Goal: Task Accomplishment & Management: Manage account settings

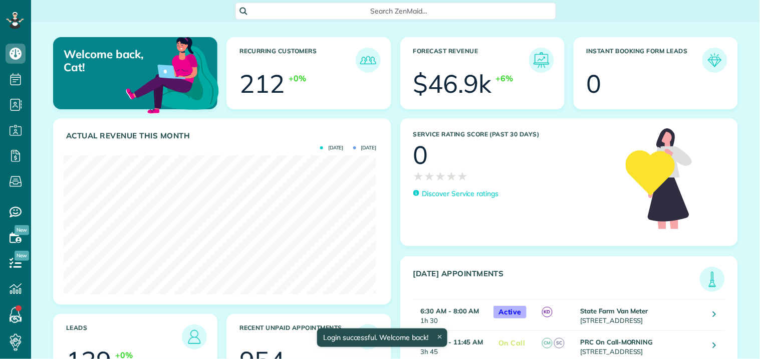
scroll to position [139, 313]
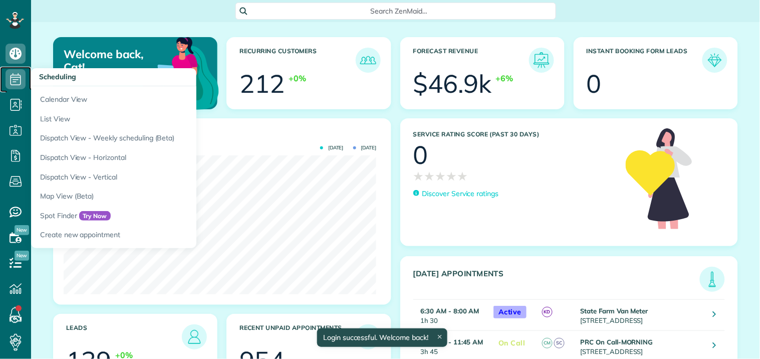
click at [15, 76] on icon at bounding box center [16, 79] width 20 height 20
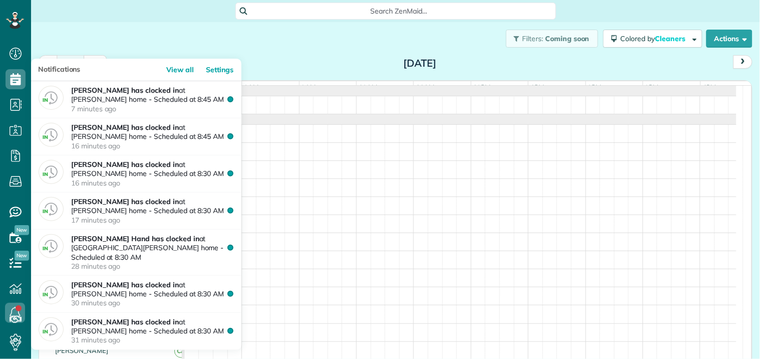
scroll to position [4, 4]
click at [15, 313] on icon at bounding box center [15, 313] width 20 height 20
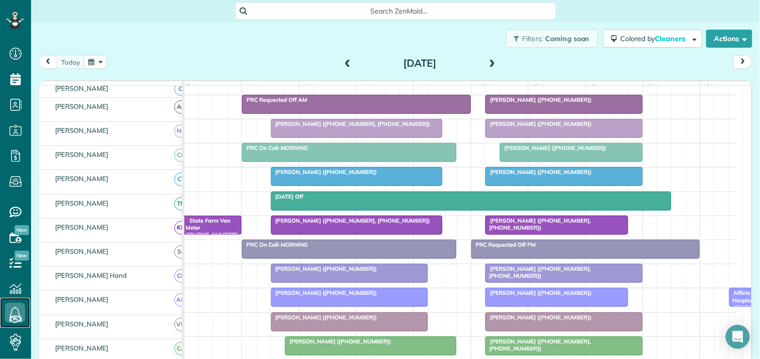
scroll to position [111, 0]
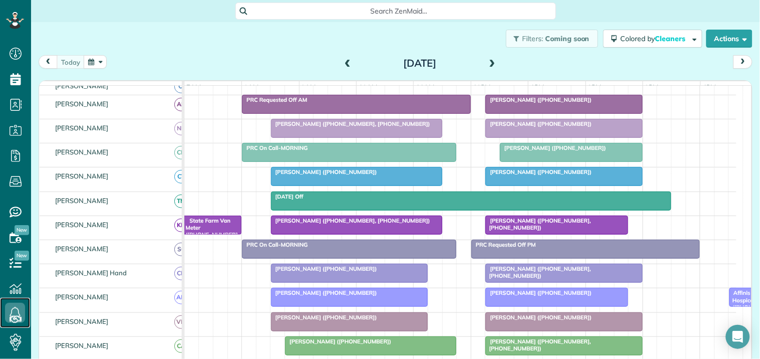
click at [212, 236] on div "State Farm Van Meter (+16784628887, +17704875060)" at bounding box center [212, 238] width 54 height 43
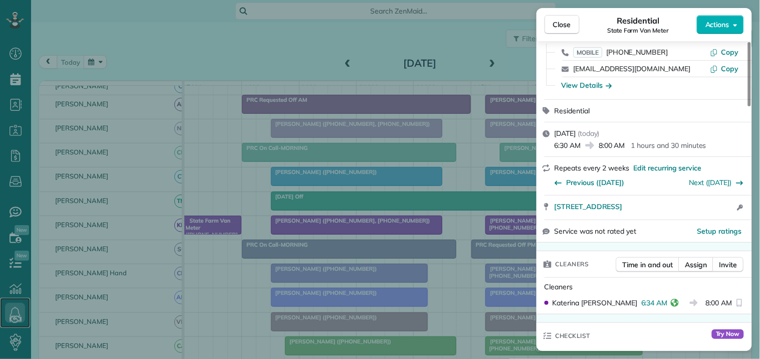
scroll to position [167, 0]
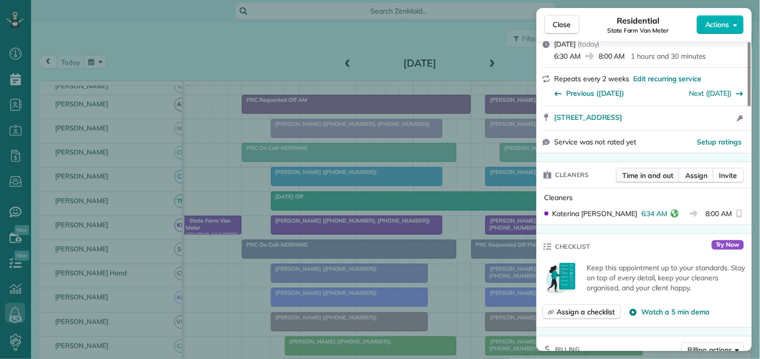
click at [642, 180] on span "Time in and out" at bounding box center [648, 175] width 51 height 10
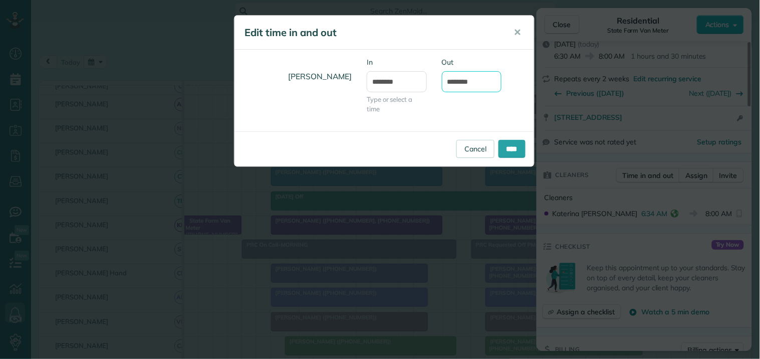
click at [466, 82] on input "*******" at bounding box center [472, 81] width 60 height 21
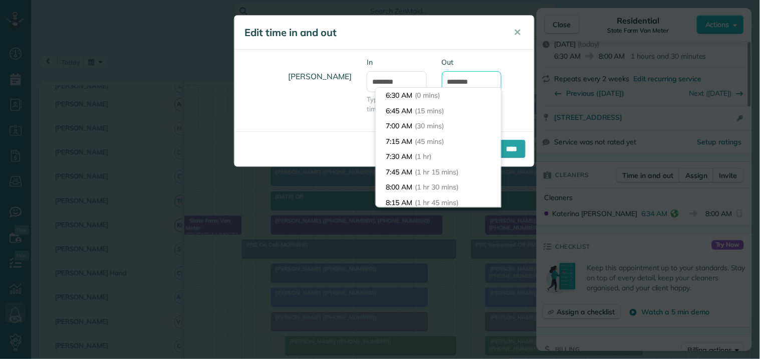
scroll to position [76, 0]
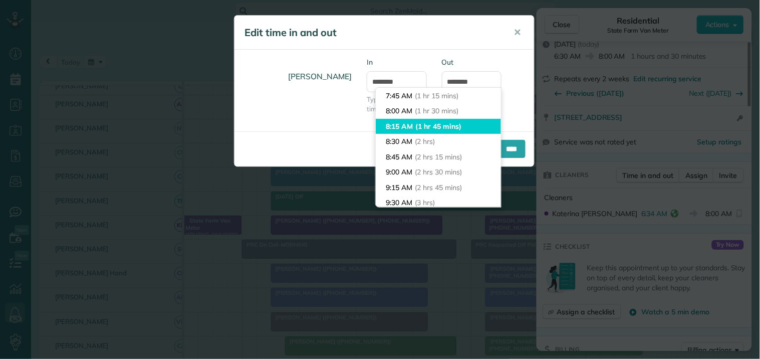
type input "*******"
click at [431, 128] on body "Dashboard Scheduling Calendar View List View Dispatch View - Weekly scheduling …" at bounding box center [380, 179] width 760 height 359
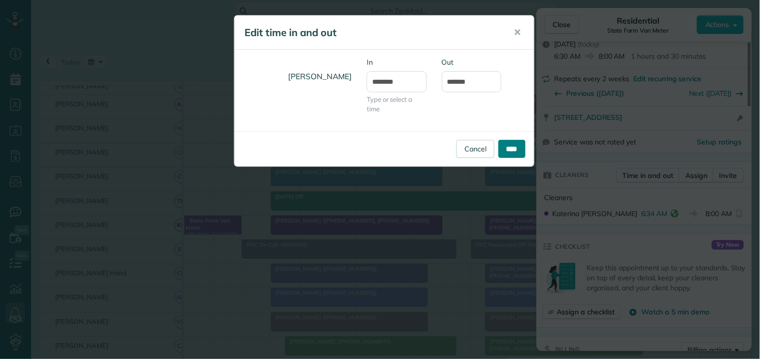
click at [521, 150] on input "****" at bounding box center [511, 149] width 27 height 18
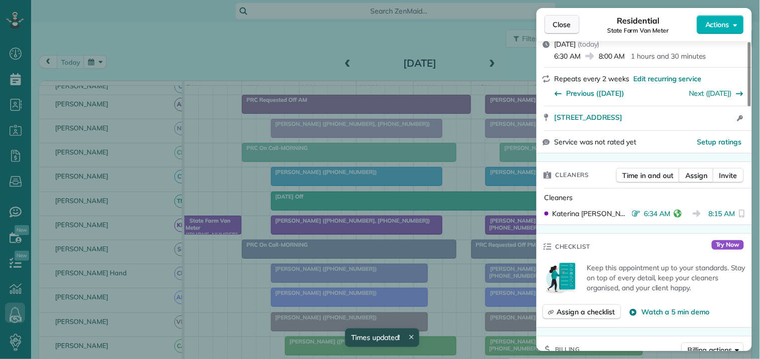
click at [574, 27] on button "Close" at bounding box center [562, 24] width 35 height 19
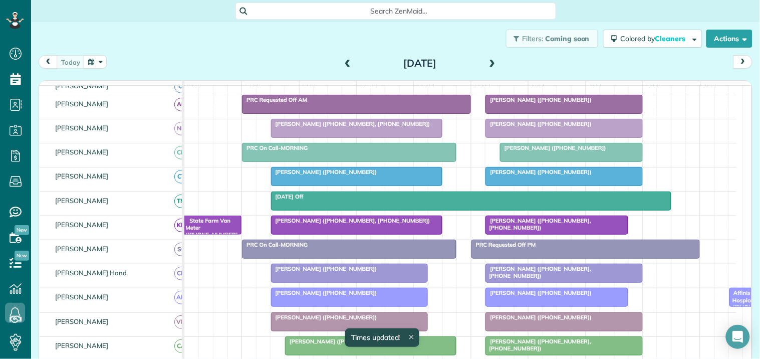
click at [343, 233] on div at bounding box center [357, 225] width 170 height 18
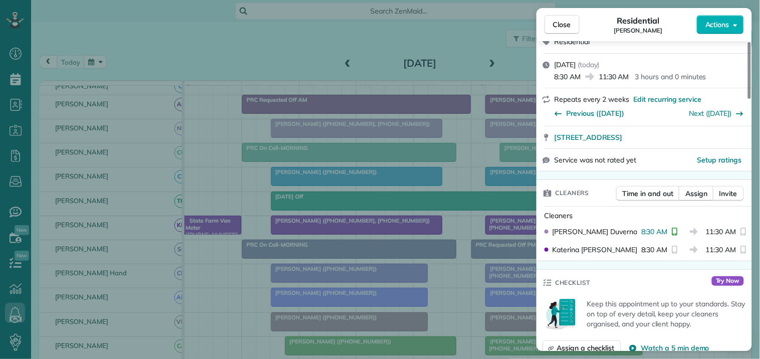
scroll to position [167, 0]
click at [638, 188] on span "Time in and out" at bounding box center [648, 193] width 51 height 10
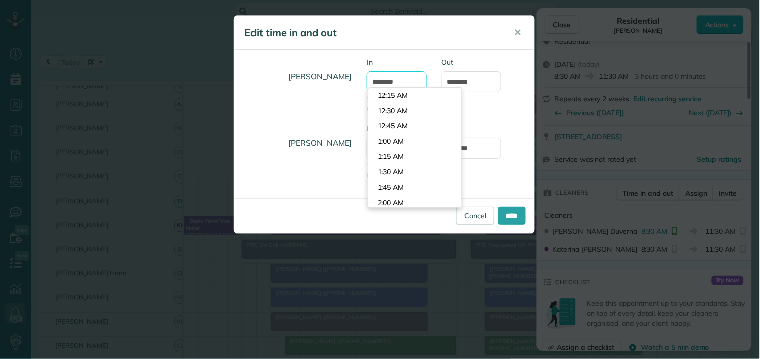
click at [407, 73] on input "*******" at bounding box center [397, 81] width 60 height 21
type input "*******"
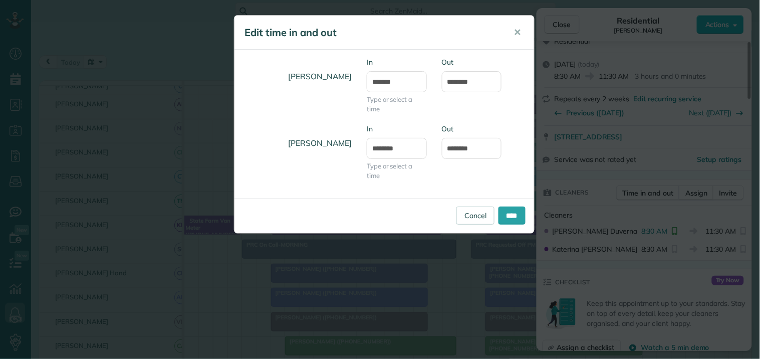
click at [402, 111] on body "Dashboard Scheduling Calendar View List View Dispatch View - Weekly scheduling …" at bounding box center [380, 179] width 760 height 359
click at [513, 211] on input "****" at bounding box center [511, 215] width 27 height 18
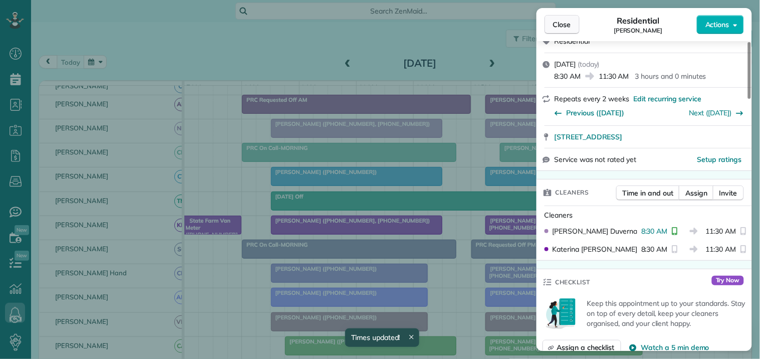
click at [565, 23] on span "Close" at bounding box center [562, 25] width 18 height 10
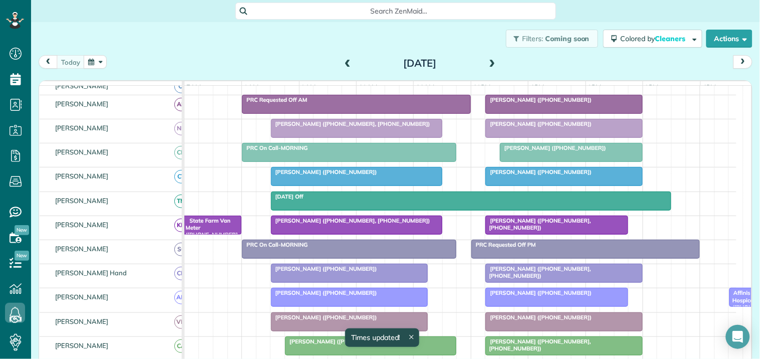
scroll to position [222, 0]
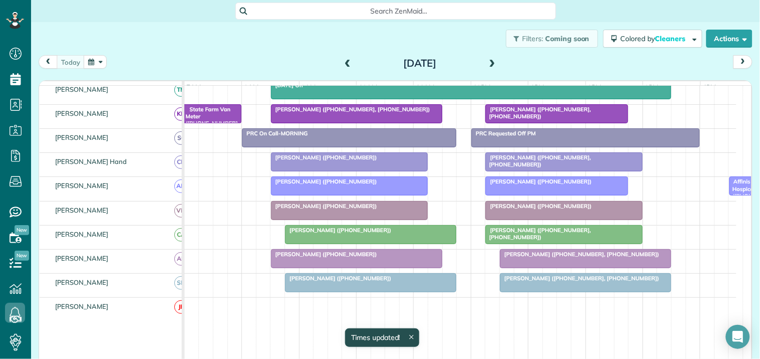
click at [487, 61] on span at bounding box center [492, 63] width 11 height 9
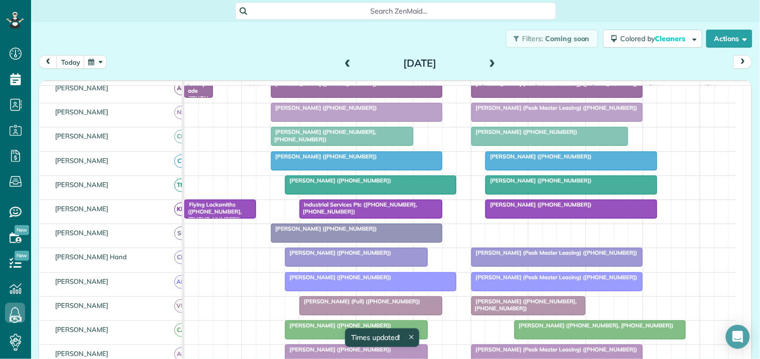
scroll to position [236, 0]
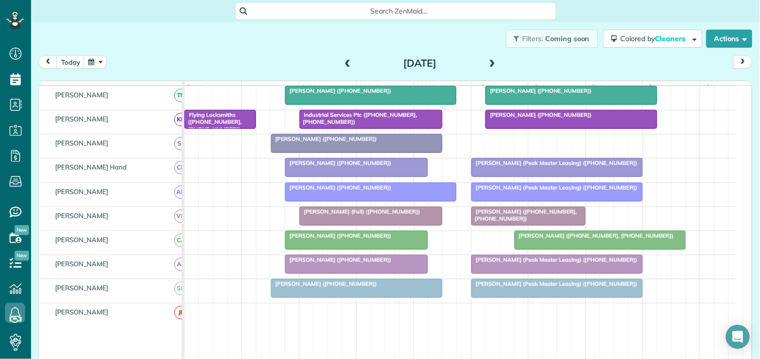
click at [344, 63] on span at bounding box center [347, 63] width 11 height 9
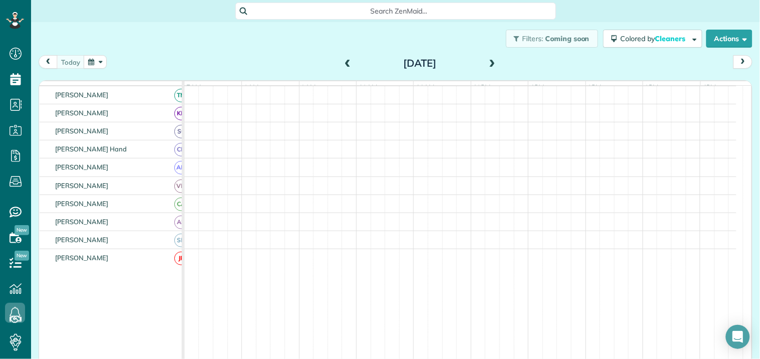
scroll to position [216, 0]
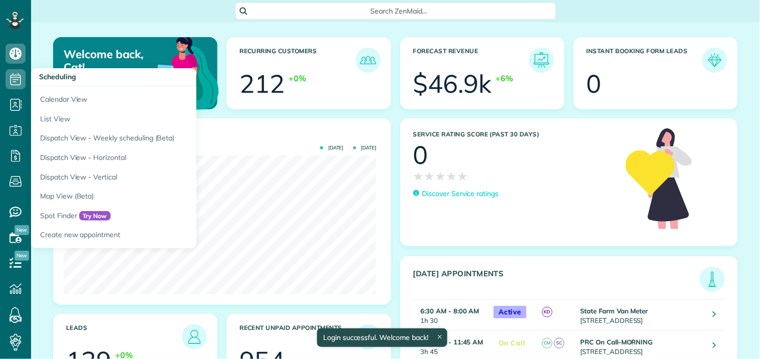
scroll to position [139, 313]
click at [14, 82] on icon at bounding box center [16, 79] width 20 height 20
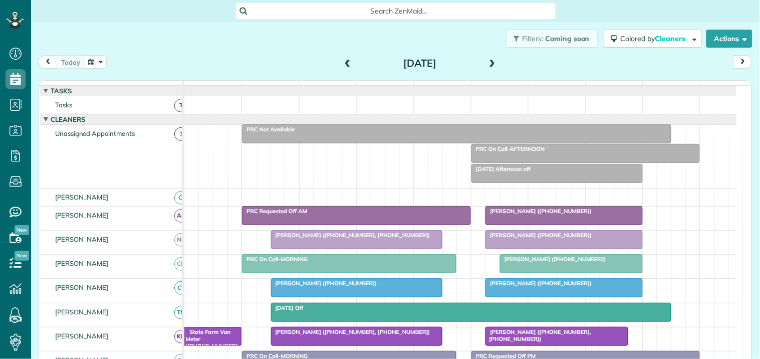
scroll to position [4, 4]
click at [342, 61] on span at bounding box center [347, 63] width 11 height 9
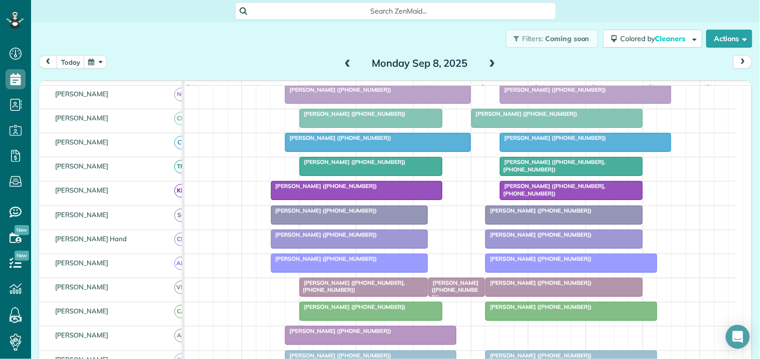
scroll to position [278, 0]
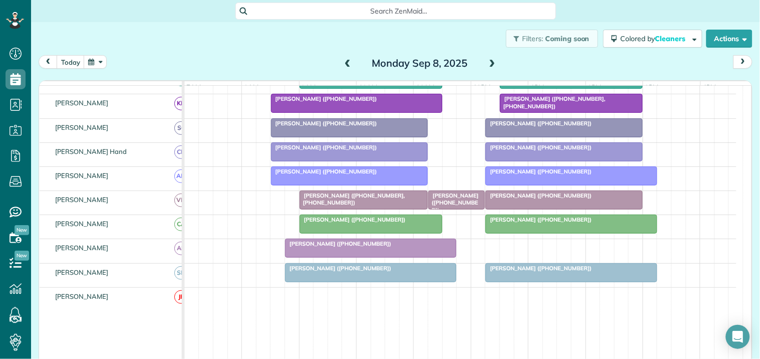
click at [543, 199] on span "Carrie Wallom (+14703383534)" at bounding box center [538, 195] width 107 height 7
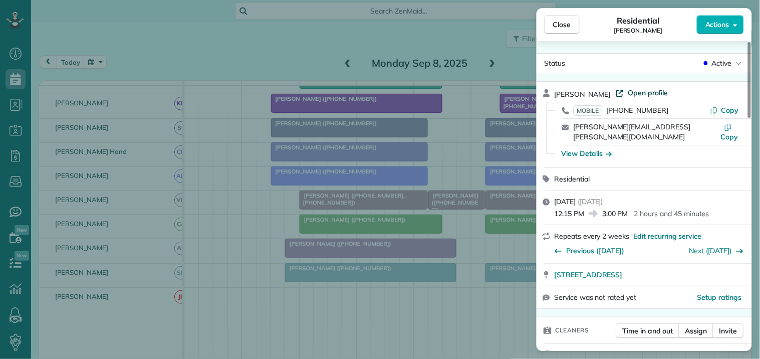
click at [642, 88] on span "Open profile" at bounding box center [648, 93] width 41 height 10
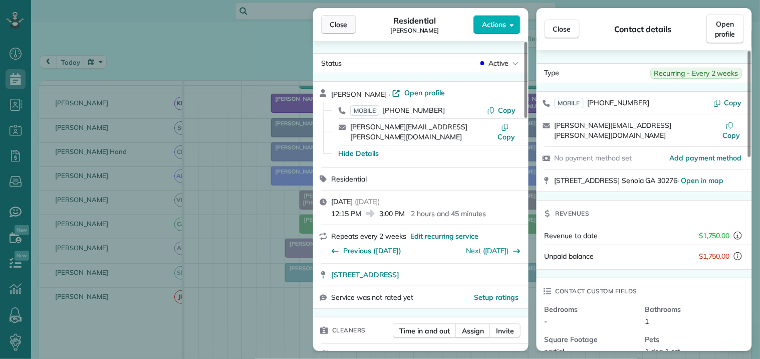
click at [337, 27] on span "Close" at bounding box center [339, 25] width 18 height 10
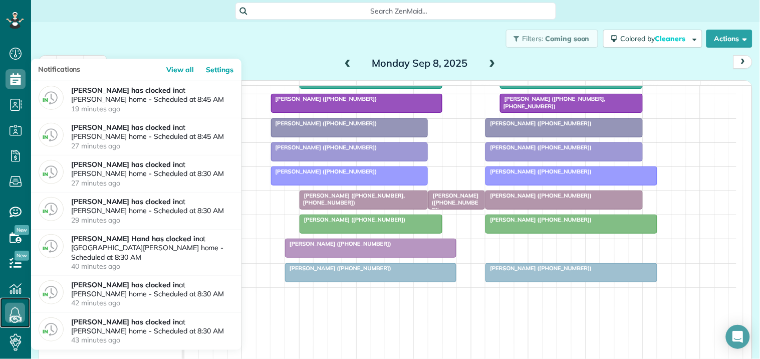
click at [17, 311] on icon at bounding box center [15, 313] width 20 height 20
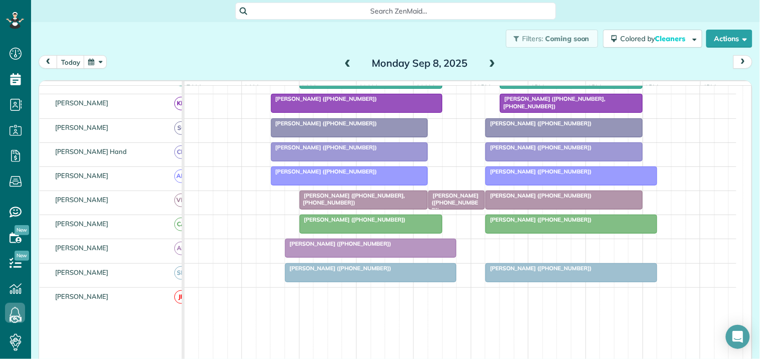
click at [203, 54] on div "Filters: Coming soon Colored by Cleaners Color by Cleaner Color by Team Color b…" at bounding box center [395, 38] width 729 height 33
click at [517, 209] on div at bounding box center [564, 200] width 156 height 18
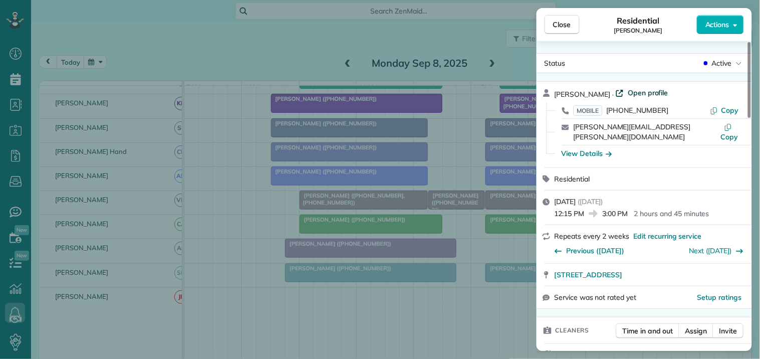
click at [639, 91] on span "Open profile" at bounding box center [648, 93] width 41 height 10
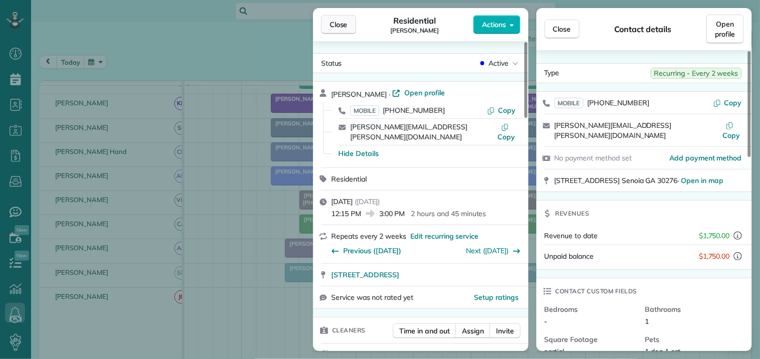
click at [336, 22] on span "Close" at bounding box center [339, 25] width 18 height 10
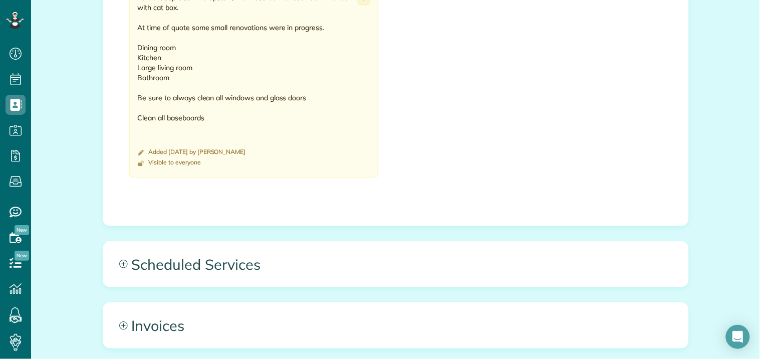
scroll to position [723, 0]
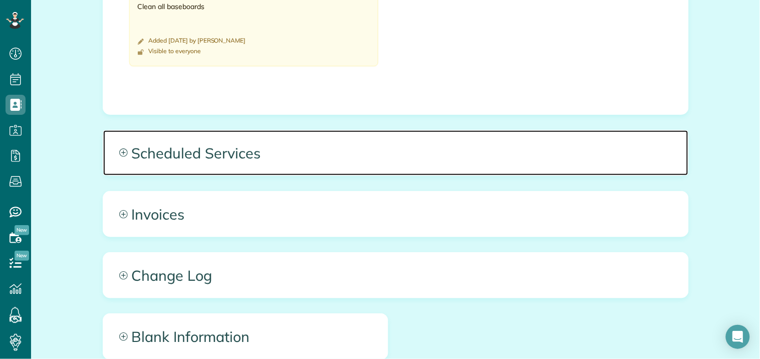
click at [119, 148] on icon at bounding box center [123, 152] width 9 height 9
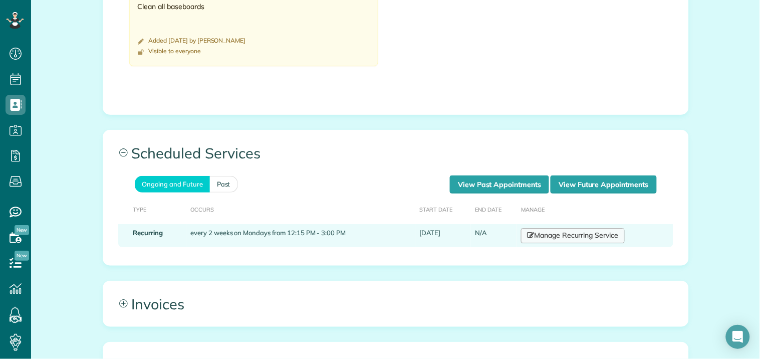
click at [558, 228] on link "Manage Recurring Service" at bounding box center [572, 235] width 103 height 15
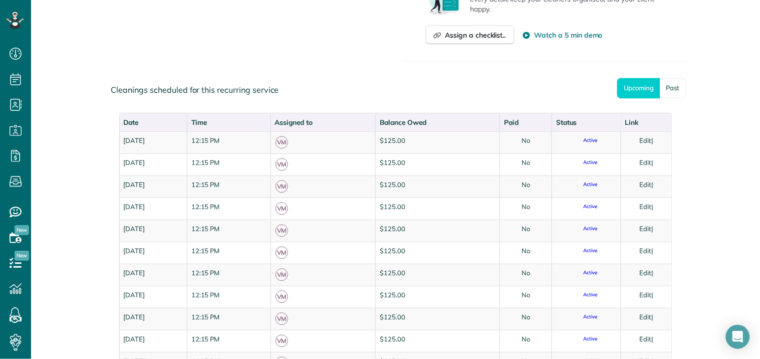
scroll to position [445, 0]
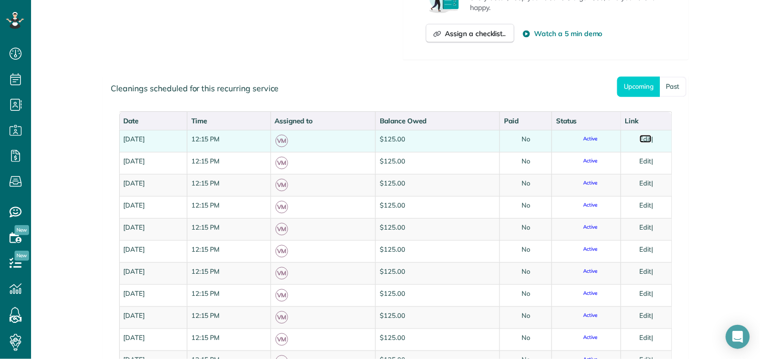
click at [646, 139] on link "Edit" at bounding box center [646, 139] width 12 height 8
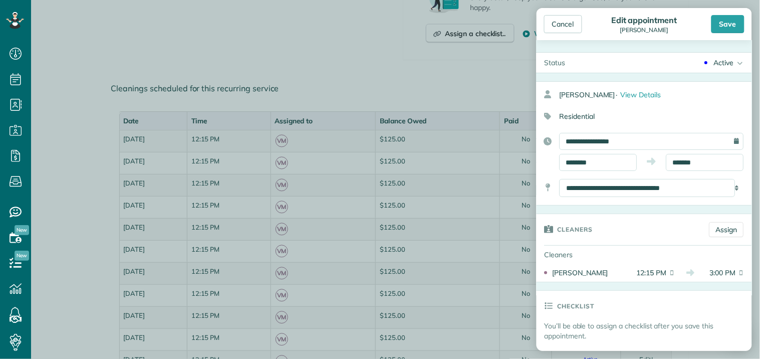
click at [714, 64] on div "Active" at bounding box center [724, 63] width 20 height 10
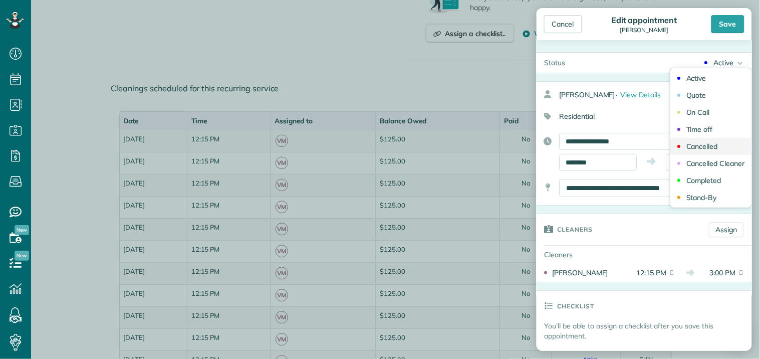
click at [695, 143] on div "Cancelled" at bounding box center [703, 146] width 32 height 7
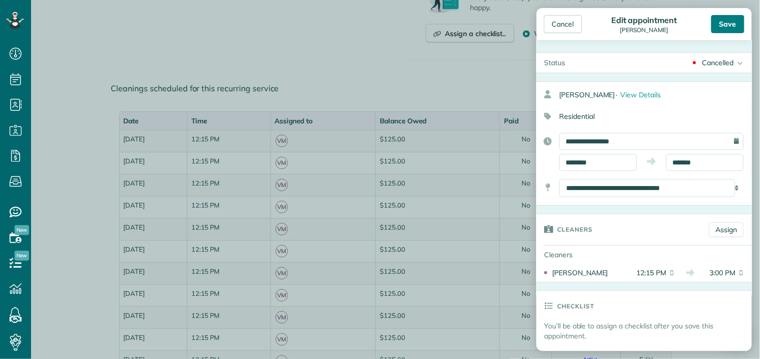
click at [732, 21] on div "Save" at bounding box center [727, 24] width 33 height 18
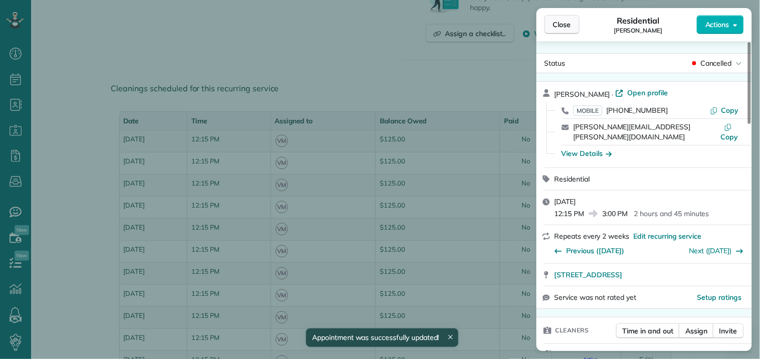
click at [559, 26] on span "Close" at bounding box center [562, 25] width 18 height 10
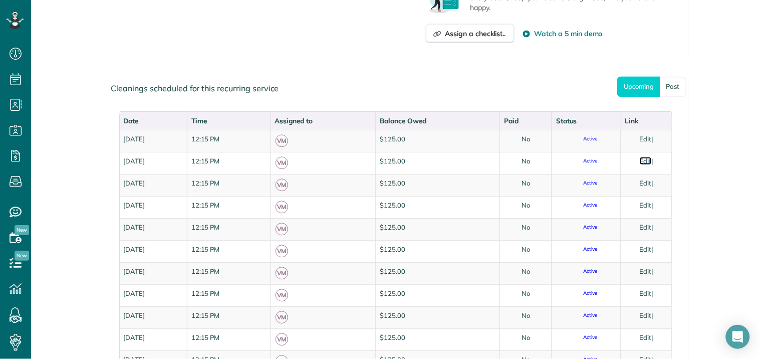
click at [641, 160] on link "Edit" at bounding box center [646, 161] width 12 height 8
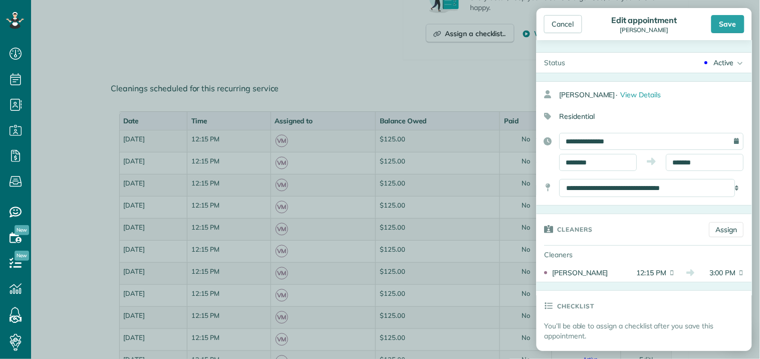
click at [719, 63] on div "Active" at bounding box center [724, 63] width 20 height 10
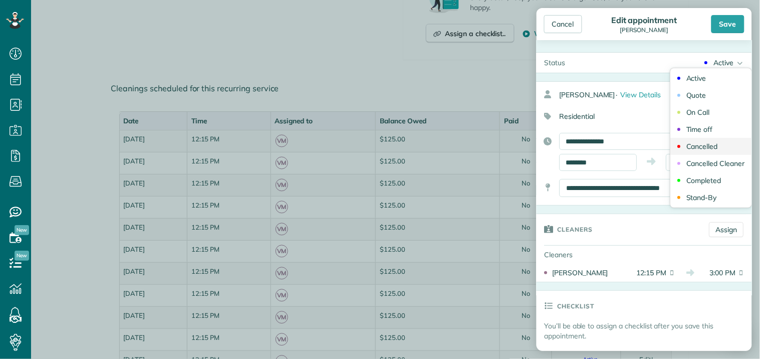
click at [697, 149] on div "Cancelled" at bounding box center [703, 146] width 32 height 7
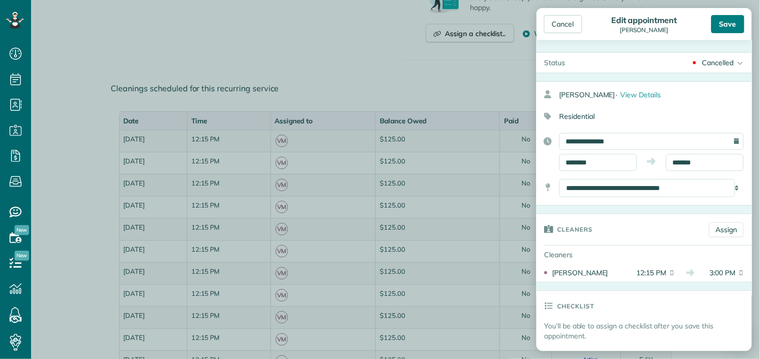
click at [730, 22] on div "Save" at bounding box center [727, 24] width 33 height 18
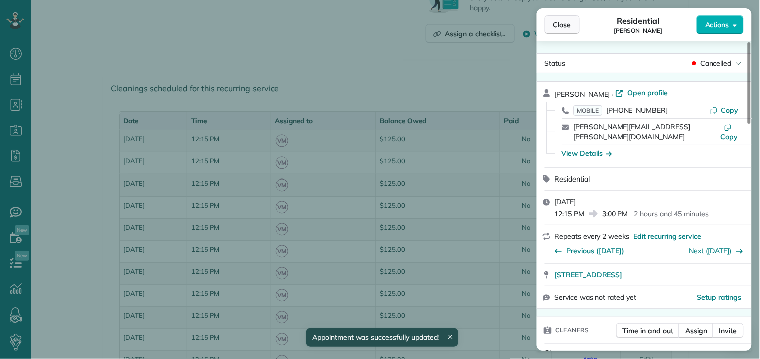
click at [567, 26] on span "Close" at bounding box center [562, 25] width 18 height 10
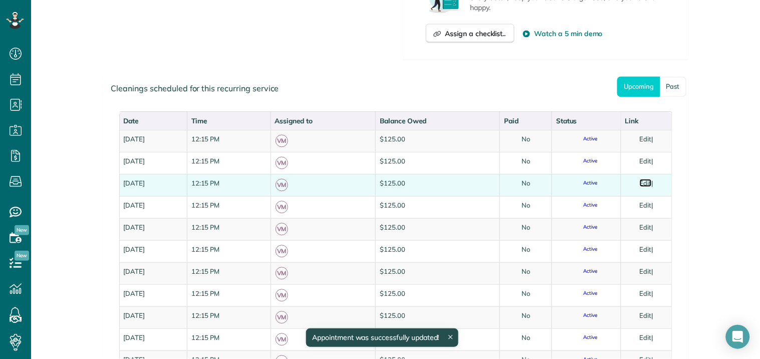
click at [649, 183] on link "Edit" at bounding box center [646, 183] width 12 height 8
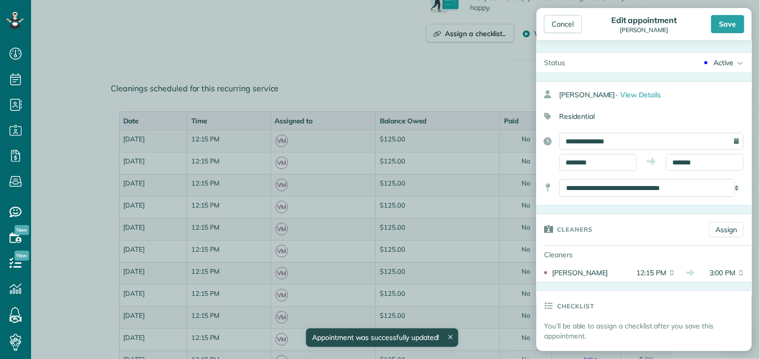
click at [724, 62] on div "Active" at bounding box center [724, 63] width 20 height 10
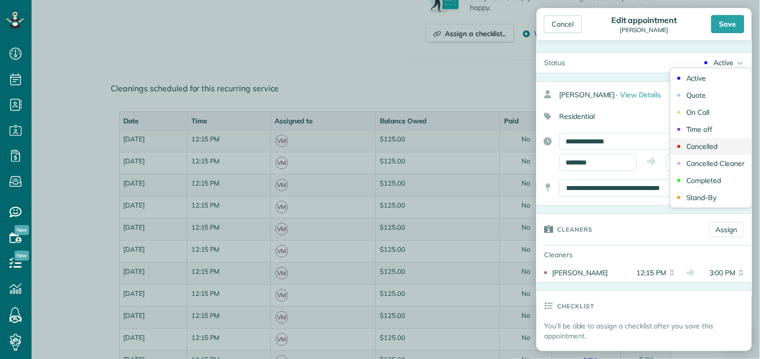
click at [701, 146] on div "Cancelled" at bounding box center [703, 146] width 32 height 7
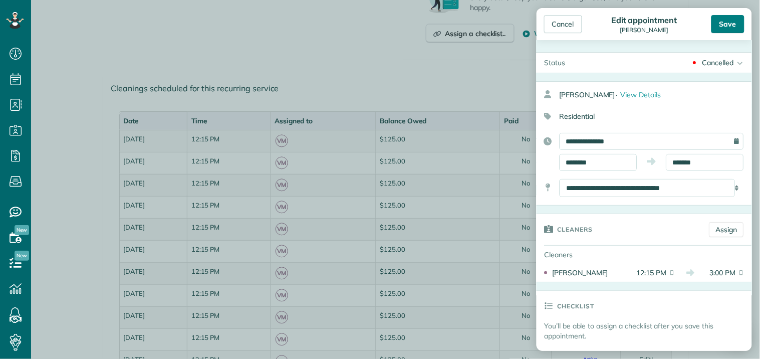
click at [731, 21] on div "Save" at bounding box center [727, 24] width 33 height 18
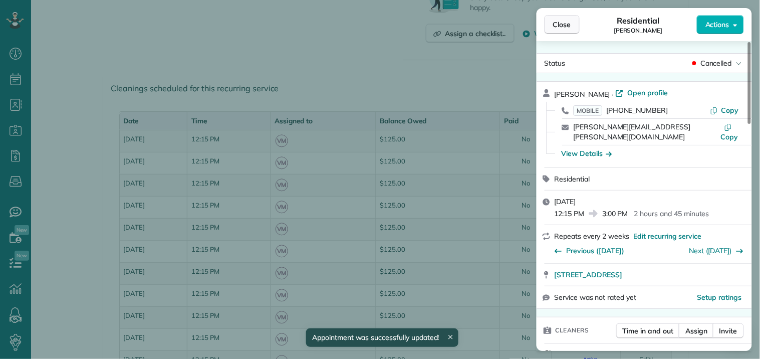
click at [564, 23] on span "Close" at bounding box center [562, 25] width 18 height 10
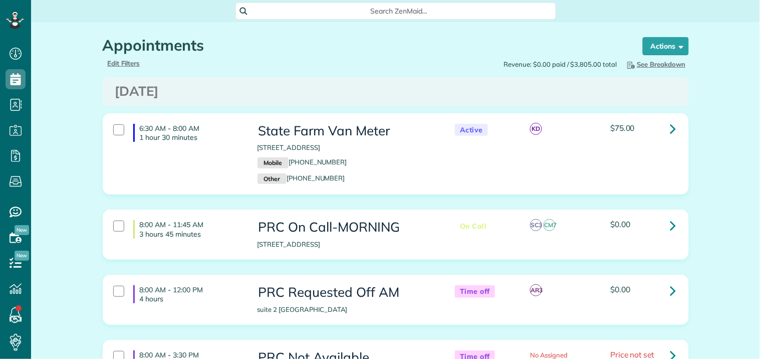
scroll to position [4, 4]
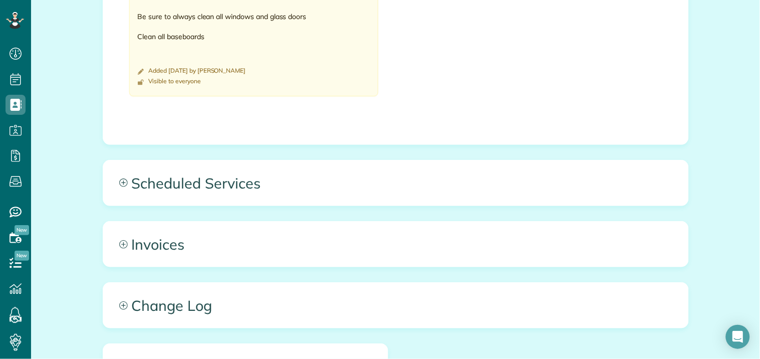
scroll to position [818, 0]
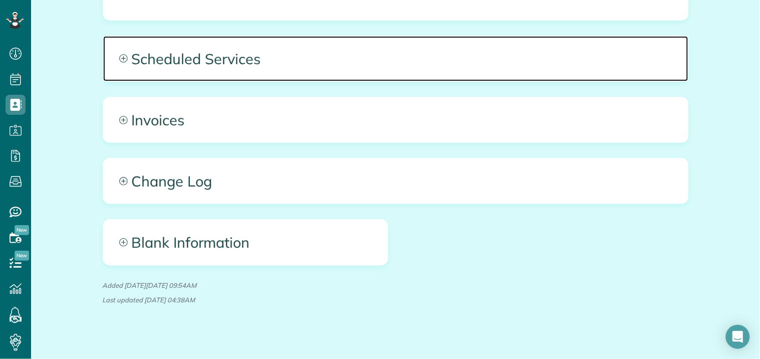
click at [119, 54] on icon at bounding box center [123, 58] width 9 height 9
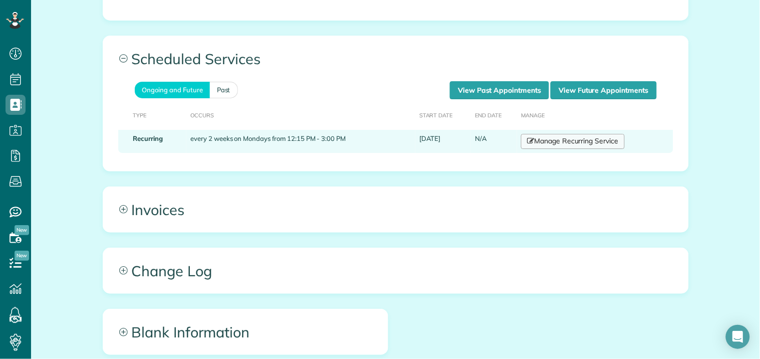
click at [563, 134] on link "Manage Recurring Service" at bounding box center [572, 141] width 103 height 15
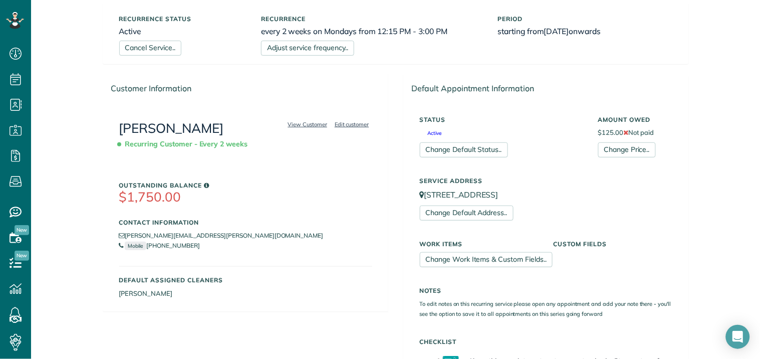
scroll to position [56, 0]
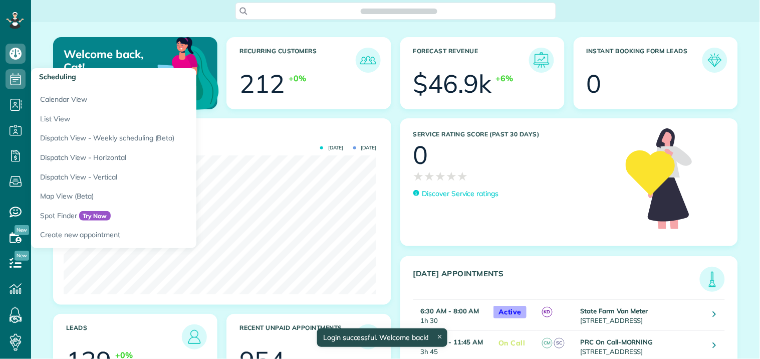
scroll to position [139, 313]
click at [14, 79] on icon at bounding box center [16, 79] width 20 height 20
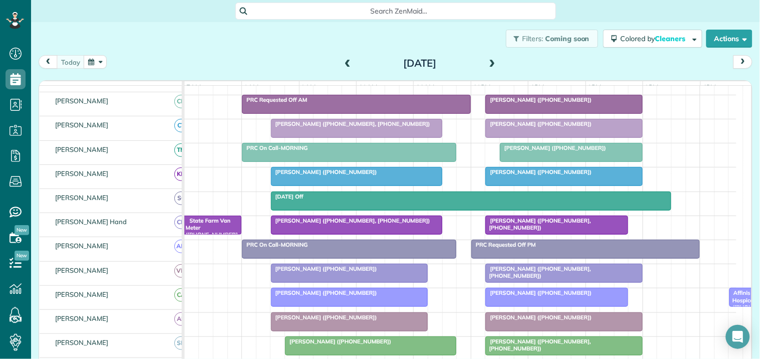
scroll to position [111, 0]
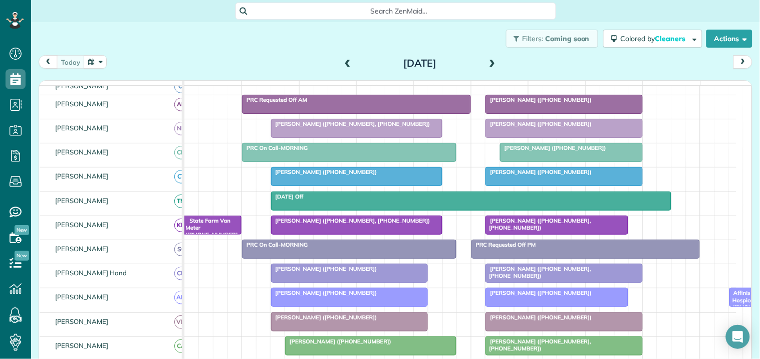
click at [519, 103] on span "[PERSON_NAME] ([PHONE_NUMBER])" at bounding box center [538, 99] width 107 height 7
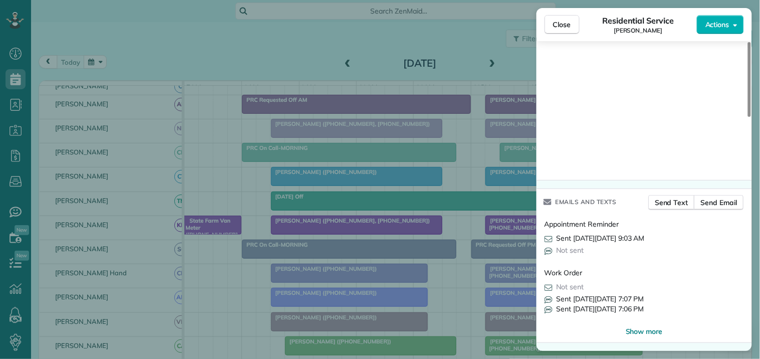
scroll to position [803, 0]
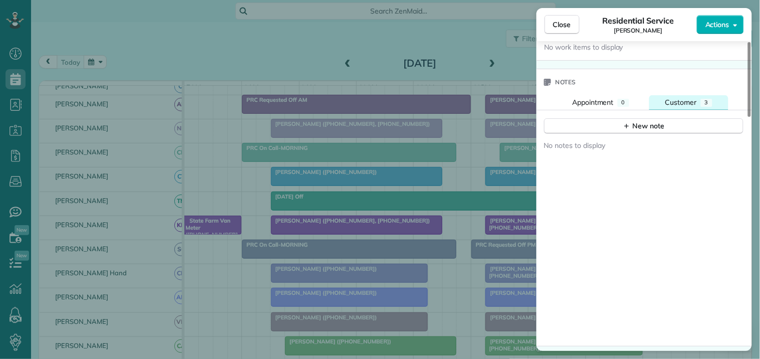
click at [692, 100] on span "Customer" at bounding box center [681, 102] width 32 height 9
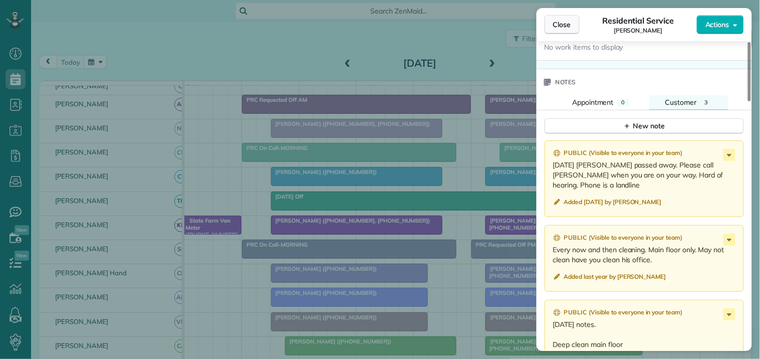
click at [559, 24] on span "Close" at bounding box center [562, 25] width 18 height 10
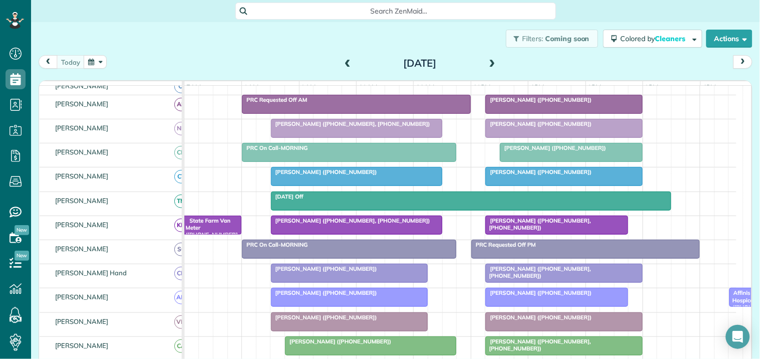
click at [489, 59] on span at bounding box center [492, 63] width 11 height 9
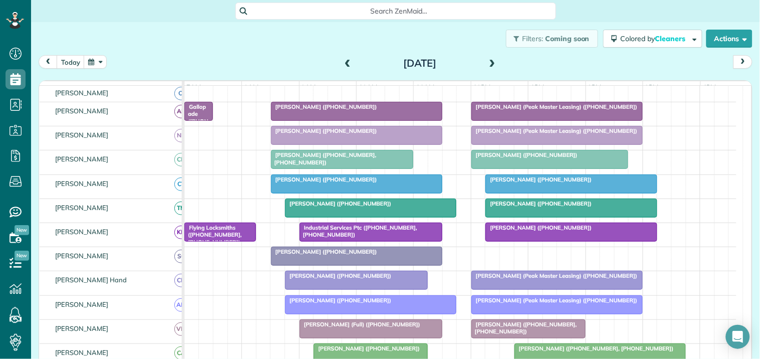
click at [487, 63] on span at bounding box center [492, 63] width 11 height 9
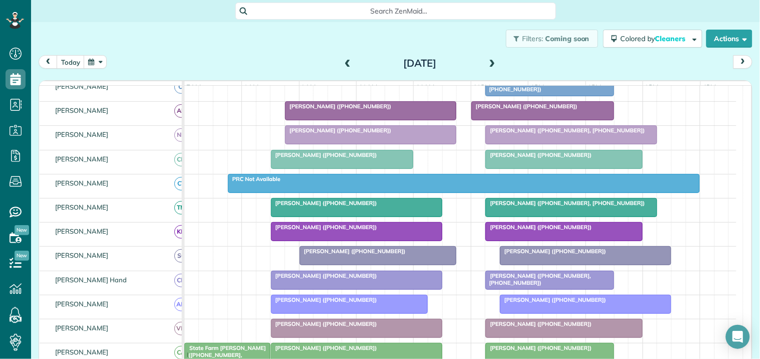
click at [345, 62] on span at bounding box center [347, 63] width 11 height 9
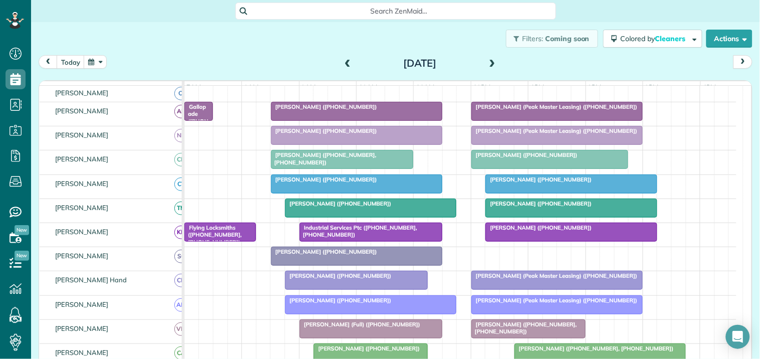
click at [343, 61] on span at bounding box center [347, 63] width 11 height 9
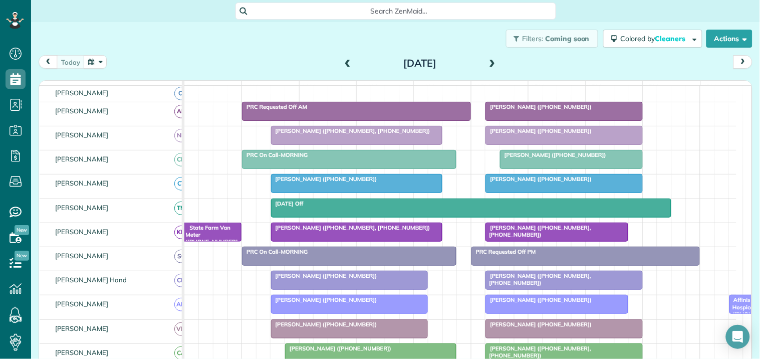
click at [487, 61] on span at bounding box center [492, 63] width 11 height 9
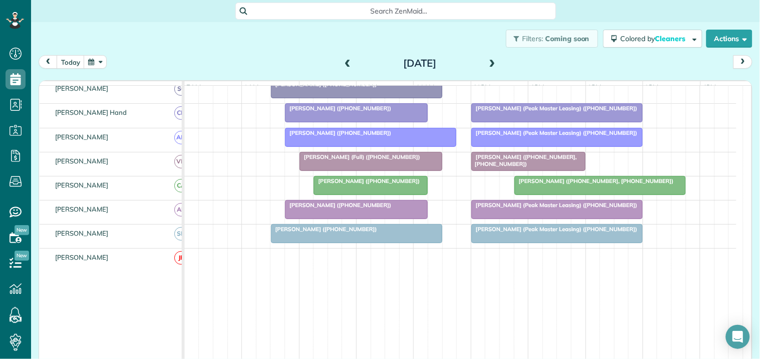
scroll to position [179, 0]
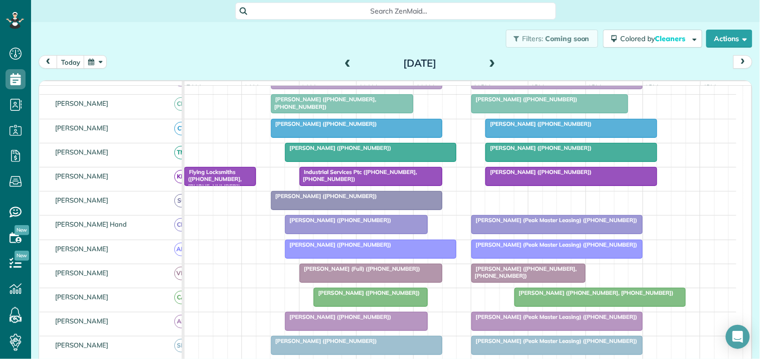
click at [488, 57] on span at bounding box center [492, 63] width 11 height 15
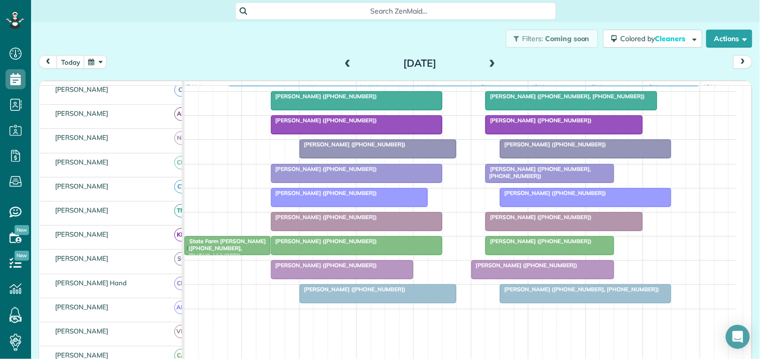
scroll to position [237, 0]
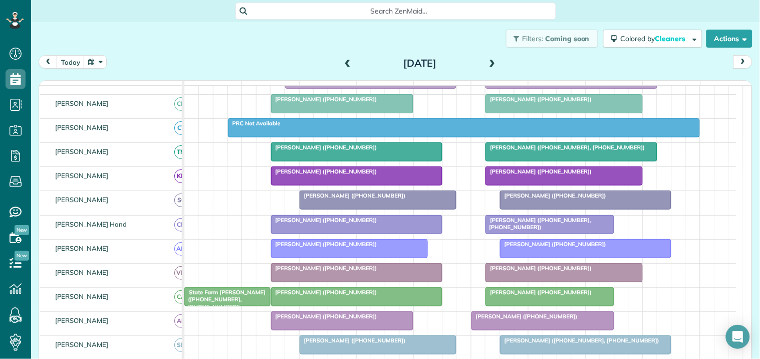
click at [491, 62] on span at bounding box center [492, 63] width 11 height 9
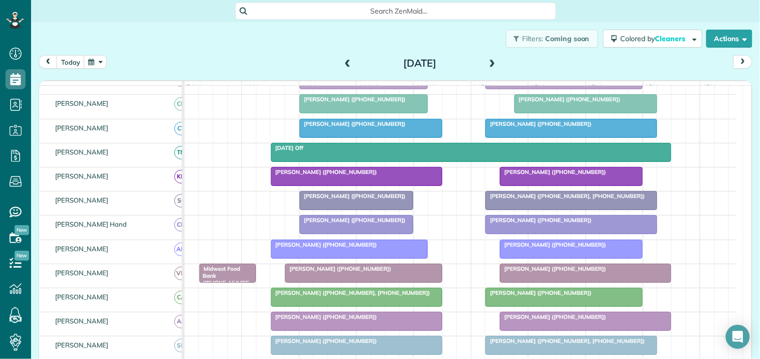
click at [344, 59] on span at bounding box center [347, 63] width 11 height 9
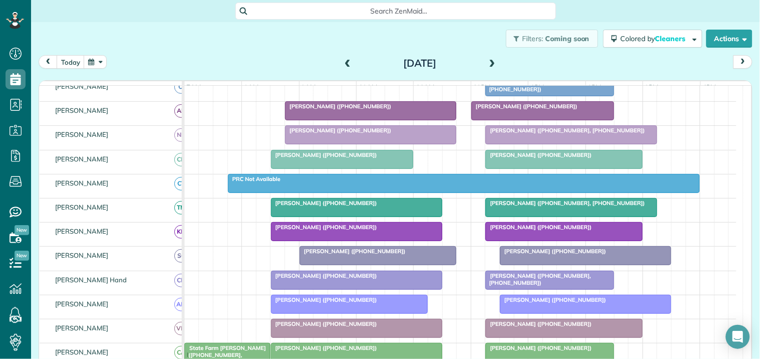
click at [343, 62] on span at bounding box center [347, 63] width 11 height 9
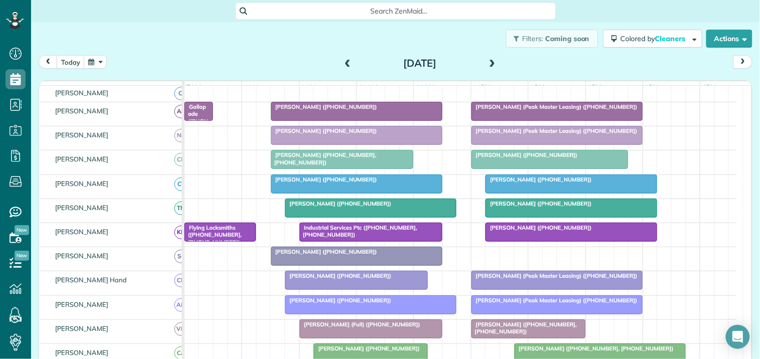
click at [345, 59] on span at bounding box center [347, 63] width 11 height 9
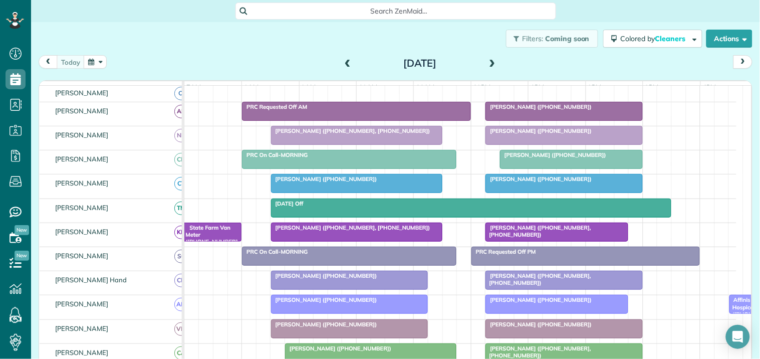
click at [567, 168] on div at bounding box center [571, 159] width 142 height 18
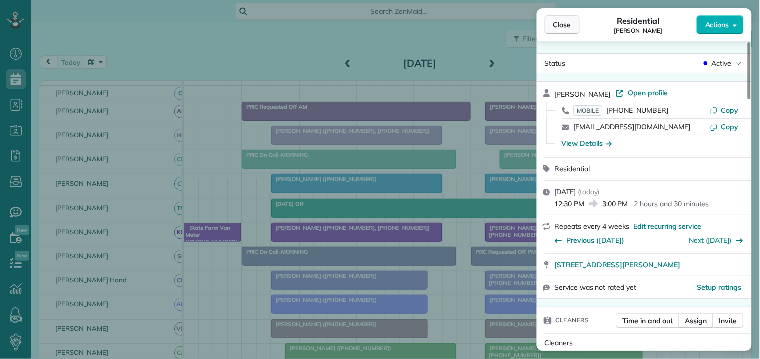
click at [562, 20] on span "Close" at bounding box center [562, 25] width 18 height 10
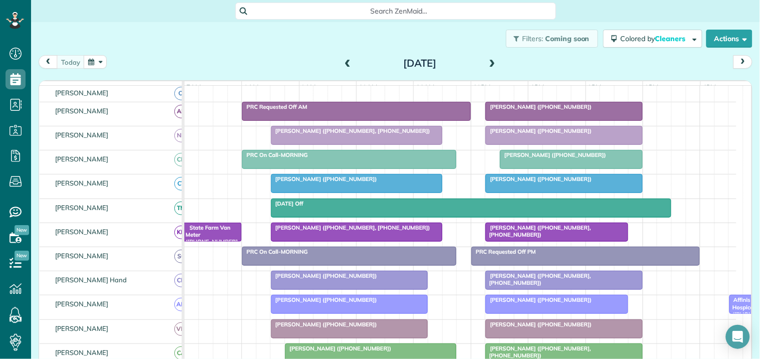
click at [489, 60] on span at bounding box center [492, 63] width 11 height 9
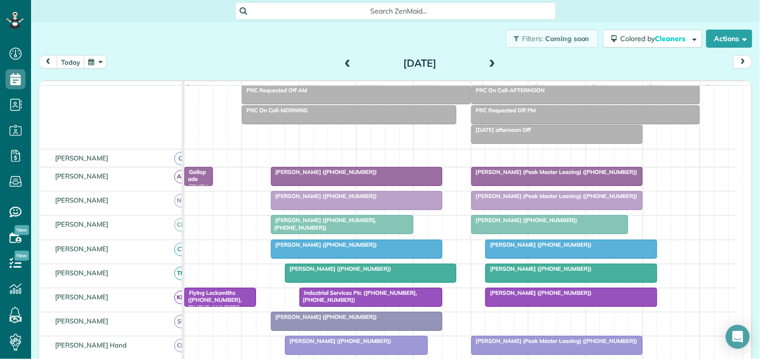
scroll to position [124, 0]
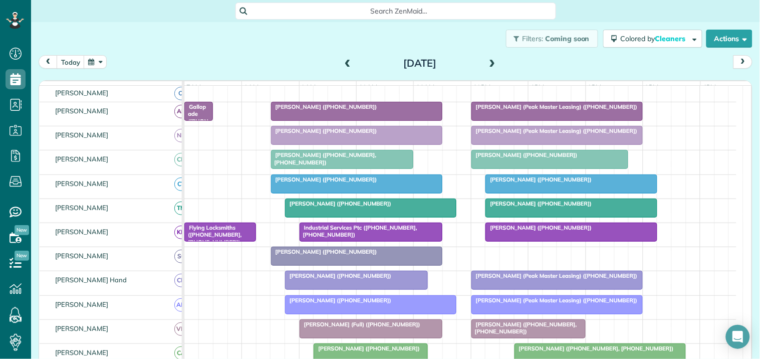
click at [344, 61] on span at bounding box center [347, 63] width 11 height 9
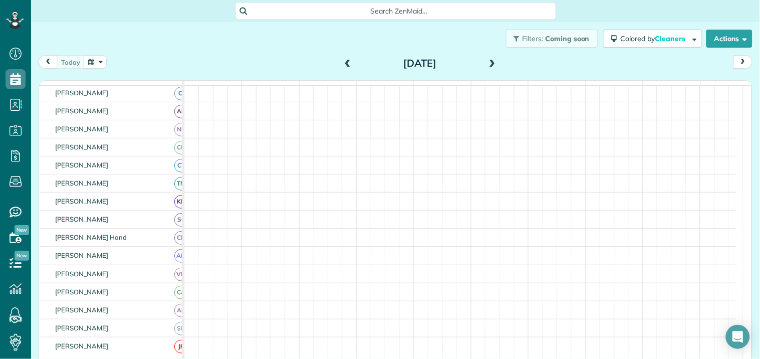
scroll to position [104, 0]
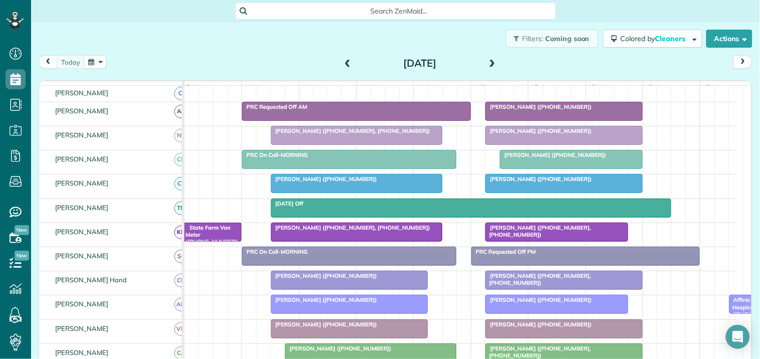
click at [489, 57] on span at bounding box center [492, 63] width 11 height 15
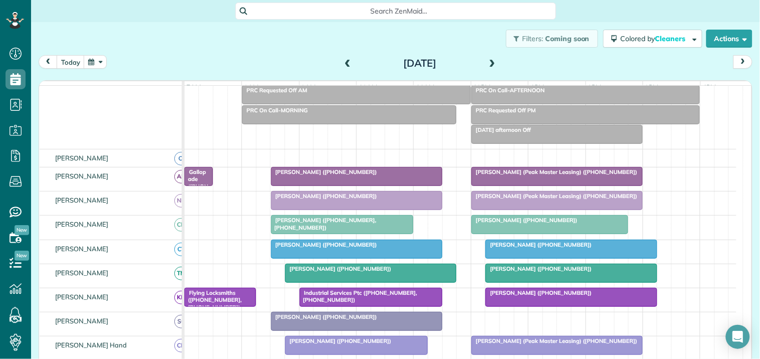
scroll to position [124, 0]
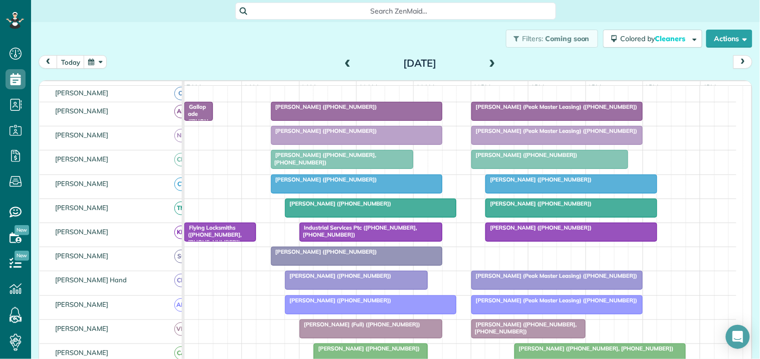
click at [343, 60] on span at bounding box center [347, 63] width 11 height 9
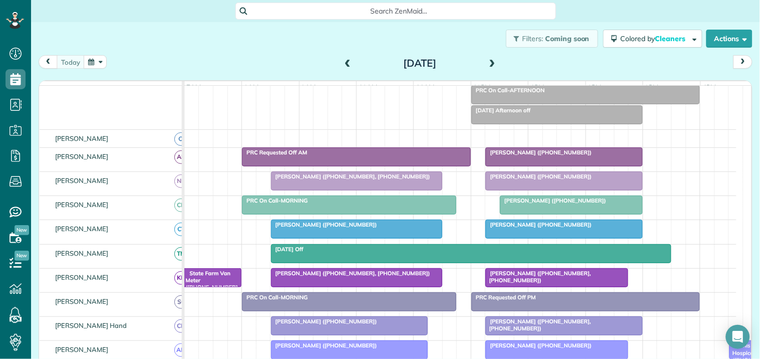
scroll to position [104, 0]
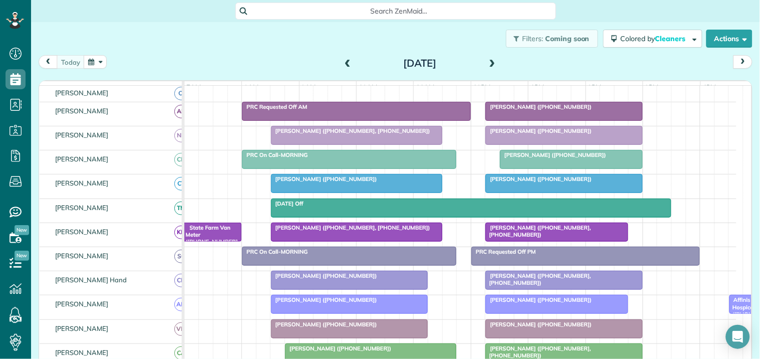
click at [566, 238] on span "Una McGee (+14104093538, +13054015017)" at bounding box center [538, 231] width 106 height 14
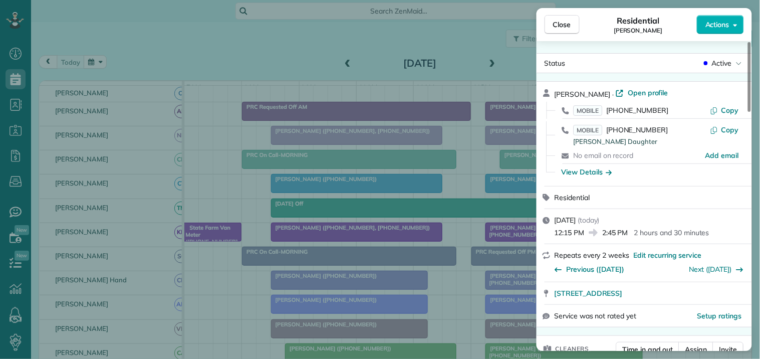
click at [723, 27] on span "Actions" at bounding box center [717, 25] width 24 height 10
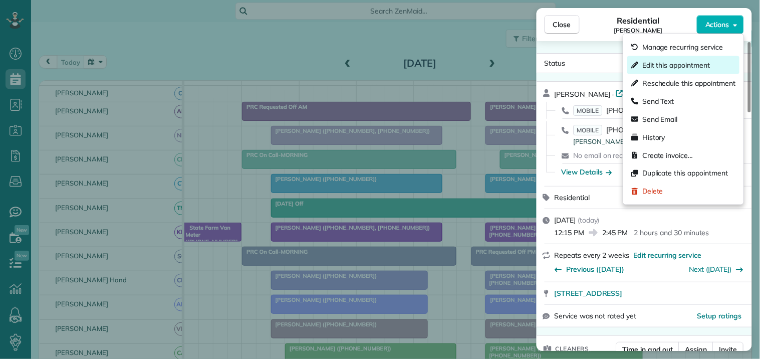
click at [691, 67] on span "Edit this appointment" at bounding box center [676, 65] width 68 height 10
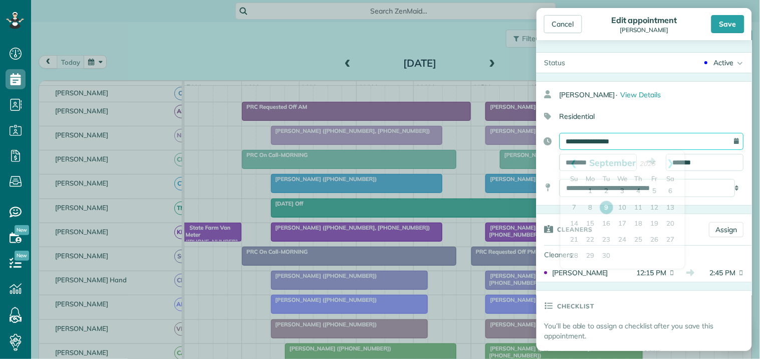
click at [623, 136] on input "**********" at bounding box center [652, 141] width 184 height 17
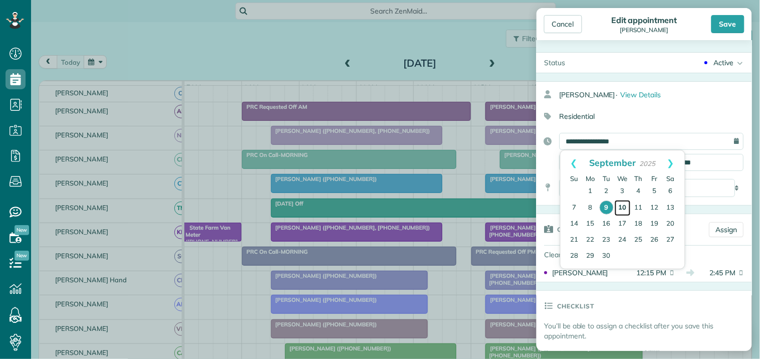
click at [624, 204] on link "10" at bounding box center [623, 208] width 16 height 16
type input "**********"
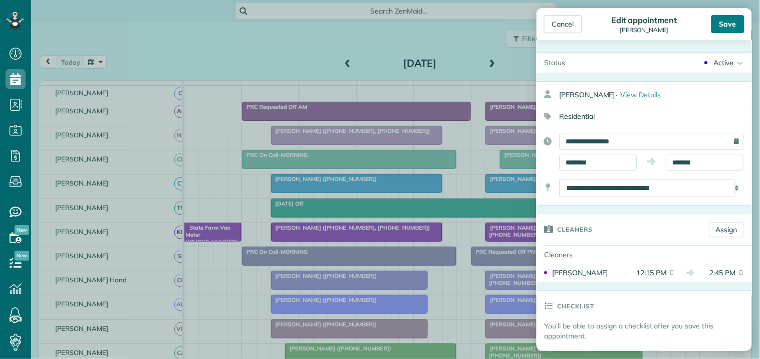
click at [733, 21] on div "Save" at bounding box center [727, 24] width 33 height 18
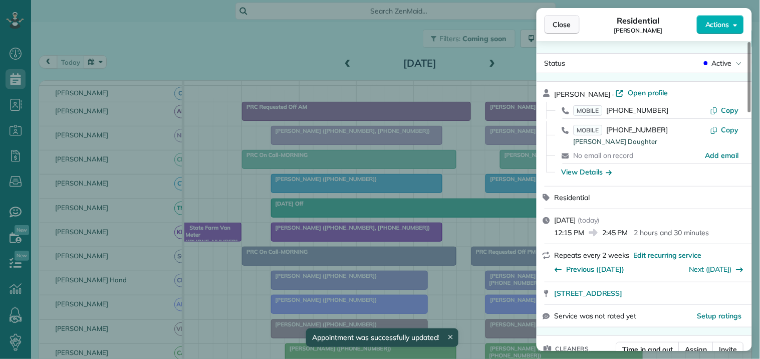
click at [568, 27] on span "Close" at bounding box center [562, 25] width 18 height 10
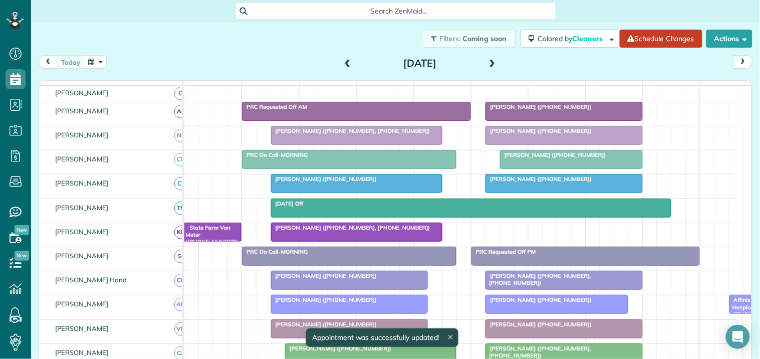
click at [545, 119] on div at bounding box center [564, 111] width 156 height 18
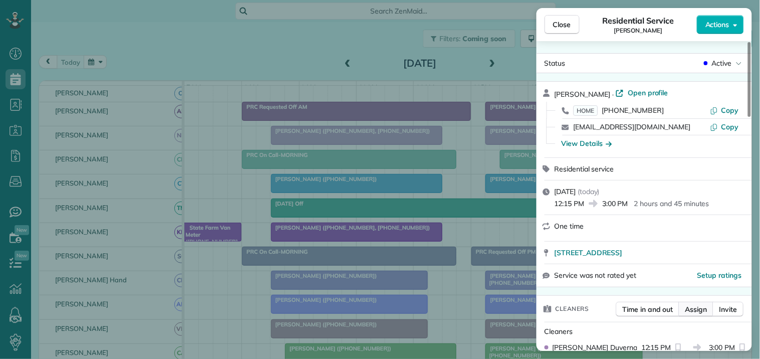
click at [699, 312] on span "Assign" at bounding box center [696, 309] width 22 height 10
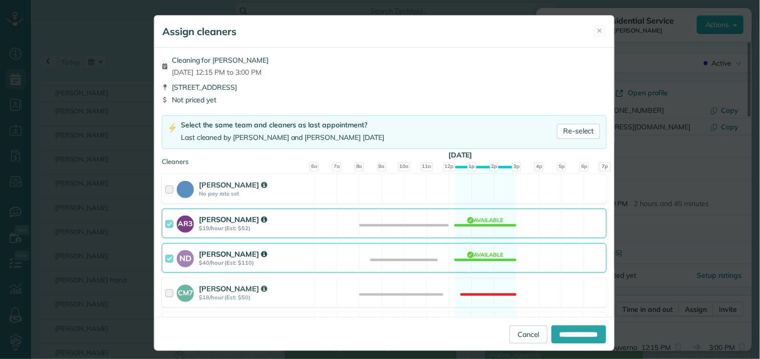
click at [479, 219] on div "AR3 Amy Reid $19/hour (Est: $52) Available" at bounding box center [384, 223] width 445 height 30
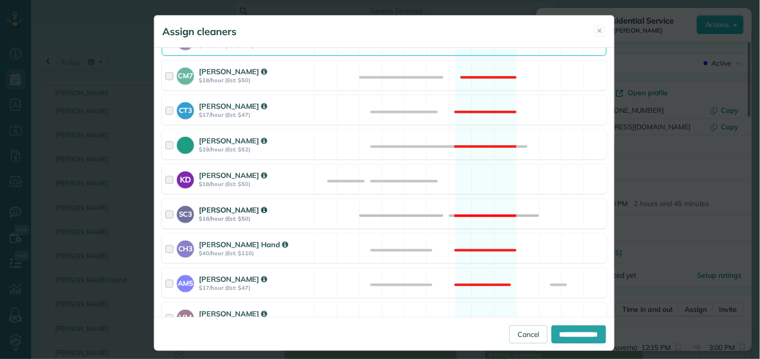
scroll to position [222, 0]
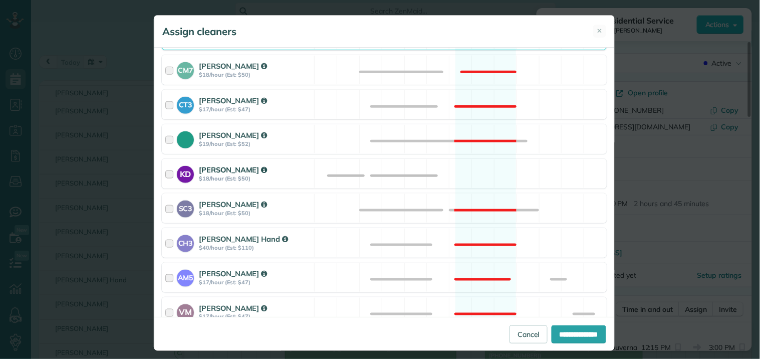
click at [488, 168] on div "KD Katerina Doane $18/hour (Est: $50) Available" at bounding box center [384, 174] width 445 height 30
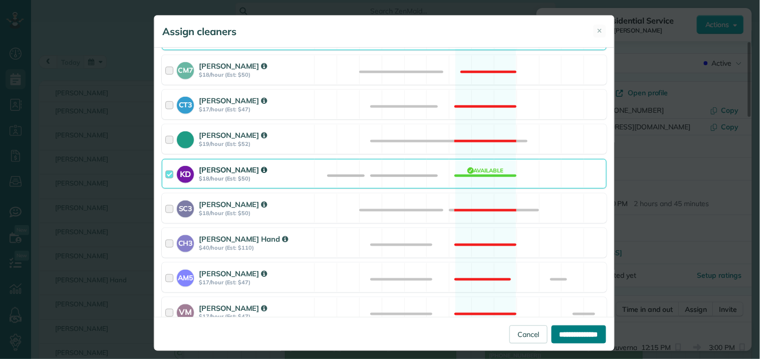
click at [570, 331] on input "**********" at bounding box center [579, 334] width 55 height 18
type input "**********"
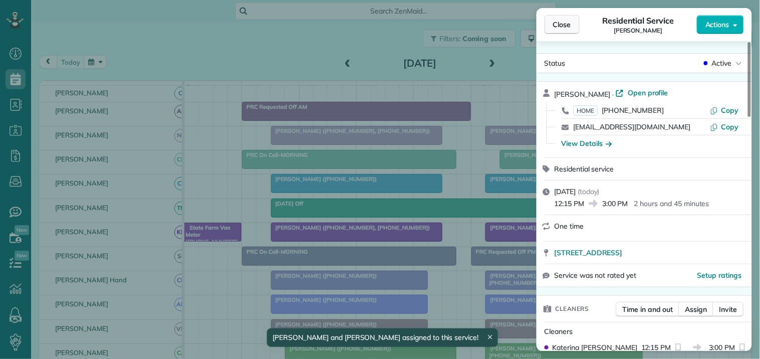
click at [563, 26] on span "Close" at bounding box center [562, 25] width 18 height 10
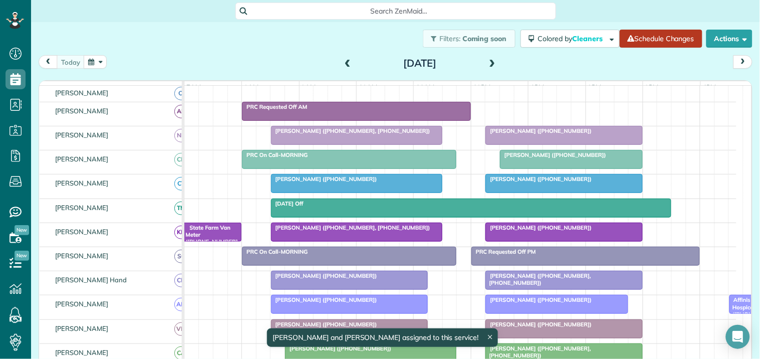
click at [655, 40] on link "Schedule Changes" at bounding box center [661, 39] width 83 height 18
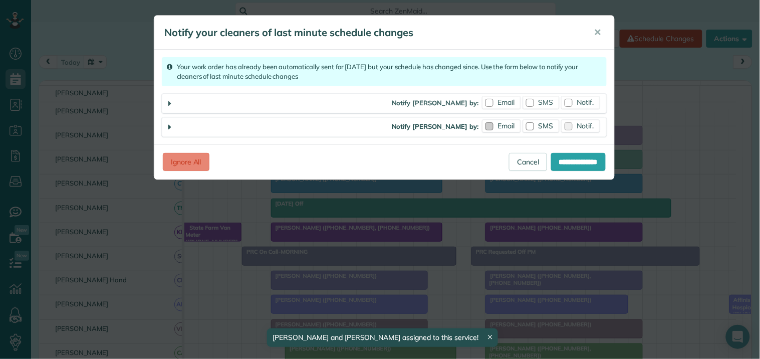
click at [503, 128] on span "Email" at bounding box center [506, 125] width 17 height 9
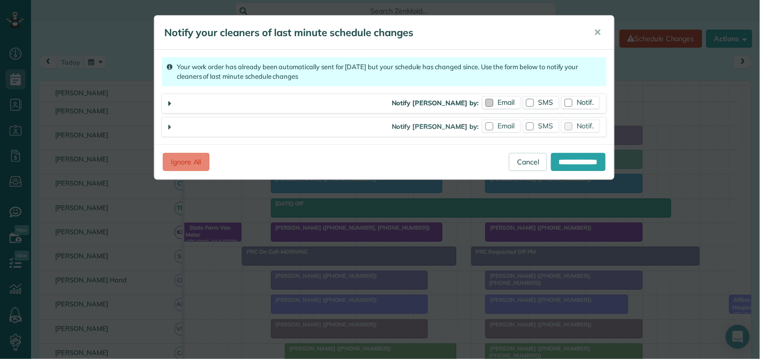
drag, startPoint x: 504, startPoint y: 108, endPoint x: 518, endPoint y: 107, distance: 14.6
click at [504, 108] on label "Email" at bounding box center [501, 102] width 38 height 13
click at [541, 103] on span "SMS" at bounding box center [546, 102] width 15 height 9
click at [489, 104] on div at bounding box center [489, 103] width 8 height 8
click at [569, 103] on div at bounding box center [569, 103] width 8 height 8
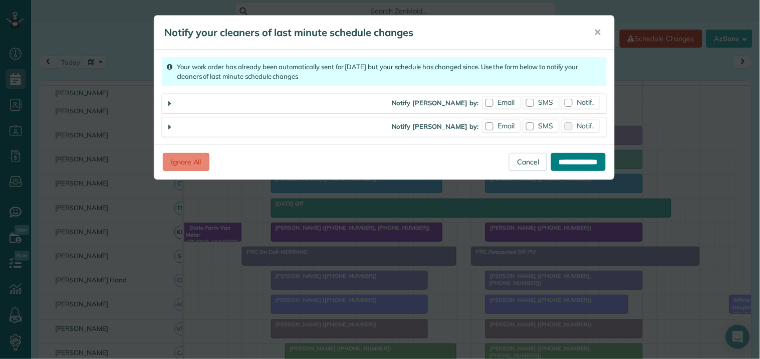
click at [568, 157] on input "**********" at bounding box center [578, 162] width 55 height 18
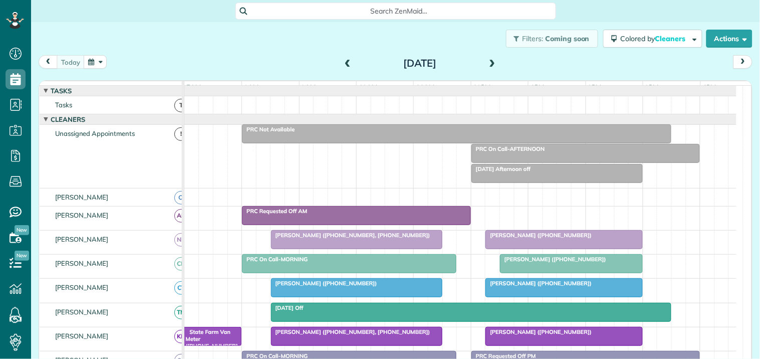
scroll to position [4, 4]
click at [488, 61] on span at bounding box center [492, 63] width 11 height 9
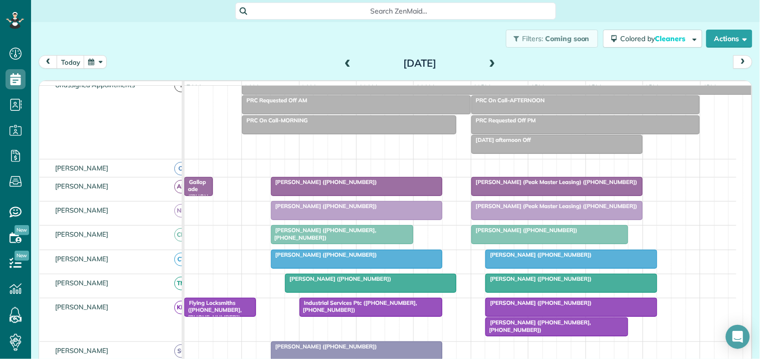
scroll to position [111, 0]
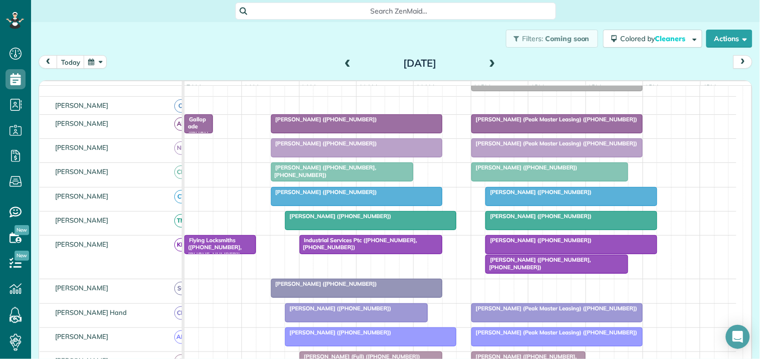
click at [548, 243] on span "[PERSON_NAME] ([PHONE_NUMBER])" at bounding box center [538, 239] width 107 height 7
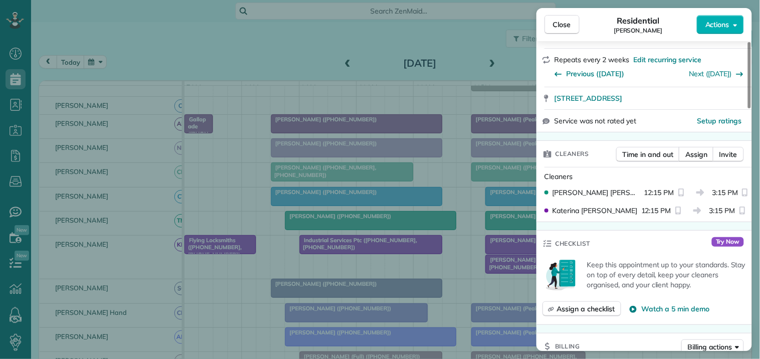
scroll to position [167, 0]
click at [698, 154] on span "Assign" at bounding box center [696, 154] width 22 height 10
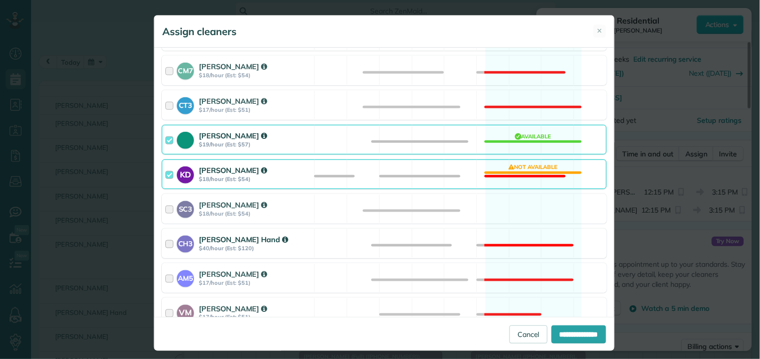
scroll to position [222, 0]
drag, startPoint x: 502, startPoint y: 203, endPoint x: 515, endPoint y: 186, distance: 21.1
click at [503, 203] on div "SC3 Stephanie Cruz $18/hour (Est: $54) Available" at bounding box center [384, 208] width 445 height 30
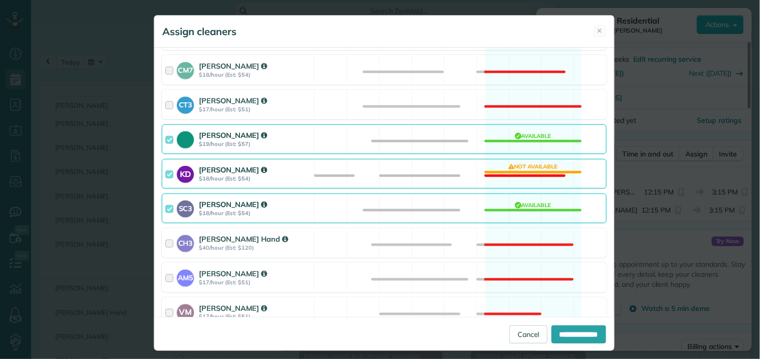
click at [518, 173] on div "KD Katerina Doane $18/hour (Est: $54) Not available" at bounding box center [384, 174] width 445 height 30
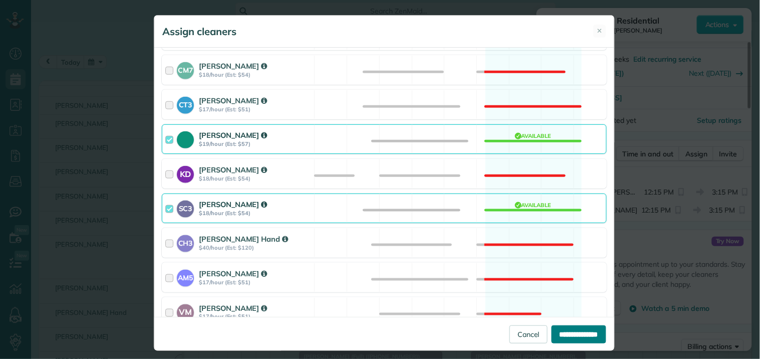
click at [569, 334] on input "**********" at bounding box center [579, 334] width 55 height 18
type input "**********"
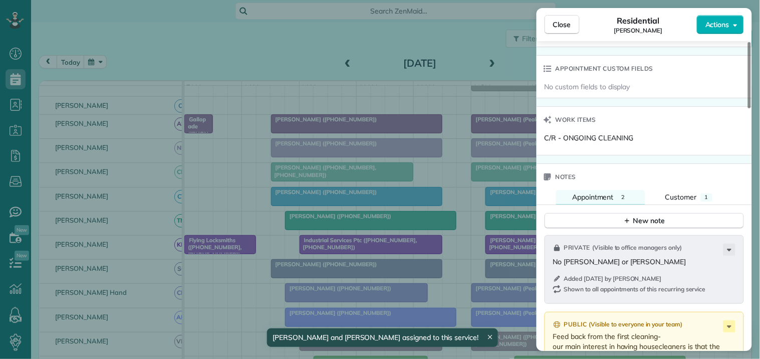
scroll to position [835, 0]
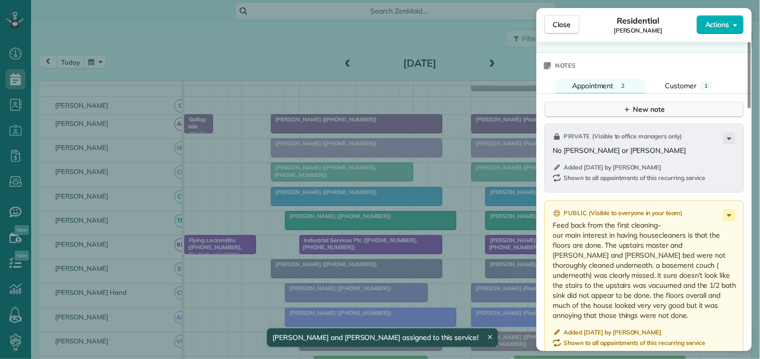
click at [660, 110] on div "New note" at bounding box center [644, 109] width 42 height 11
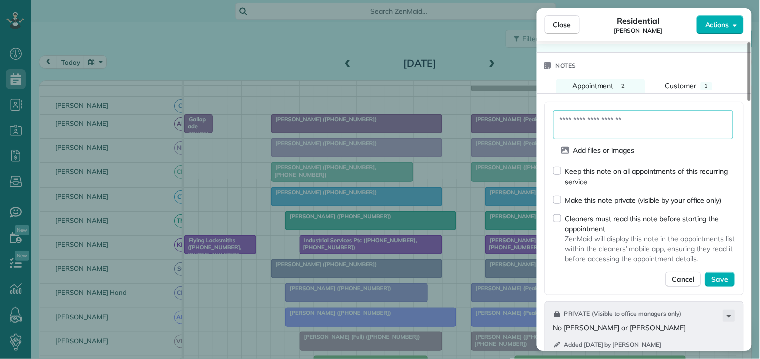
click at [605, 122] on textarea at bounding box center [643, 124] width 180 height 29
type textarea "**********"
click at [727, 280] on span "Save" at bounding box center [720, 279] width 17 height 10
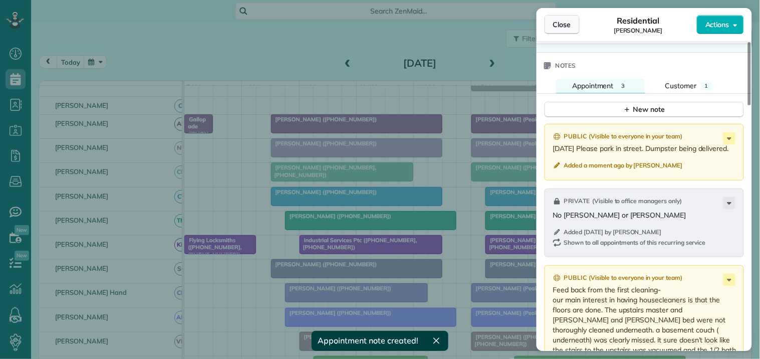
click at [566, 29] on span "Close" at bounding box center [562, 25] width 18 height 10
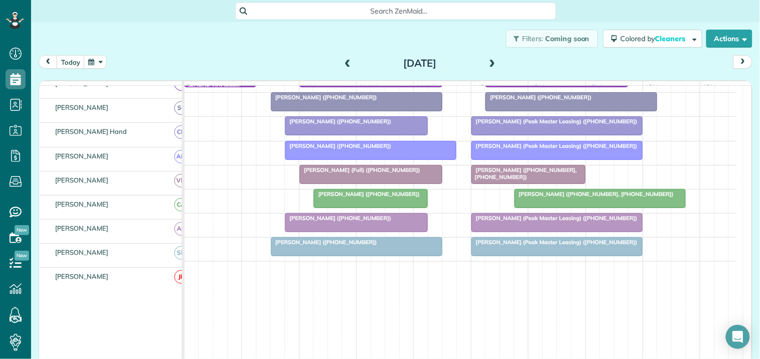
scroll to position [278, 0]
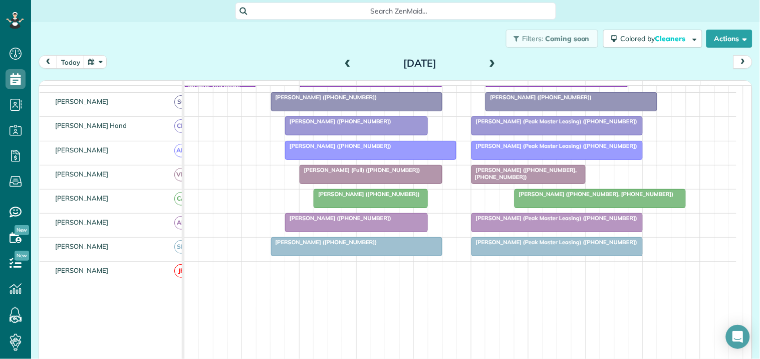
click at [344, 63] on span at bounding box center [347, 63] width 11 height 9
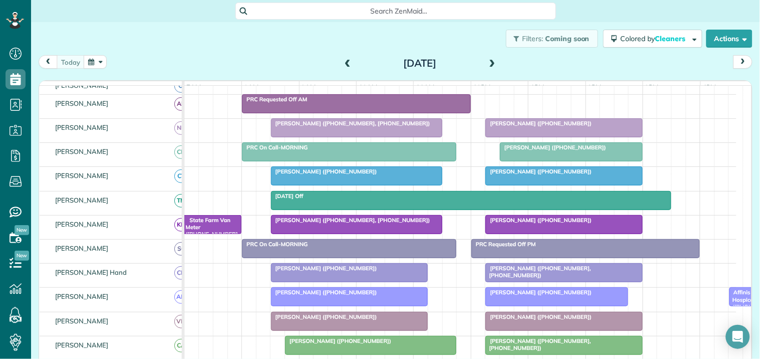
scroll to position [92, 0]
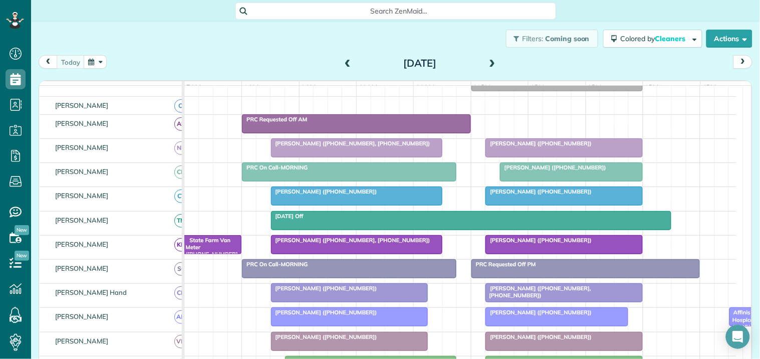
click at [258, 47] on div "Filters: Coming soon Colored by Cleaners Color by Cleaner Color by Team Color b…" at bounding box center [395, 38] width 729 height 33
click at [231, 49] on div "Filters: Coming soon Colored by Cleaners Color by Cleaner Color by Team Color b…" at bounding box center [395, 38] width 729 height 33
click at [564, 147] on span "Margaret Blake (+16788175573)" at bounding box center [538, 143] width 107 height 7
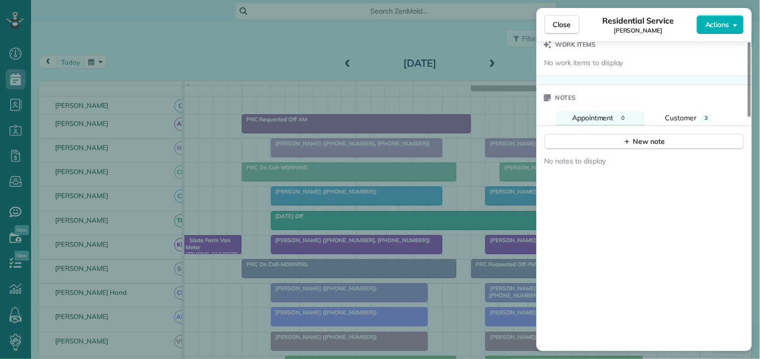
scroll to position [786, 0]
click at [684, 117] on span "Customer" at bounding box center [681, 118] width 32 height 9
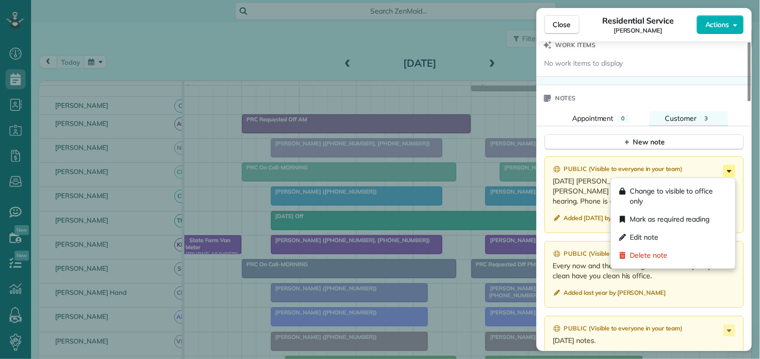
click at [728, 170] on icon at bounding box center [729, 171] width 12 height 12
click at [645, 239] on span "Edit note" at bounding box center [644, 237] width 29 height 10
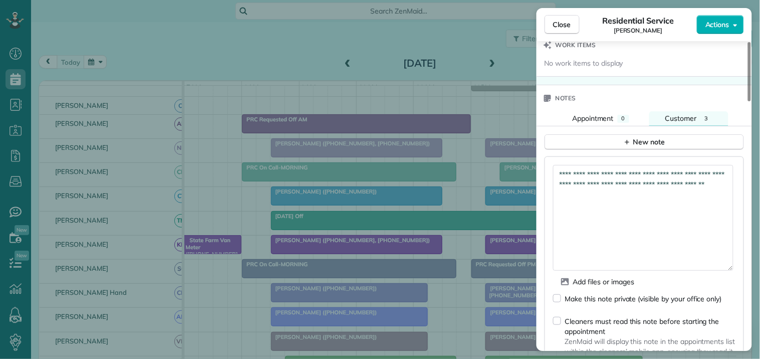
drag, startPoint x: 727, startPoint y: 193, endPoint x: 663, endPoint y: 234, distance: 76.4
click at [720, 270] on textarea "**********" at bounding box center [643, 218] width 180 height 106
click at [626, 201] on textarea "**********" at bounding box center [643, 218] width 180 height 106
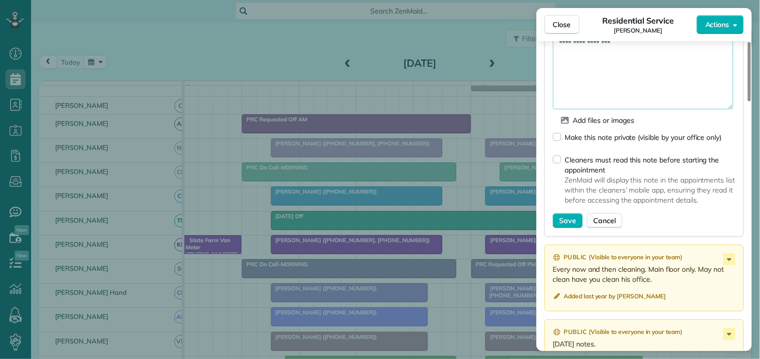
scroll to position [953, 0]
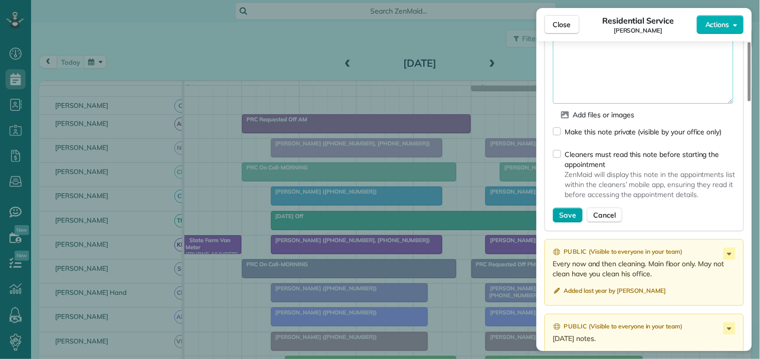
type textarea "**********"
click at [569, 214] on span "Save" at bounding box center [568, 215] width 17 height 10
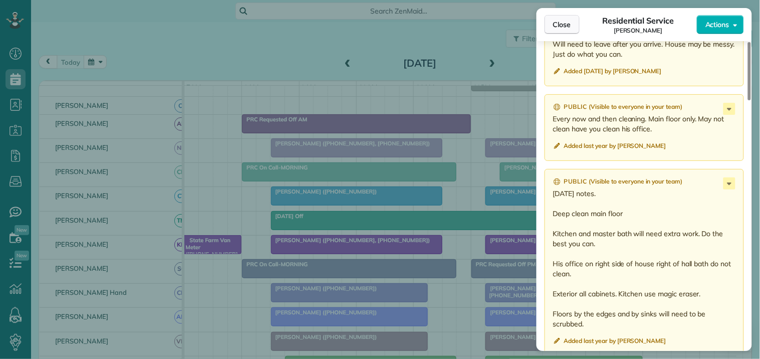
click at [567, 24] on span "Close" at bounding box center [562, 25] width 18 height 10
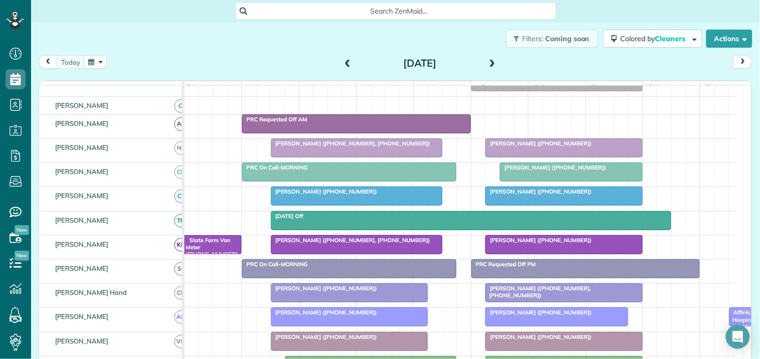
click at [197, 46] on div "Filters: Coming soon Colored by Cleaners Color by Cleaner Color by Team Color b…" at bounding box center [395, 38] width 729 height 33
click at [98, 64] on button "button" at bounding box center [95, 62] width 23 height 14
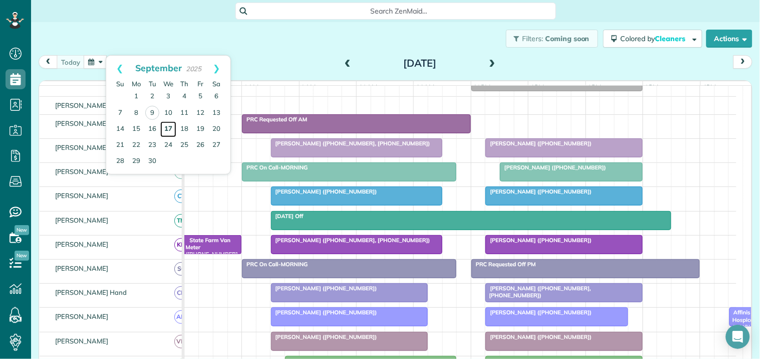
click at [167, 127] on link "17" at bounding box center [168, 129] width 16 height 16
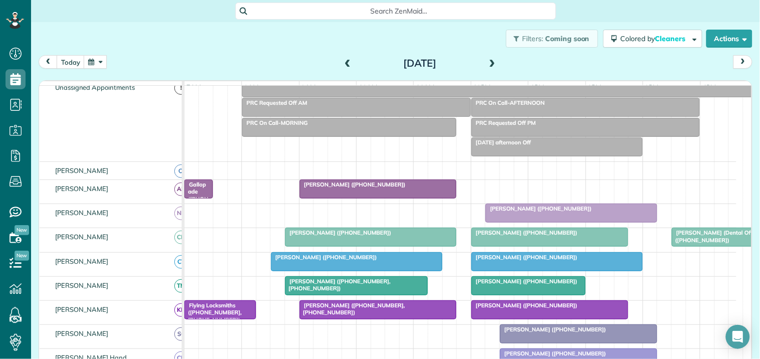
scroll to position [111, 0]
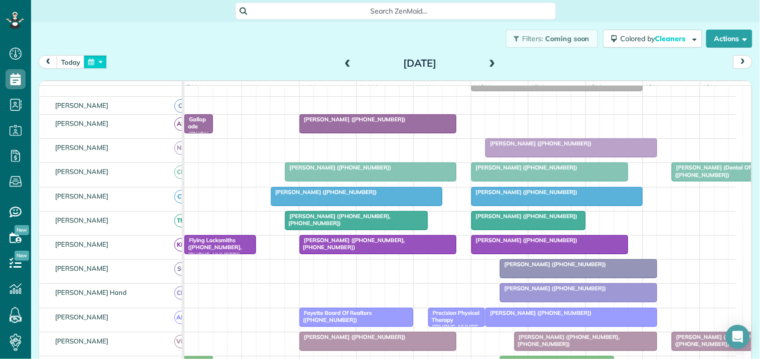
click at [98, 59] on button "button" at bounding box center [95, 62] width 23 height 14
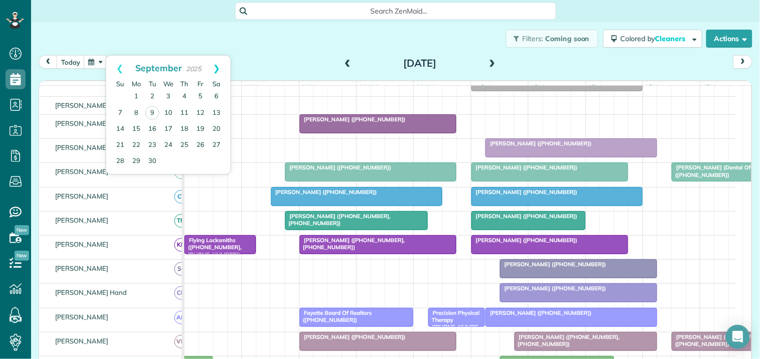
click at [218, 65] on link "Next" at bounding box center [217, 68] width 28 height 25
click at [169, 126] on link "15" at bounding box center [168, 129] width 16 height 16
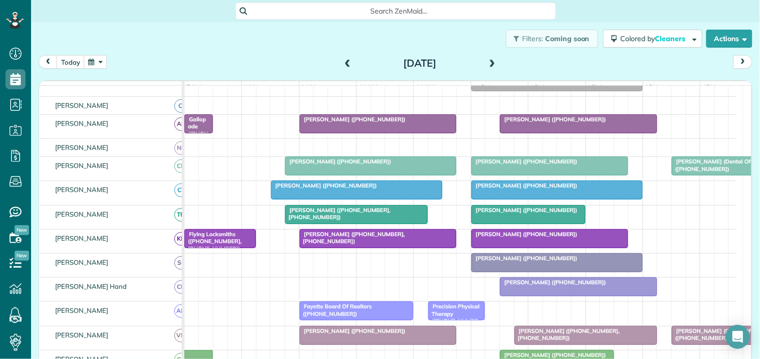
click at [98, 62] on button "button" at bounding box center [95, 62] width 23 height 14
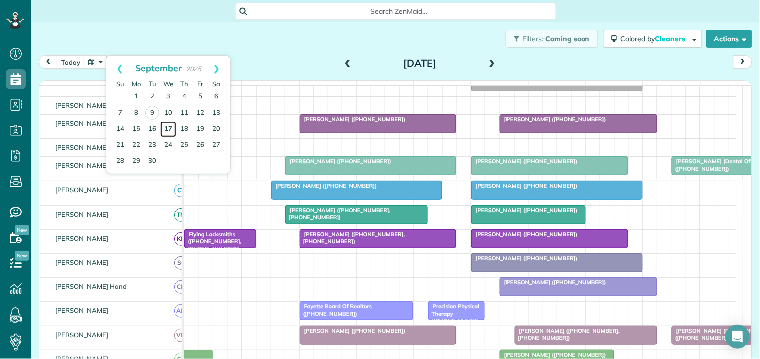
click at [169, 125] on link "17" at bounding box center [168, 129] width 16 height 16
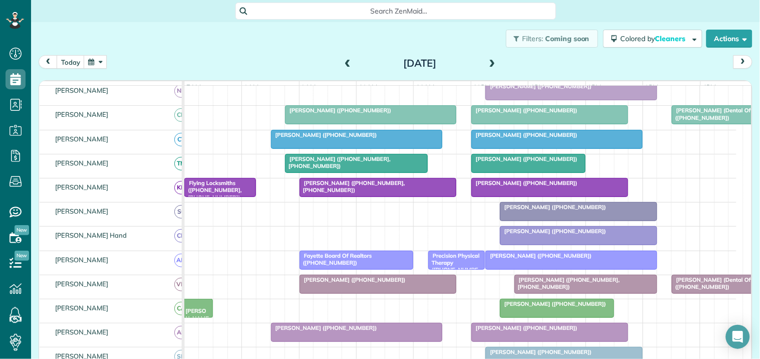
scroll to position [167, 0]
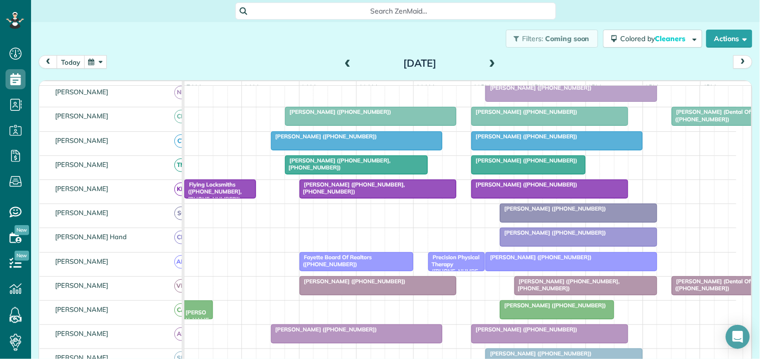
click at [71, 64] on button "today" at bounding box center [71, 62] width 28 height 14
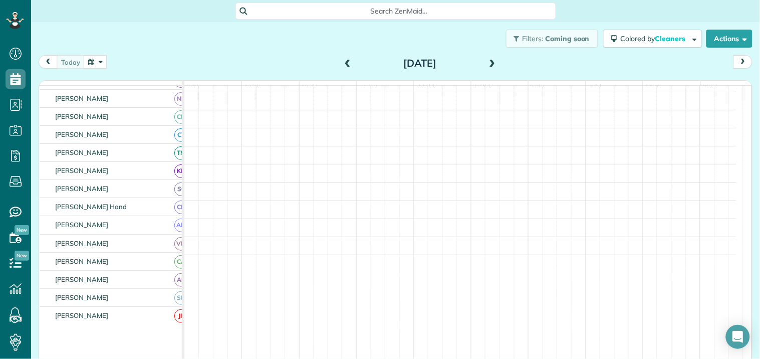
scroll to position [141, 0]
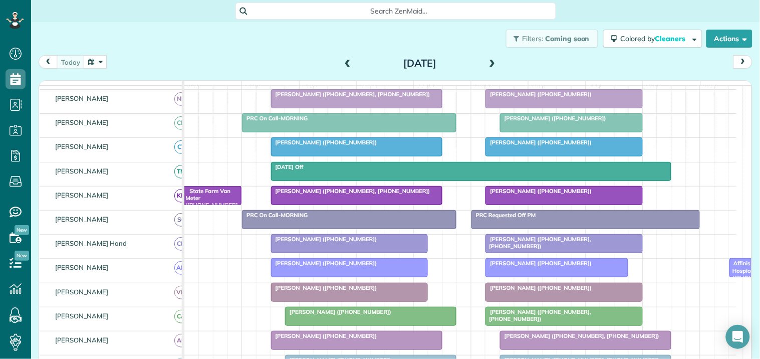
click at [346, 63] on span at bounding box center [347, 63] width 11 height 9
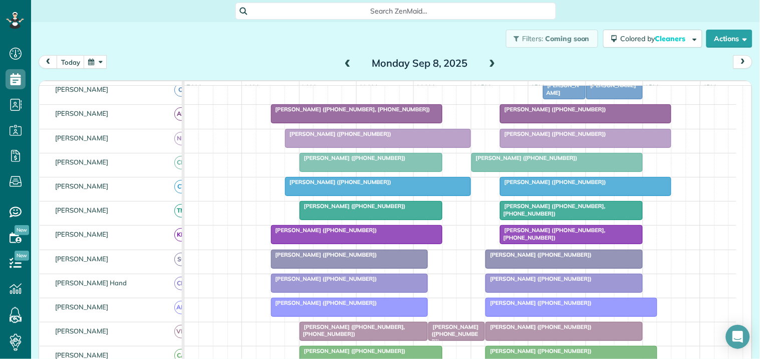
scroll to position [0, 0]
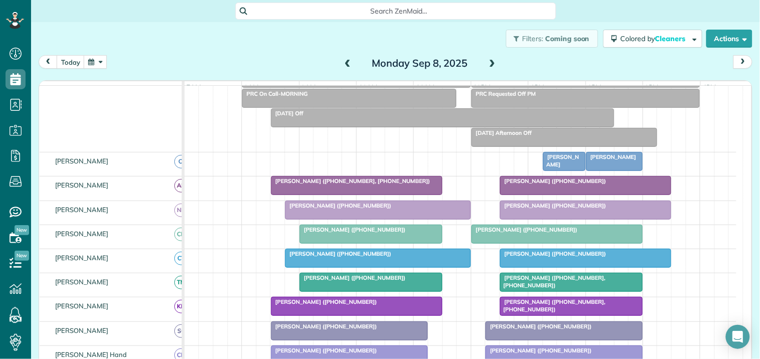
click at [564, 165] on div "Cheryl Ridley" at bounding box center [564, 160] width 37 height 15
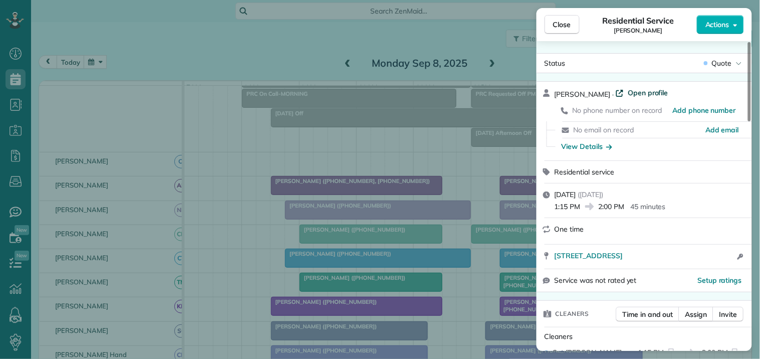
click at [630, 96] on span "Open profile" at bounding box center [648, 93] width 41 height 10
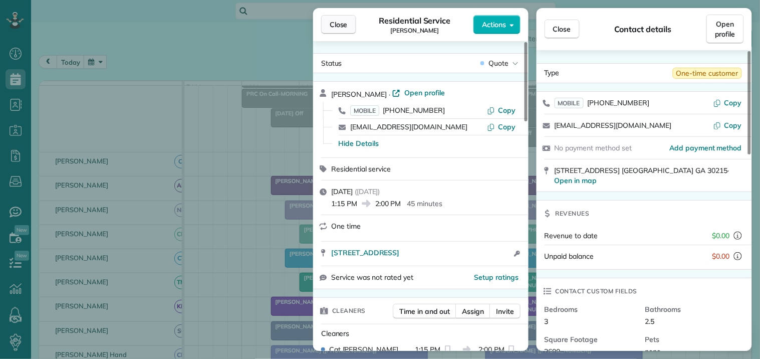
click at [340, 22] on span "Close" at bounding box center [339, 25] width 18 height 10
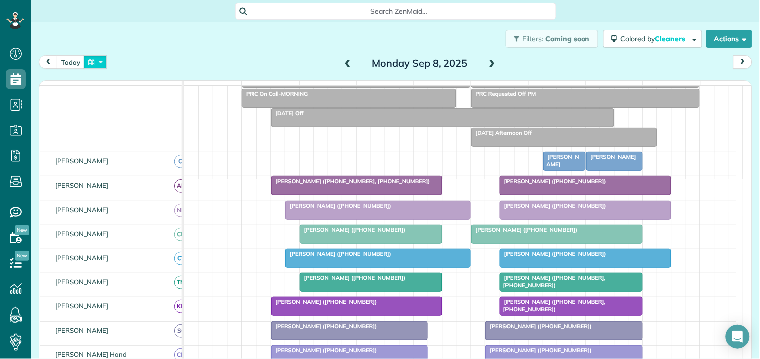
click at [93, 62] on button "button" at bounding box center [95, 62] width 23 height 14
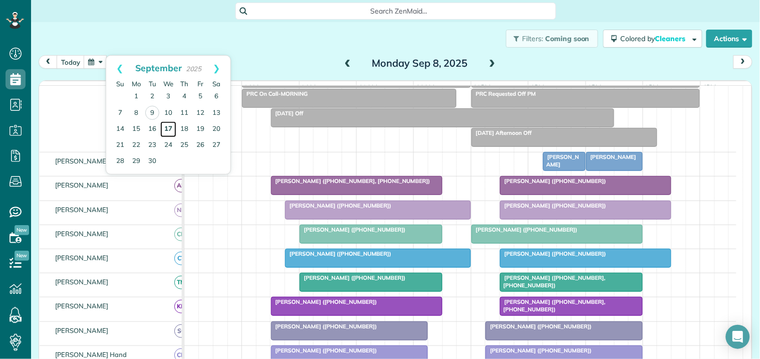
click at [171, 131] on link "17" at bounding box center [168, 129] width 16 height 16
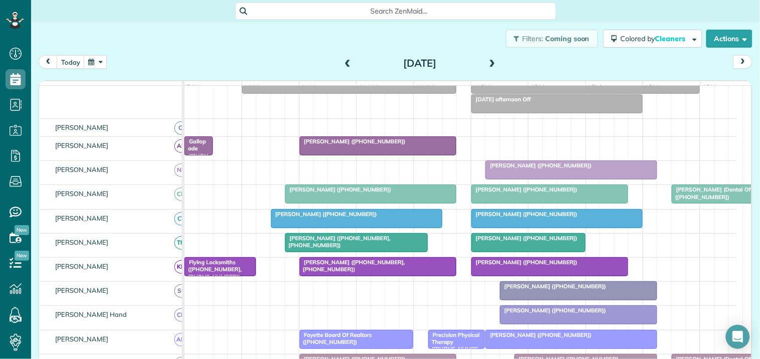
scroll to position [222, 0]
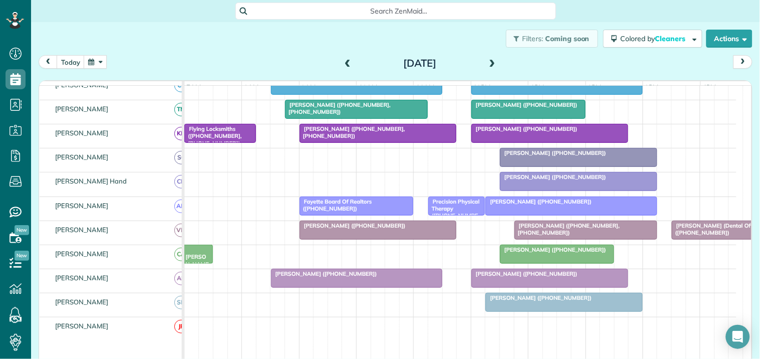
click at [200, 260] on div "Ed Jones Fayetteville (+17704612228)" at bounding box center [197, 282] width 25 height 72
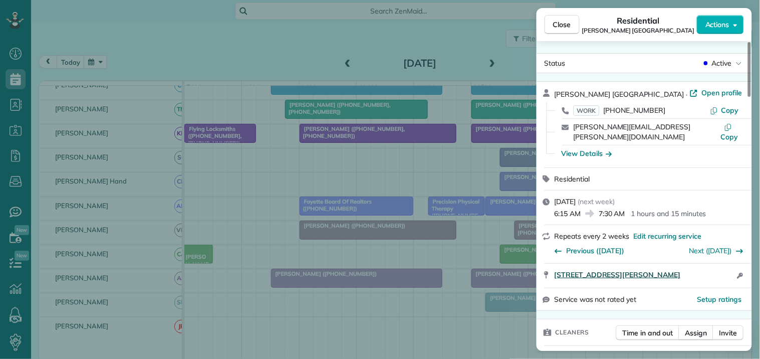
click at [664, 270] on span "795 East Lanier Avenue Fayetteville GA 30214" at bounding box center [618, 275] width 126 height 10
click at [563, 26] on span "Close" at bounding box center [562, 25] width 18 height 10
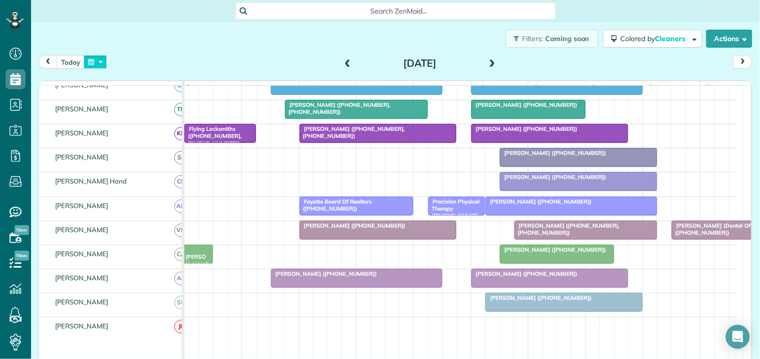
click at [102, 61] on button "button" at bounding box center [95, 62] width 23 height 14
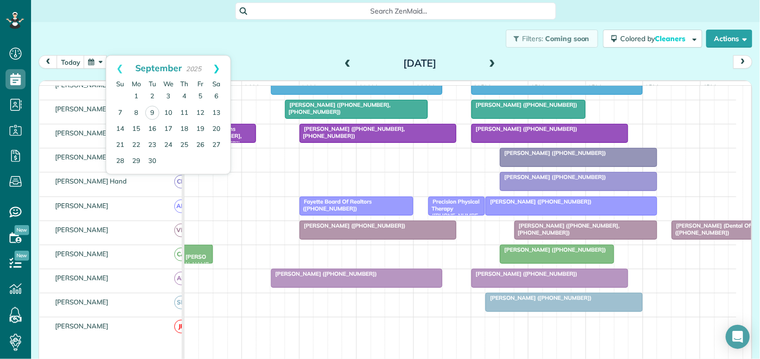
click at [221, 64] on link "Next" at bounding box center [217, 68] width 28 height 25
click at [171, 128] on link "15" at bounding box center [168, 129] width 16 height 16
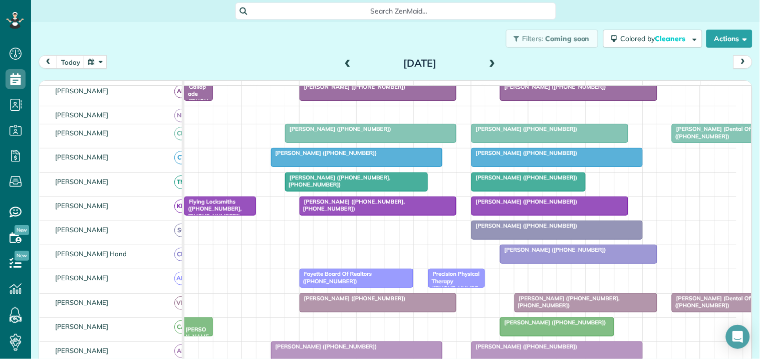
scroll to position [105, 0]
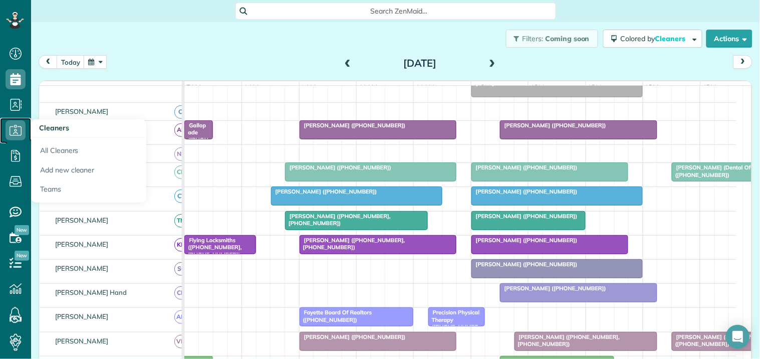
click at [14, 126] on use at bounding box center [16, 130] width 12 height 11
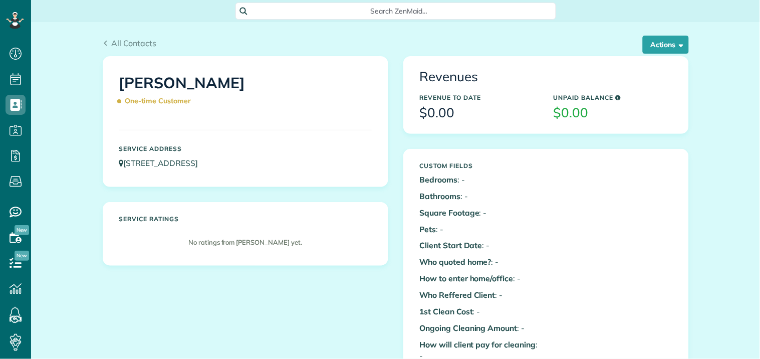
scroll to position [4, 4]
click at [670, 41] on button "Actions" at bounding box center [666, 45] width 46 height 18
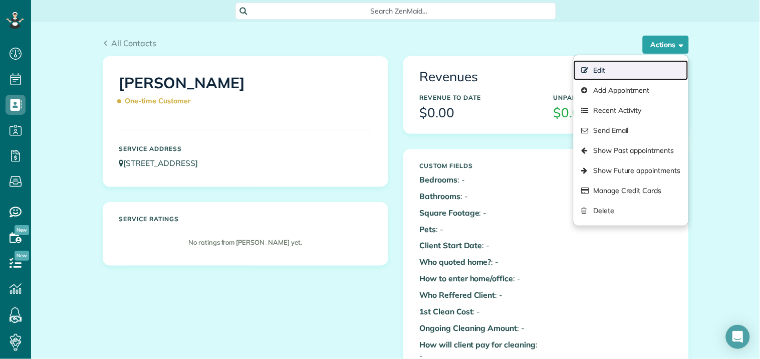
click at [605, 69] on link "Edit" at bounding box center [631, 70] width 114 height 20
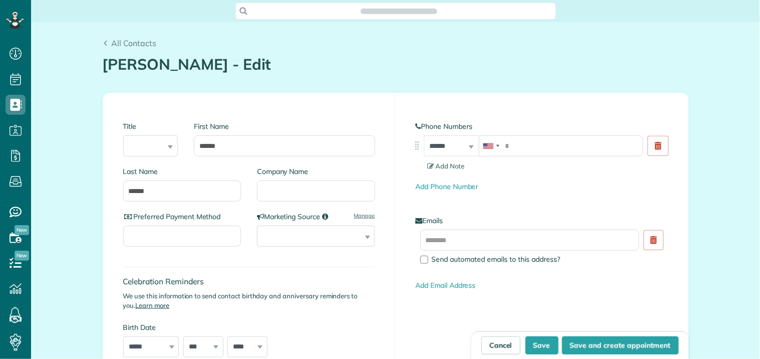
scroll to position [4, 4]
drag, startPoint x: 228, startPoint y: 143, endPoint x: 188, endPoint y: 148, distance: 40.4
click at [188, 148] on div "First Name ******" at bounding box center [280, 143] width 189 height 45
type input "********"
click at [528, 143] on input "tel" at bounding box center [561, 145] width 164 height 21
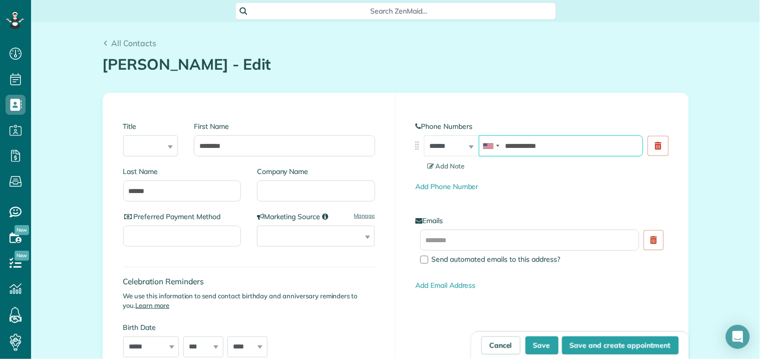
type input "**********"
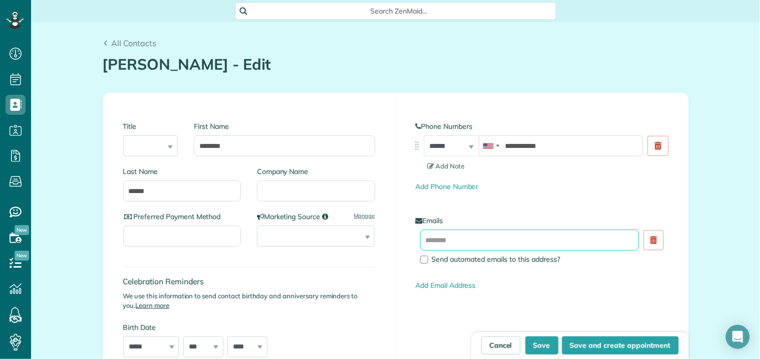
click at [498, 238] on input "text" at bounding box center [529, 239] width 219 height 21
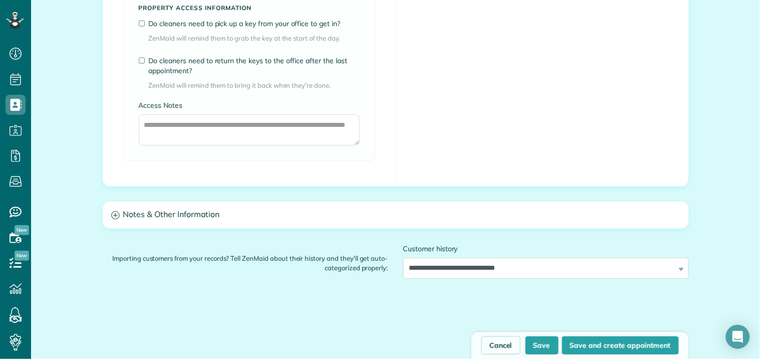
scroll to position [890, 0]
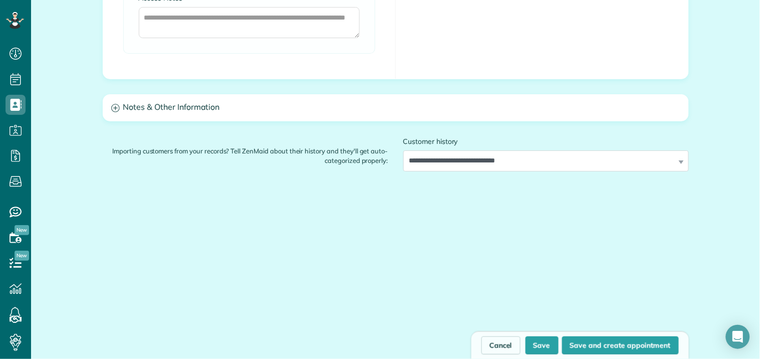
type input "**********"
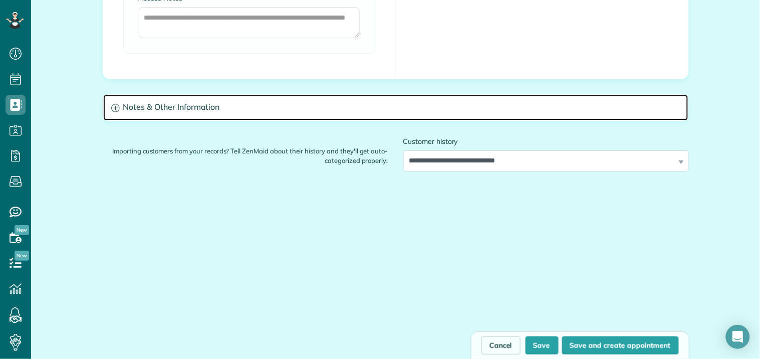
click at [111, 108] on icon at bounding box center [115, 108] width 9 height 9
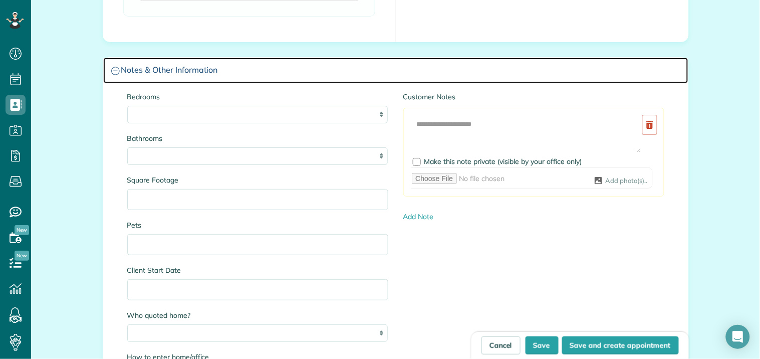
scroll to position [946, 0]
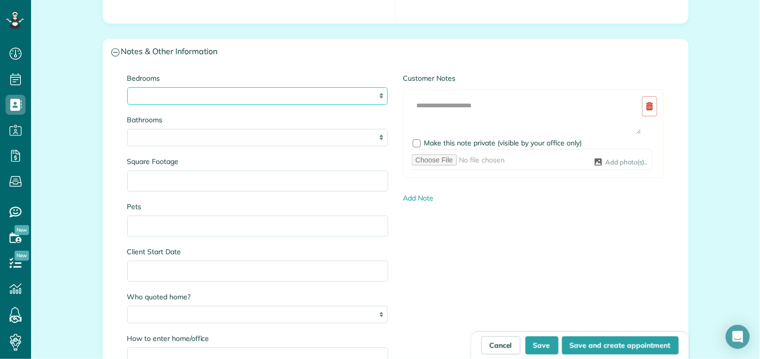
click at [352, 92] on select "* * * * * *" at bounding box center [257, 96] width 261 height 18
select select "*"
click at [127, 87] on select "* * * * * *" at bounding box center [257, 96] width 261 height 18
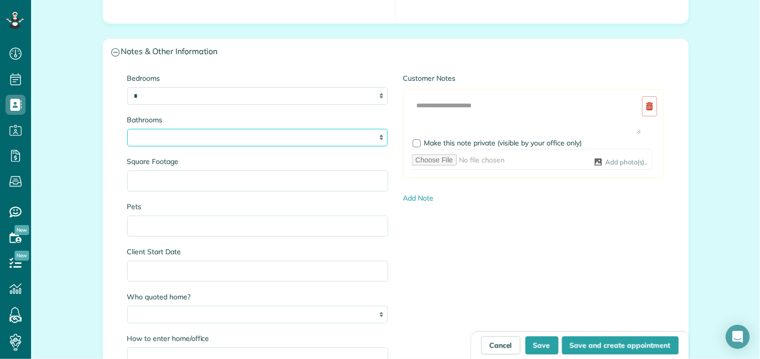
click at [166, 143] on select "* *** * *** * *** * *** **" at bounding box center [257, 138] width 261 height 18
select select "***"
click at [127, 129] on select "* *** * *** * *** * *** **" at bounding box center [257, 138] width 261 height 18
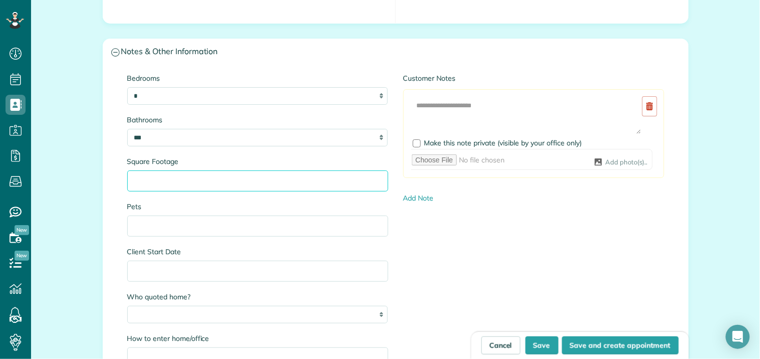
click at [178, 181] on input "Square Footage" at bounding box center [257, 180] width 261 height 21
type input "****"
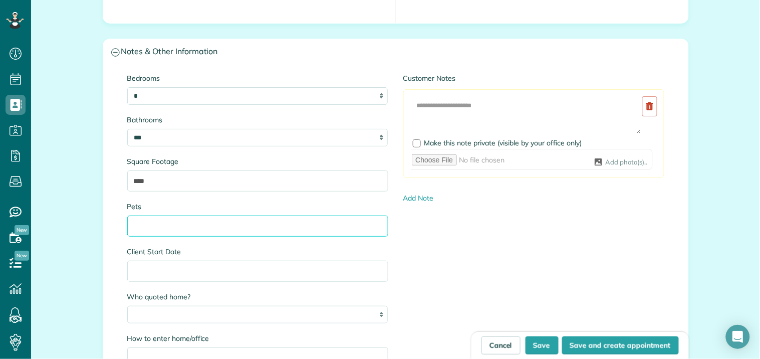
click at [188, 228] on input "Pets" at bounding box center [257, 225] width 261 height 21
type input "****"
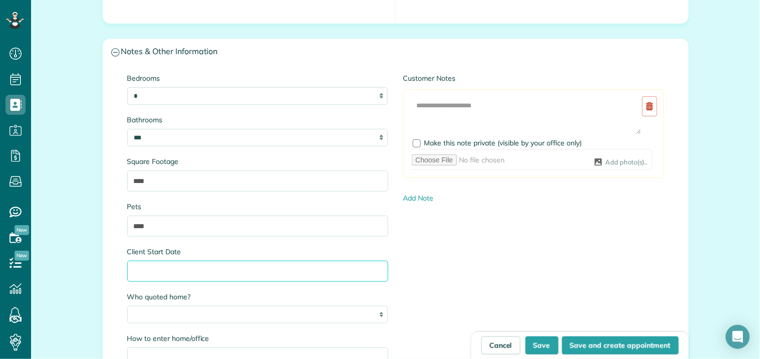
click at [179, 270] on input "Client Start Date" at bounding box center [257, 270] width 261 height 21
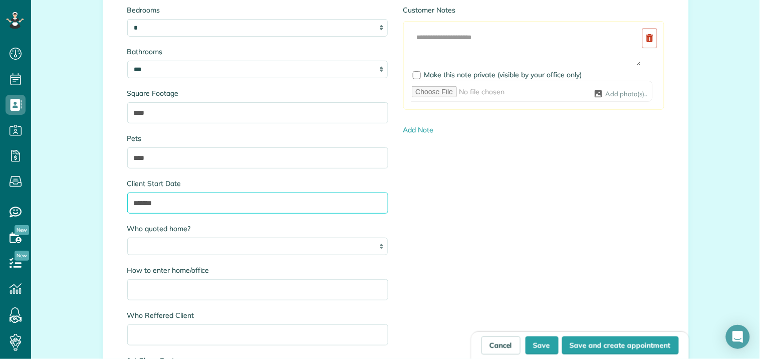
scroll to position [1113, 0]
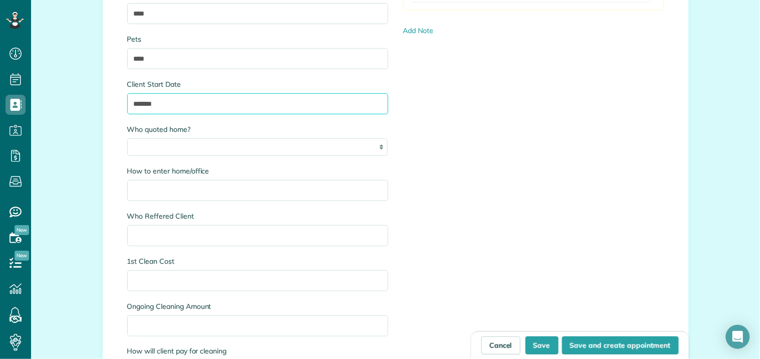
type input "*******"
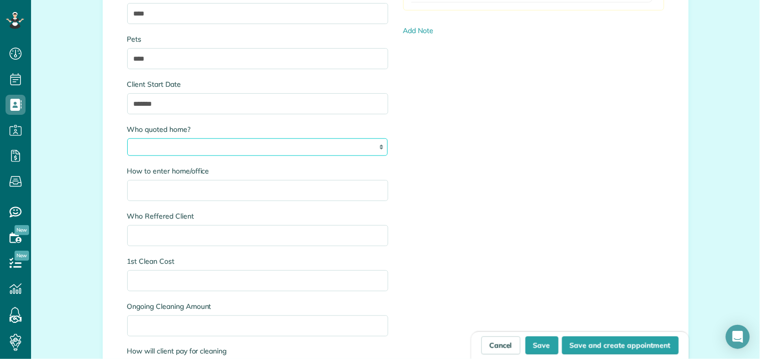
click at [247, 151] on select "*** ****" at bounding box center [257, 147] width 261 height 18
select select "***"
click at [127, 138] on select "*** ****" at bounding box center [257, 147] width 261 height 18
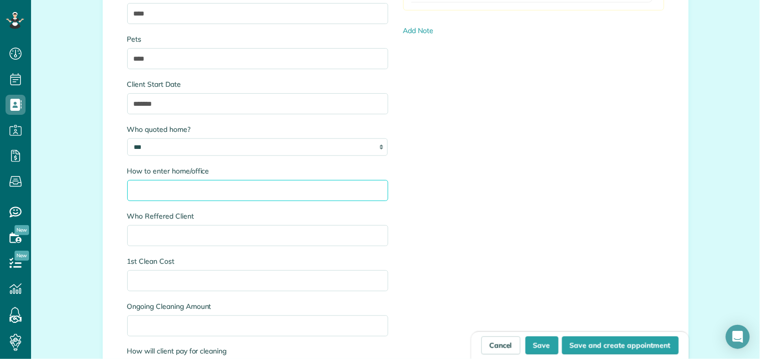
click at [225, 189] on input "How to enter home/office" at bounding box center [257, 190] width 261 height 21
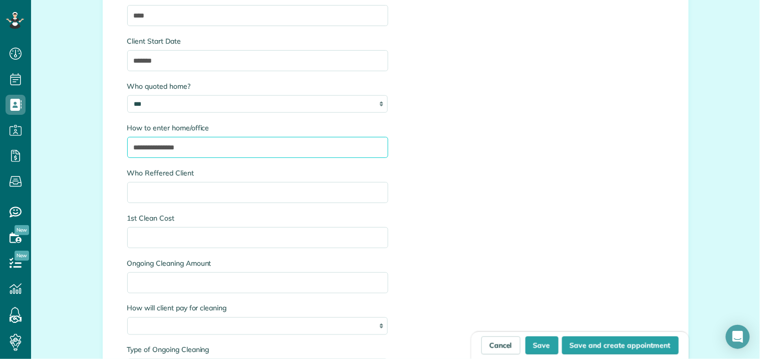
scroll to position [1224, 0]
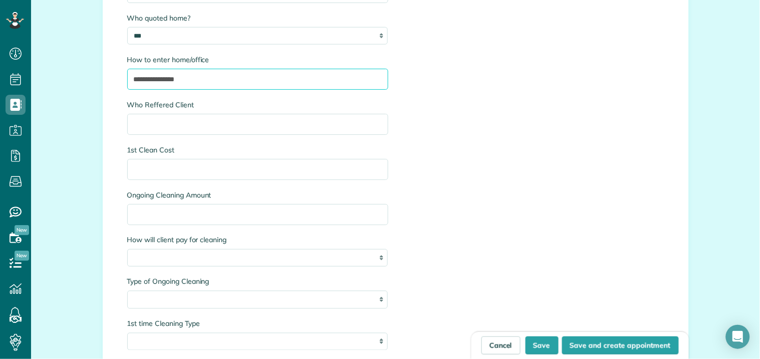
type input "**********"
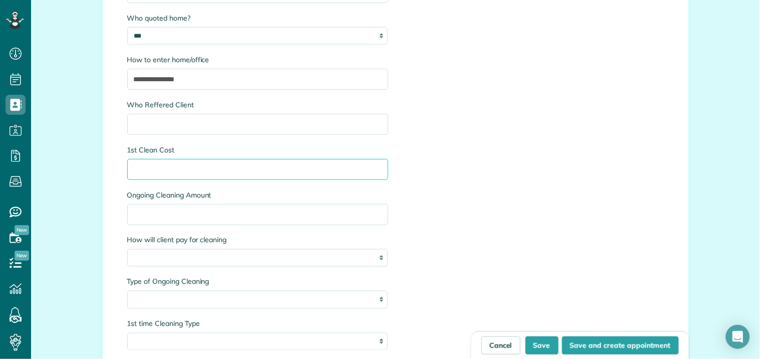
click at [209, 169] on input "1st Clean Cost" at bounding box center [257, 169] width 261 height 21
type input "***"
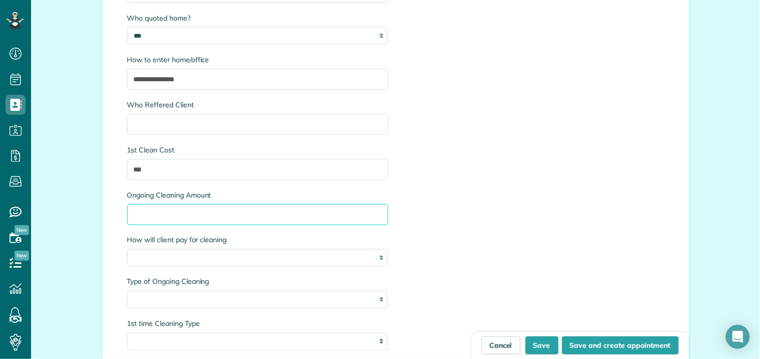
click at [186, 211] on input "Ongoing Cleaning Amount" at bounding box center [257, 214] width 261 height 21
type input "***"
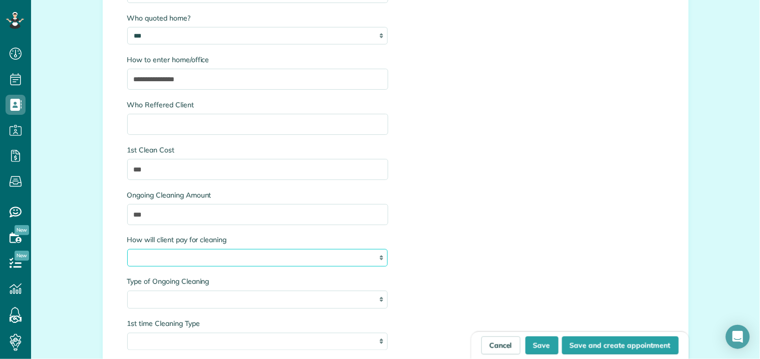
click at [211, 249] on select "**********" at bounding box center [257, 258] width 261 height 18
select select "**********"
click at [127, 249] on select "**********" at bounding box center [257, 258] width 261 height 18
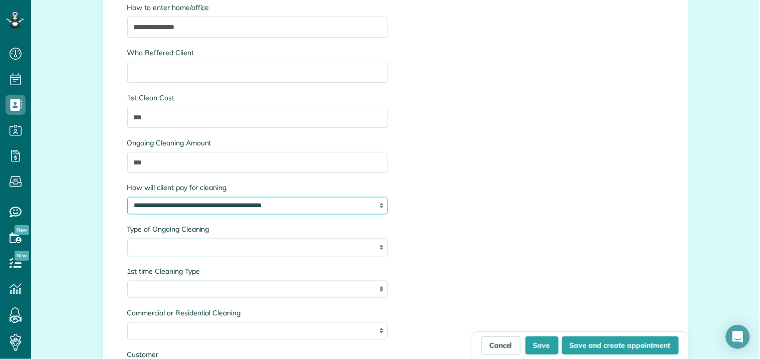
scroll to position [1447, 0]
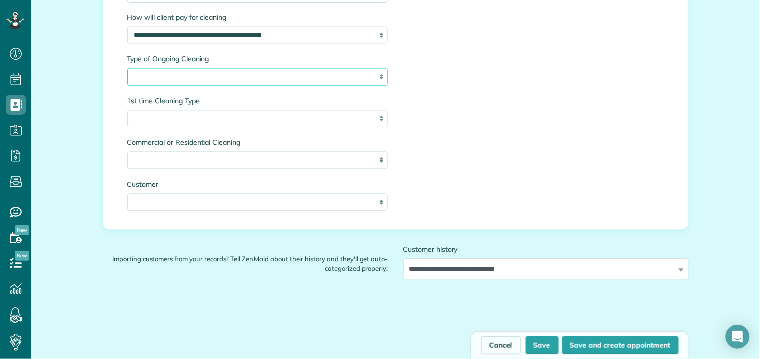
click at [236, 75] on select "**********" at bounding box center [257, 77] width 261 height 18
select select "**********"
click at [127, 68] on select "**********" at bounding box center [257, 77] width 261 height 18
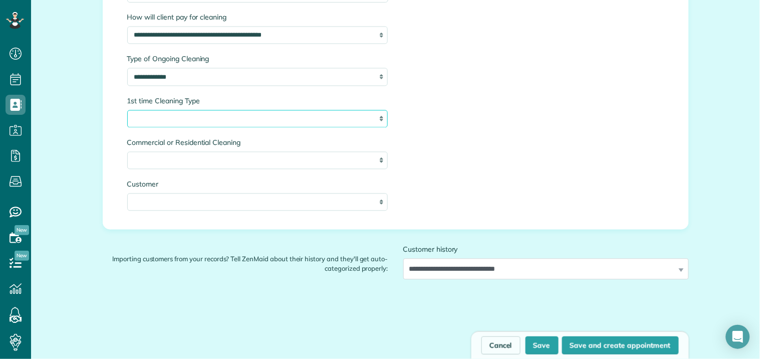
click at [204, 124] on select "**********" at bounding box center [257, 119] width 261 height 18
select select "**********"
click at [127, 110] on select "**********" at bounding box center [257, 119] width 261 height 18
click at [210, 156] on select "**********" at bounding box center [257, 161] width 261 height 18
select select "**********"
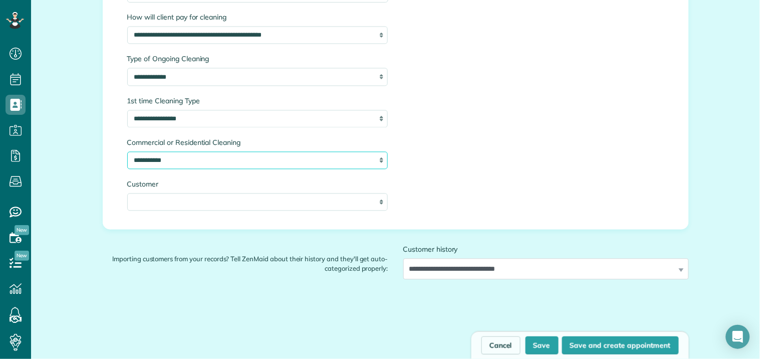
click at [127, 152] on select "**********" at bounding box center [257, 161] width 261 height 18
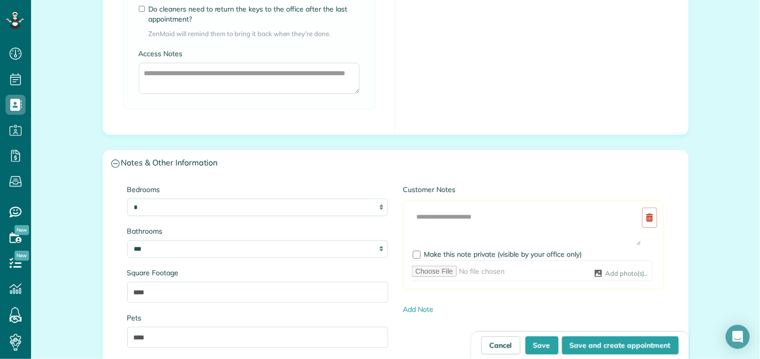
scroll to position [946, 0]
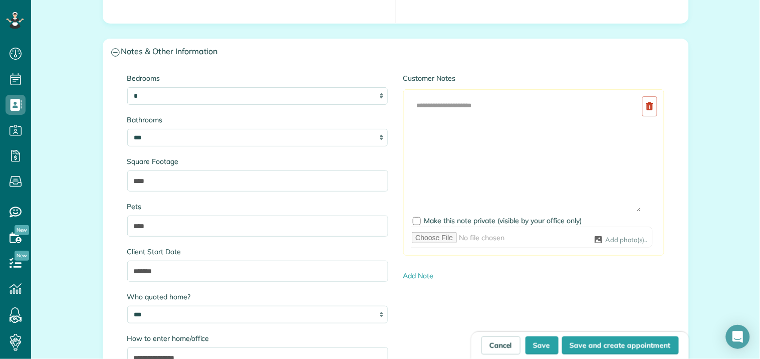
drag, startPoint x: 633, startPoint y: 132, endPoint x: 530, endPoint y: 138, distance: 103.9
click at [624, 208] on textarea at bounding box center [526, 154] width 230 height 116
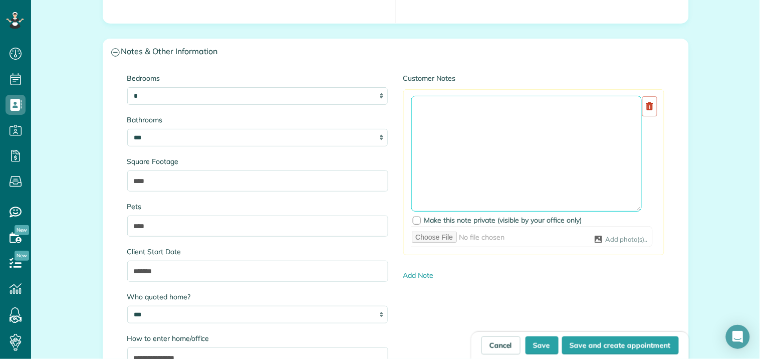
click at [420, 108] on textarea at bounding box center [526, 154] width 230 height 116
type textarea "*"
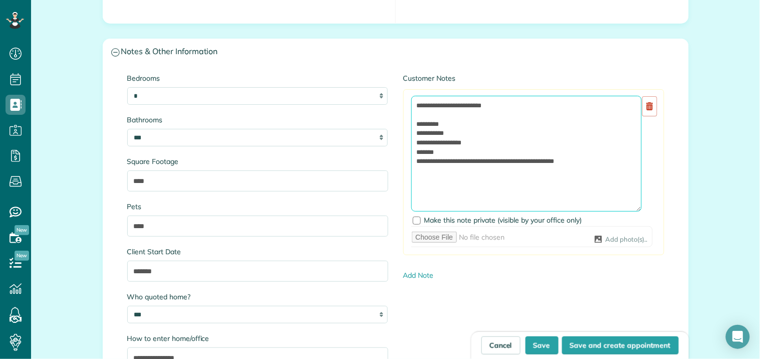
click at [593, 160] on textarea "**********" at bounding box center [526, 154] width 230 height 116
click at [562, 177] on textarea "**********" at bounding box center [526, 154] width 230 height 116
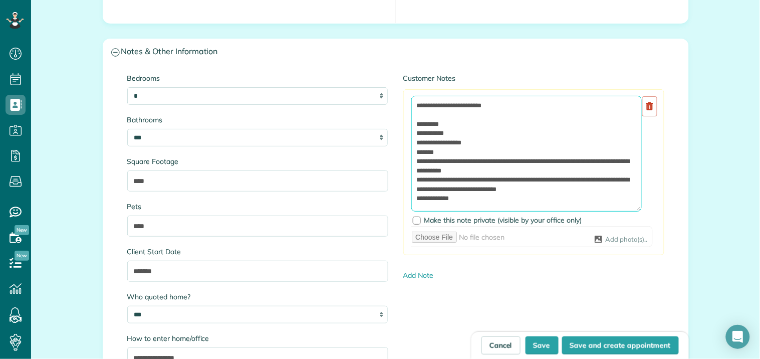
click at [476, 197] on textarea "**********" at bounding box center [526, 154] width 230 height 116
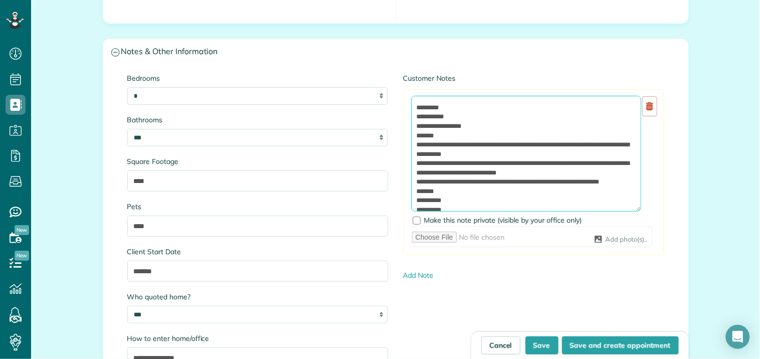
scroll to position [0, 0]
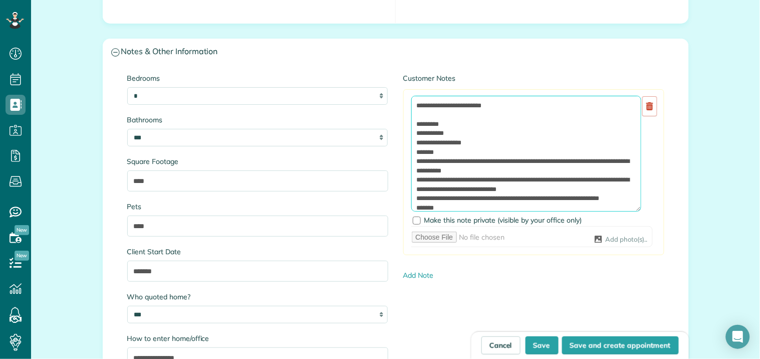
click at [511, 108] on textarea "**********" at bounding box center [526, 154] width 230 height 116
type textarea "**********"
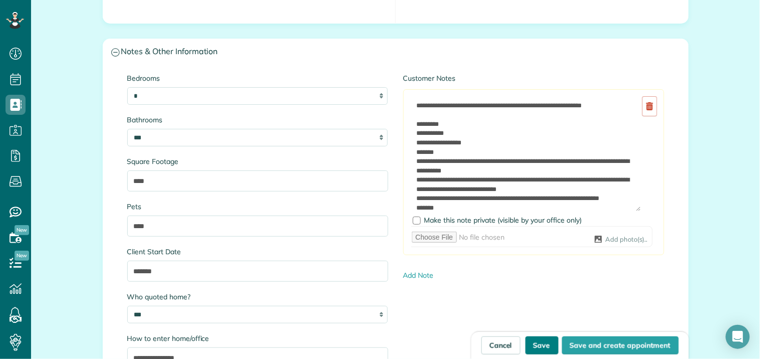
click at [542, 343] on button "Save" at bounding box center [541, 345] width 33 height 18
type input "**********"
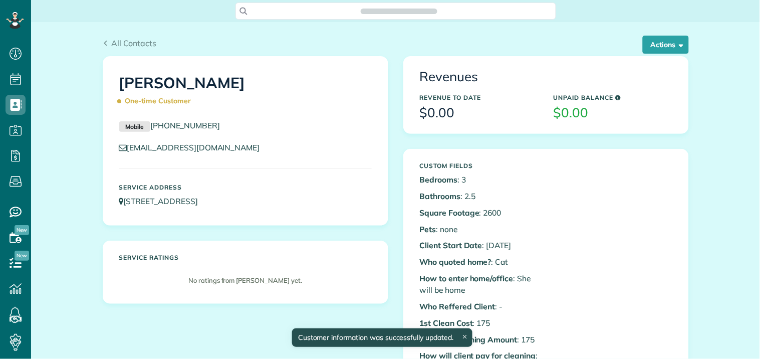
scroll to position [4, 4]
click at [662, 43] on button "Actions" at bounding box center [666, 45] width 46 height 18
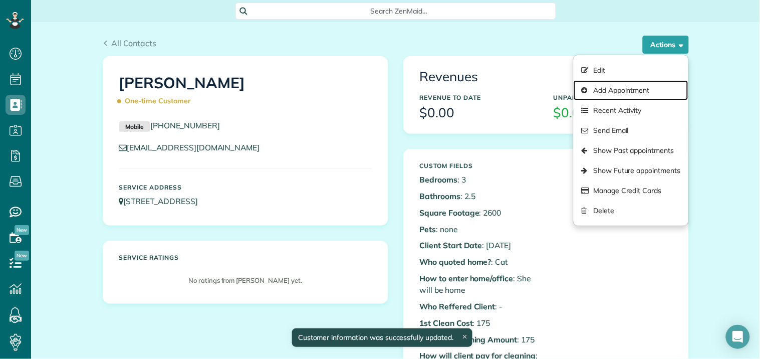
click at [617, 88] on link "Add Appointment" at bounding box center [631, 90] width 114 height 20
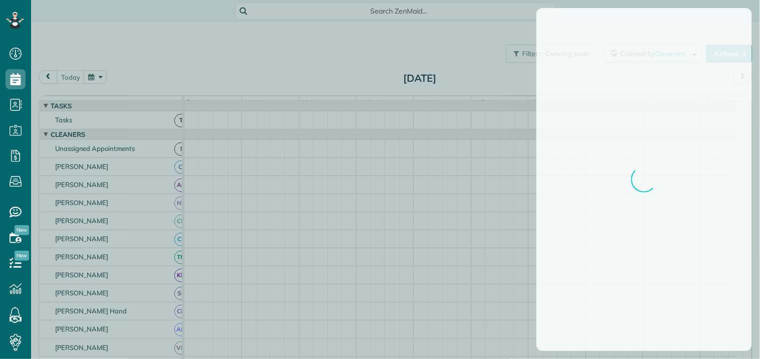
scroll to position [4, 4]
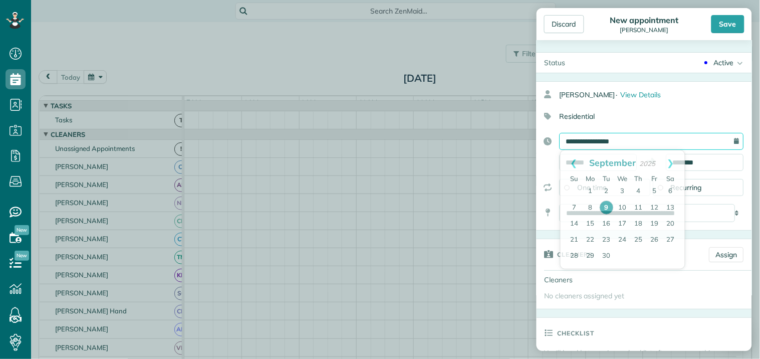
click at [610, 140] on input "**********" at bounding box center [652, 141] width 184 height 17
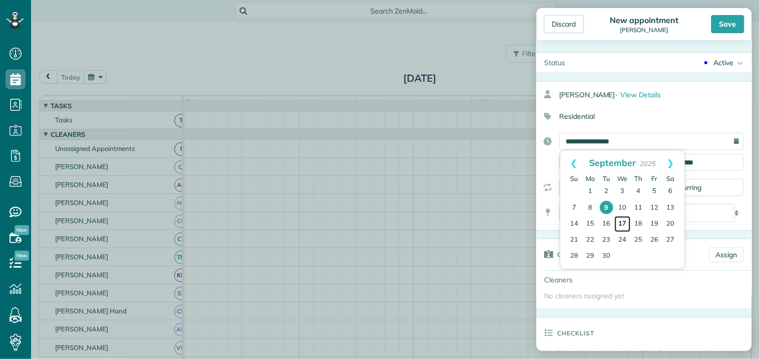
click at [624, 220] on link "17" at bounding box center [623, 224] width 16 height 16
type input "**********"
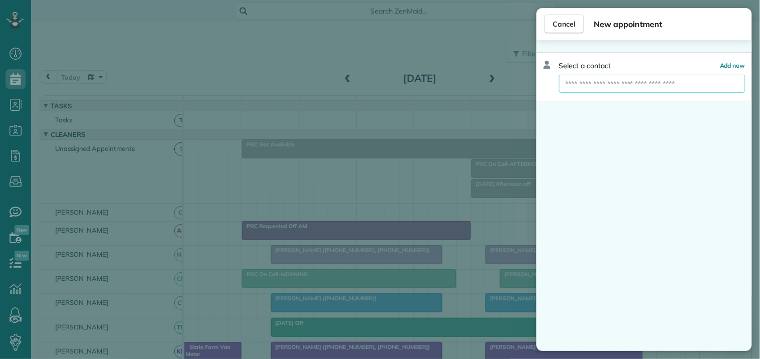
click at [619, 83] on input "text" at bounding box center [652, 84] width 186 height 18
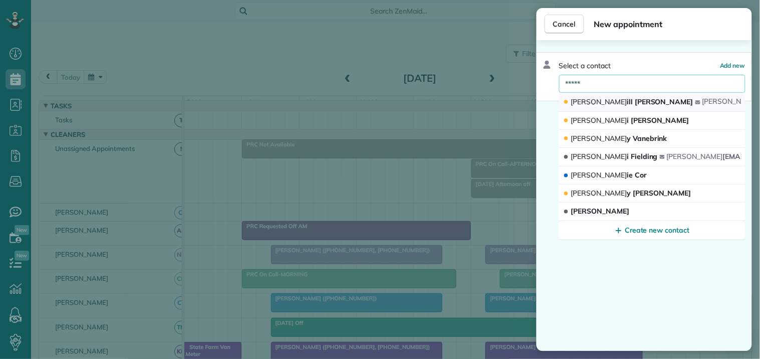
type input "*****"
click at [612, 102] on span "[PERSON_NAME] ill [PERSON_NAME]" at bounding box center [632, 101] width 122 height 9
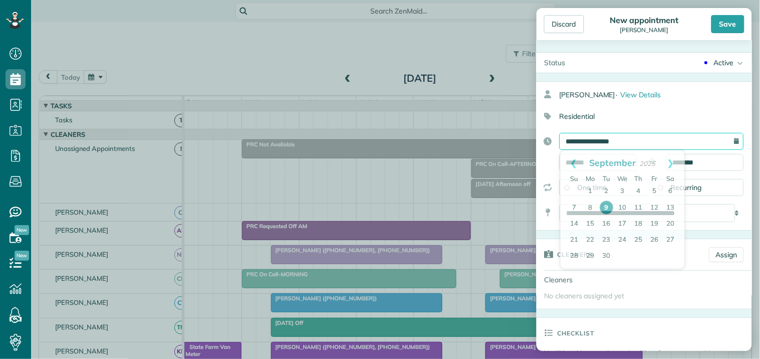
click at [612, 137] on input "**********" at bounding box center [652, 141] width 184 height 17
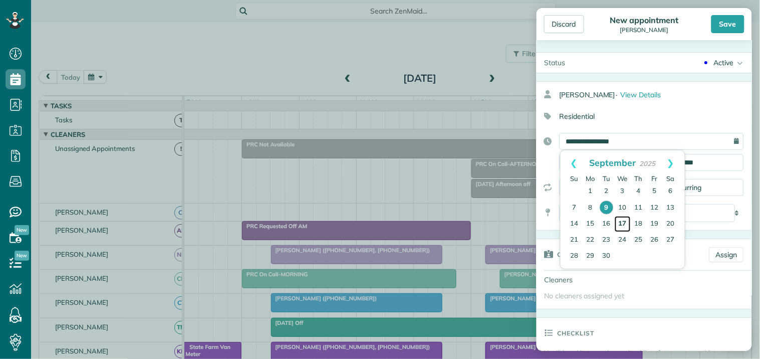
click at [623, 220] on link "17" at bounding box center [623, 224] width 16 height 16
type input "**********"
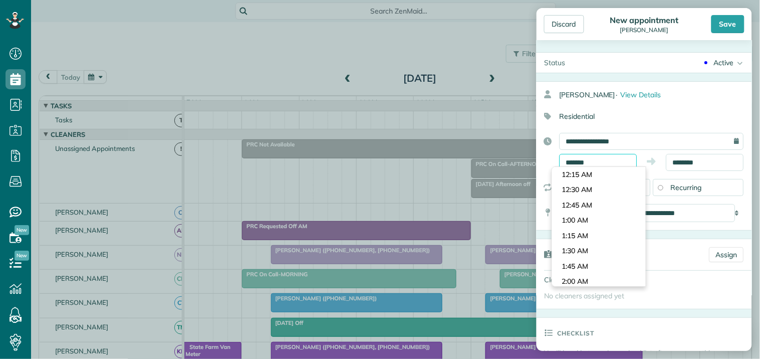
click at [603, 158] on input "*******" at bounding box center [599, 162] width 78 height 17
type input "*******"
click at [599, 177] on body "Dashboard Scheduling Calendar View List View Dispatch View - Weekly scheduling …" at bounding box center [380, 179] width 760 height 359
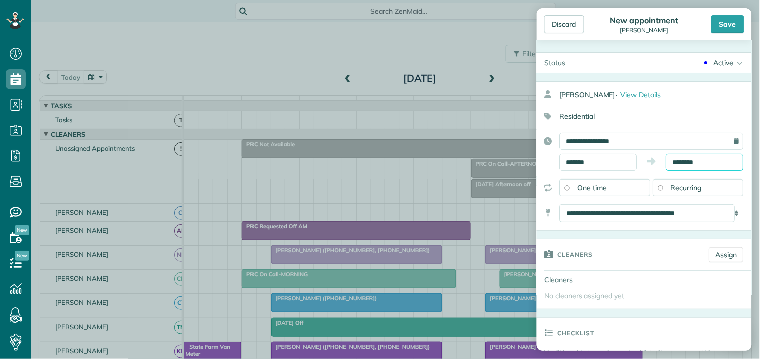
click at [690, 158] on input "********" at bounding box center [705, 162] width 78 height 17
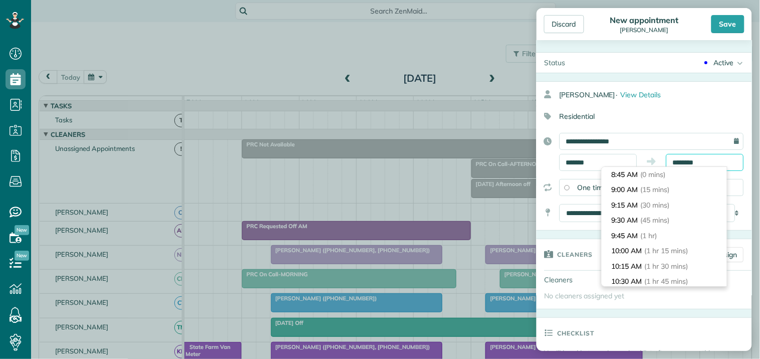
scroll to position [122, 0]
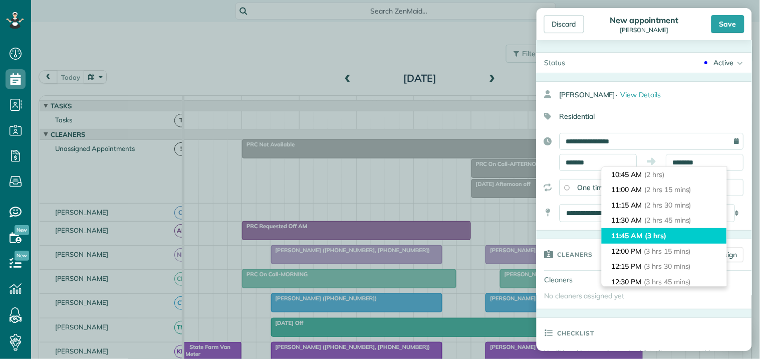
type input "********"
click at [648, 229] on li "11:45 AM (3 hrs)" at bounding box center [664, 236] width 125 height 16
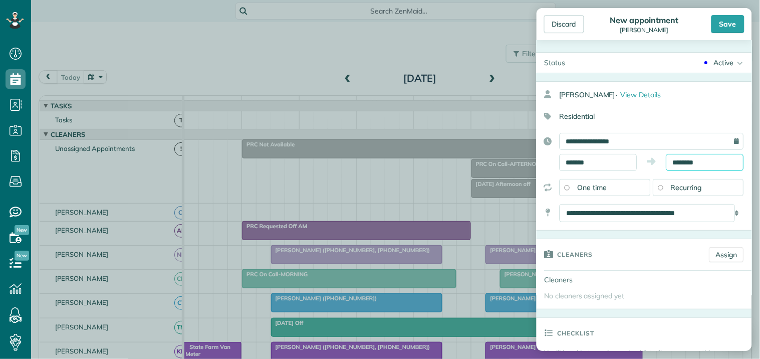
scroll to position [56, 0]
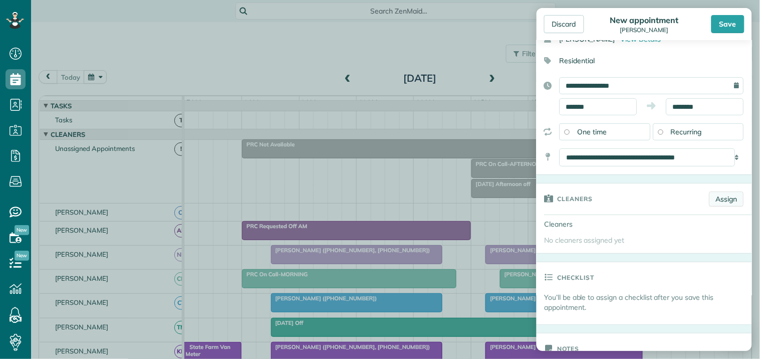
click at [719, 194] on link "Assign" at bounding box center [726, 198] width 35 height 15
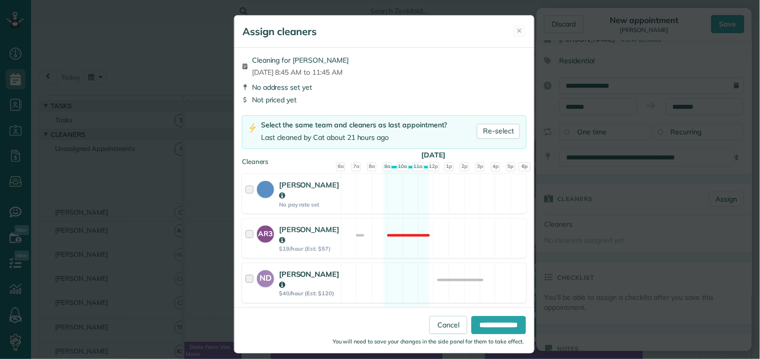
click at [397, 263] on div "ND Nathalie Duverna $40/hour (Est: $120) Available" at bounding box center [384, 283] width 285 height 40
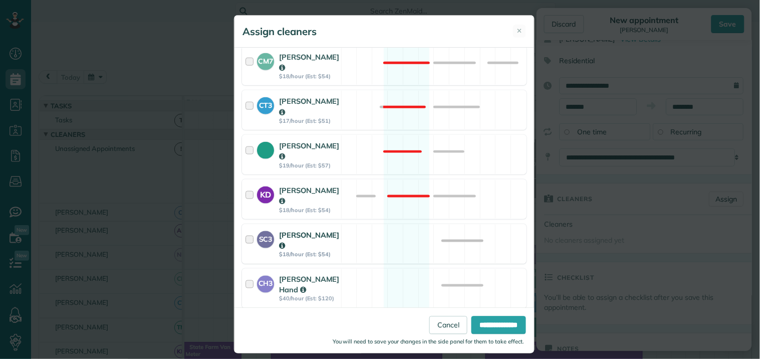
scroll to position [278, 0]
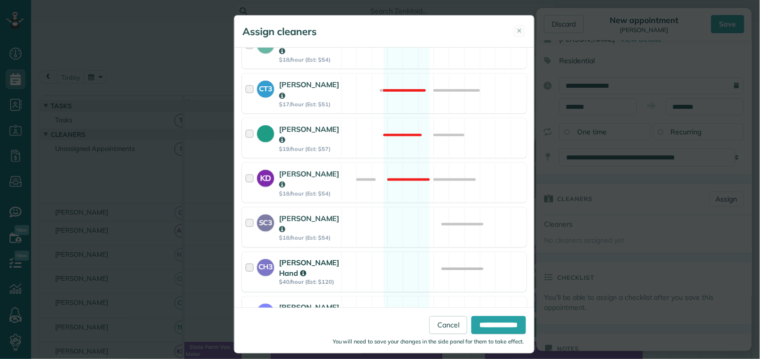
click at [404, 252] on div "CH3 Cortney Hand $40/hour (Est: $120) Available" at bounding box center [384, 272] width 285 height 40
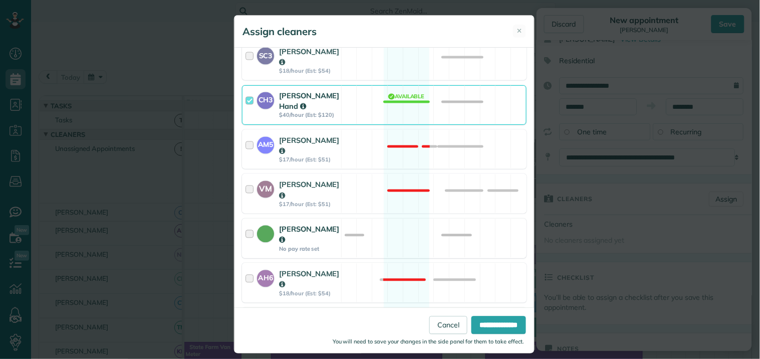
scroll to position [389, 0]
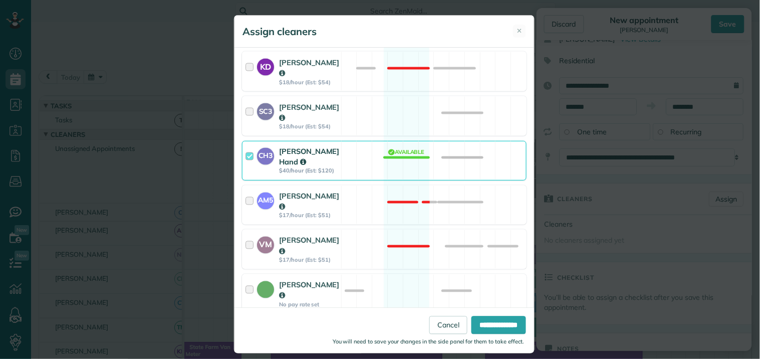
click at [397, 141] on div "CH3 Cortney Hand $40/hour (Est: $120) Available" at bounding box center [384, 161] width 285 height 40
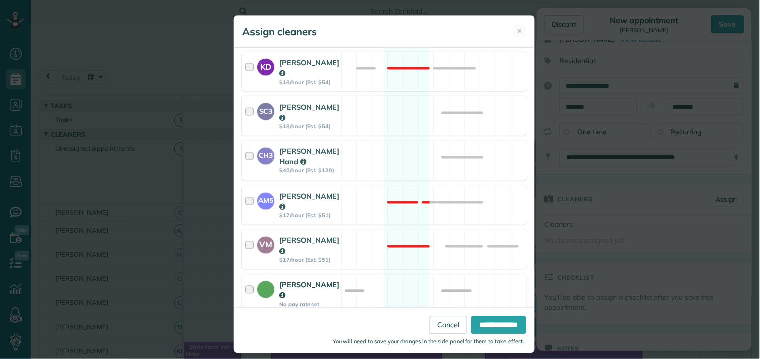
click at [396, 274] on div "Catherine Altman No pay rate set Available" at bounding box center [384, 294] width 285 height 40
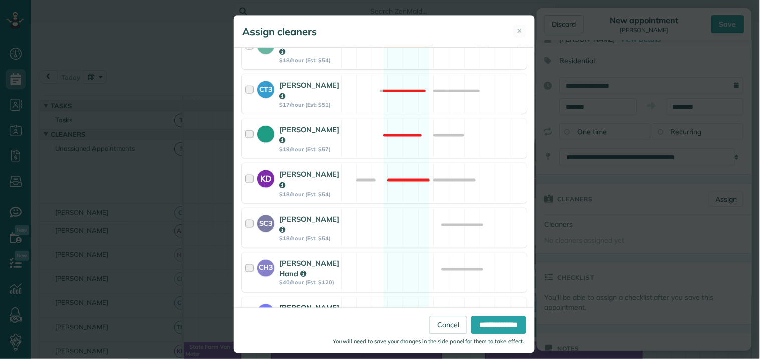
scroll to position [278, 0]
click at [488, 322] on input "**********" at bounding box center [498, 325] width 55 height 18
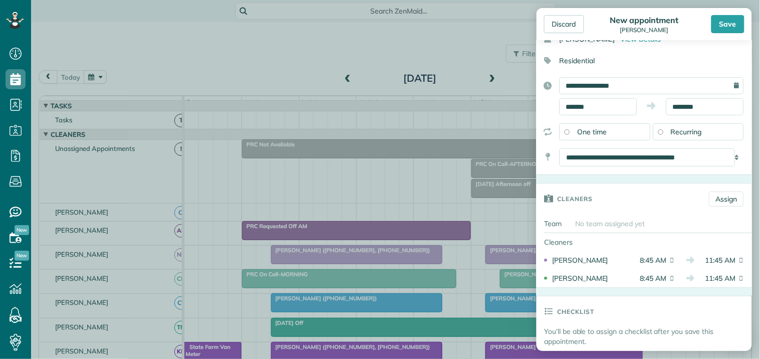
click at [677, 131] on span "Recurring" at bounding box center [686, 131] width 31 height 9
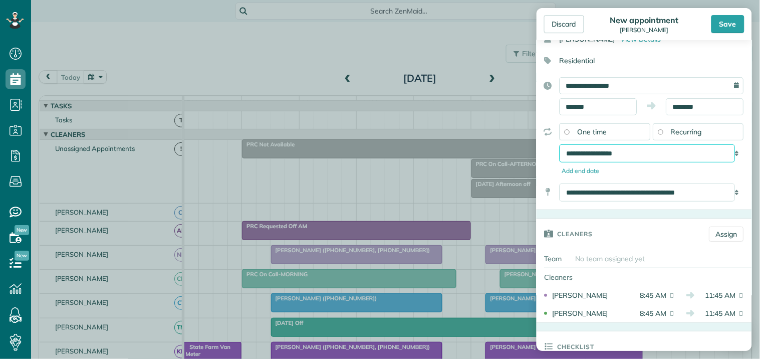
click at [631, 156] on select "**********" at bounding box center [648, 153] width 176 height 18
select select "**********"
click at [560, 144] on select "**********" at bounding box center [648, 153] width 176 height 18
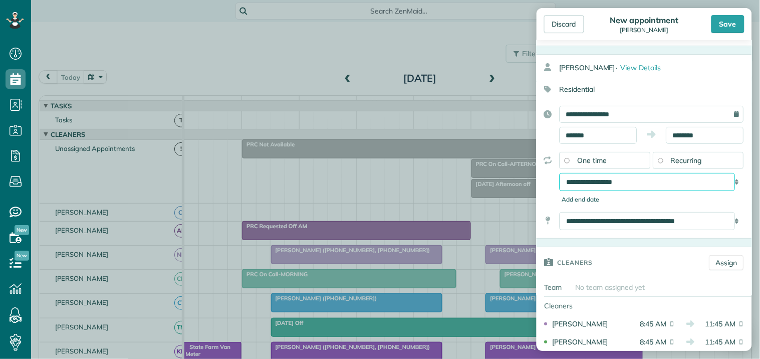
scroll to position [0, 0]
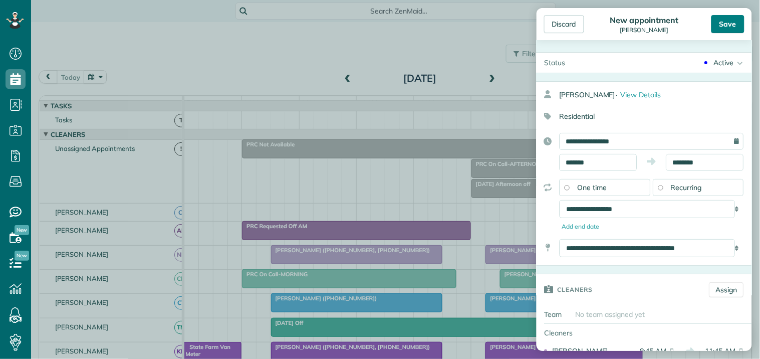
click at [724, 24] on div "Save" at bounding box center [727, 24] width 33 height 18
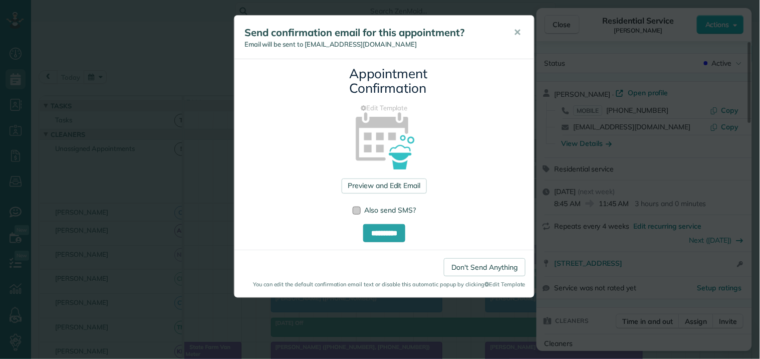
click at [359, 209] on div at bounding box center [357, 210] width 8 height 8
click at [384, 186] on link "Preview and Edit Email" at bounding box center [384, 185] width 85 height 15
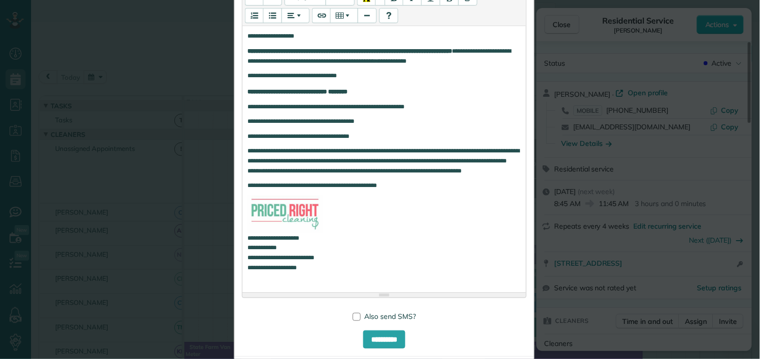
scroll to position [318, 0]
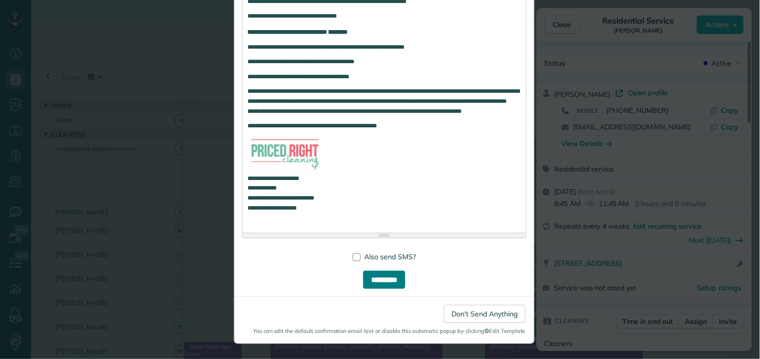
click at [378, 273] on input "**********" at bounding box center [384, 280] width 42 height 18
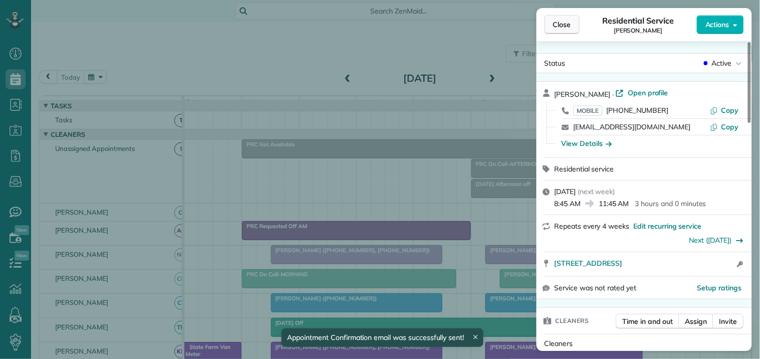
click at [564, 22] on span "Close" at bounding box center [562, 25] width 18 height 10
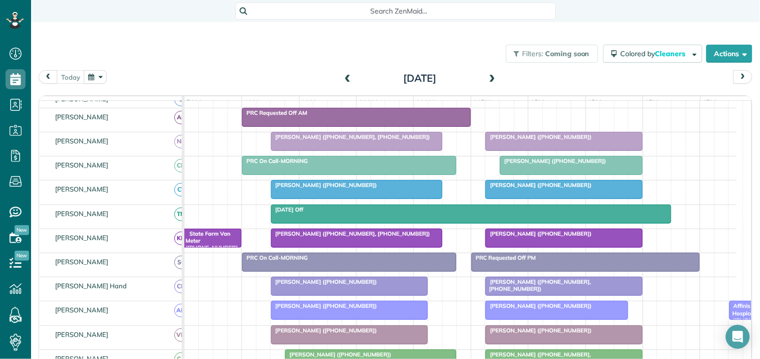
scroll to position [111, 0]
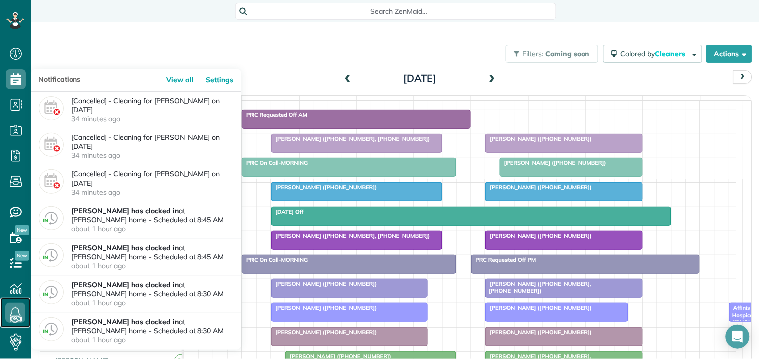
click at [16, 311] on icon at bounding box center [15, 313] width 20 height 20
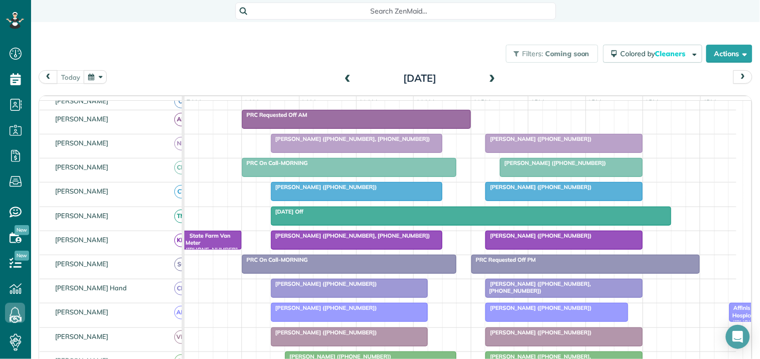
click at [285, 59] on div "Filters: Coming soon Colored by Cleaners Color by Cleaner Color by Team Color b…" at bounding box center [395, 53] width 729 height 33
click at [487, 75] on span at bounding box center [492, 78] width 11 height 9
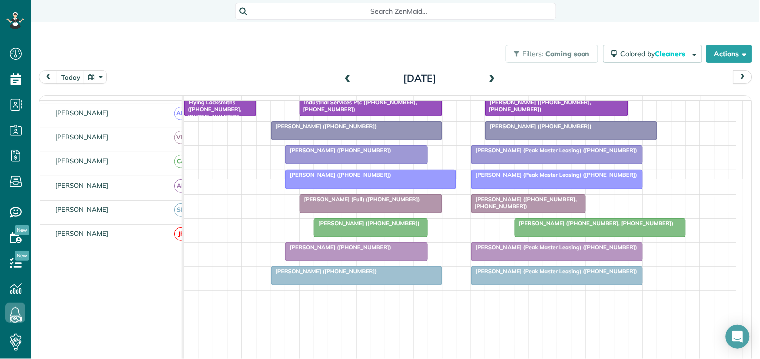
scroll to position [164, 0]
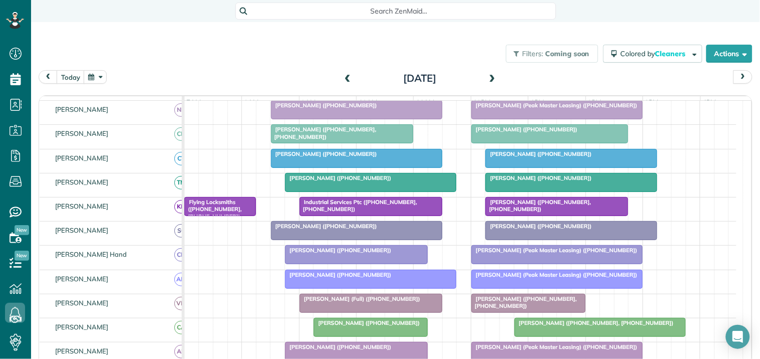
click at [487, 77] on span at bounding box center [492, 78] width 11 height 9
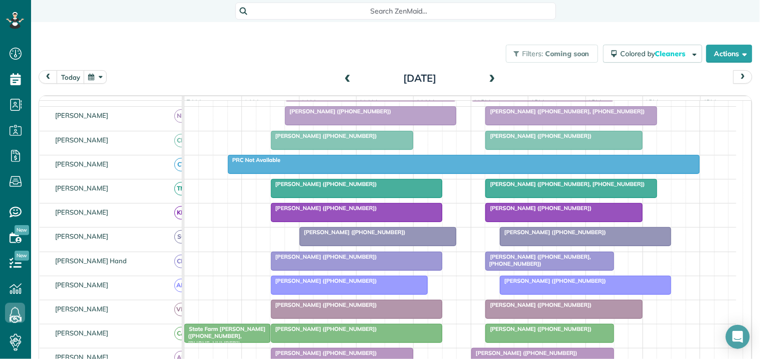
scroll to position [0, 0]
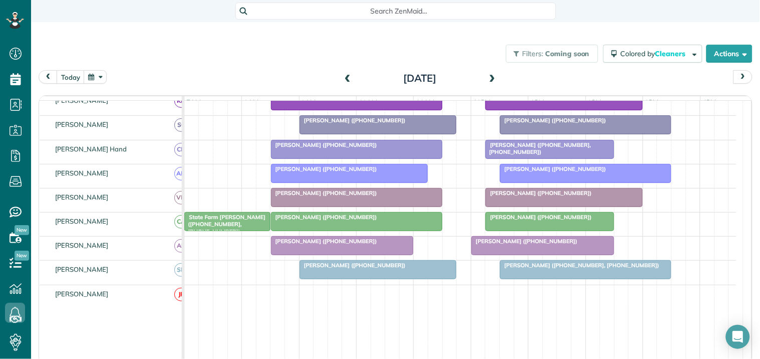
click at [538, 134] on div at bounding box center [585, 125] width 170 height 18
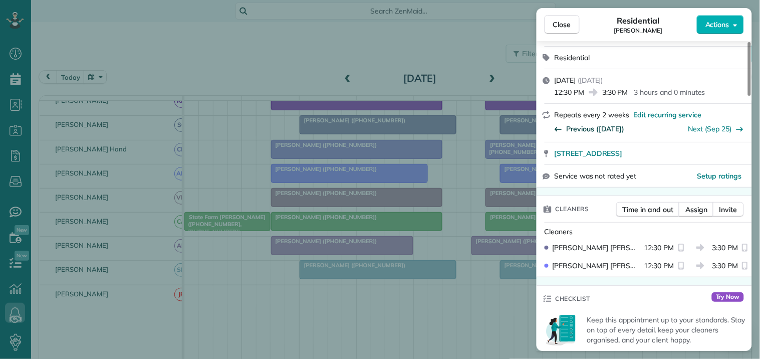
click at [591, 126] on span "Previous (Aug 28)" at bounding box center [596, 129] width 58 height 10
click at [563, 28] on span "Close" at bounding box center [562, 25] width 18 height 10
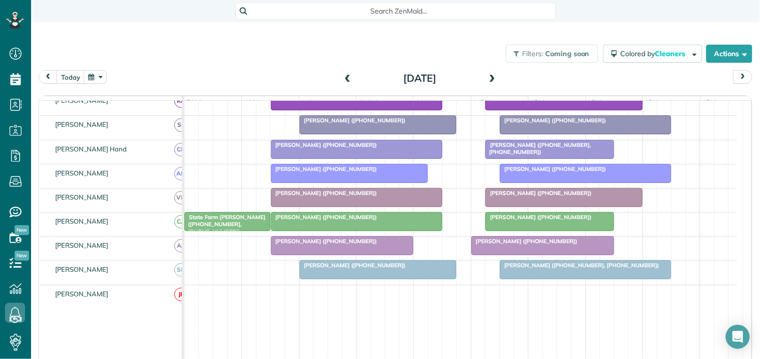
click at [92, 77] on button "button" at bounding box center [95, 77] width 23 height 14
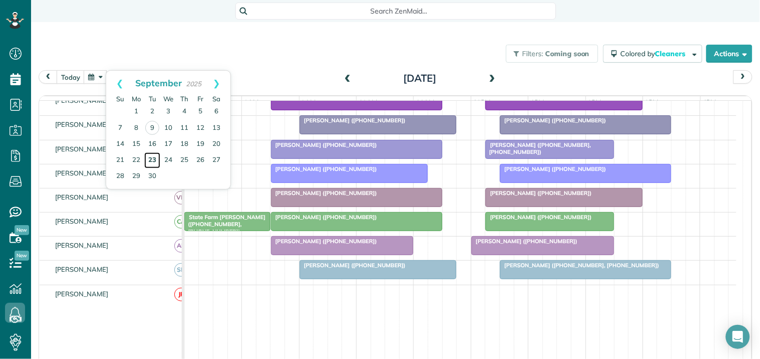
click at [152, 155] on link "23" at bounding box center [152, 160] width 16 height 16
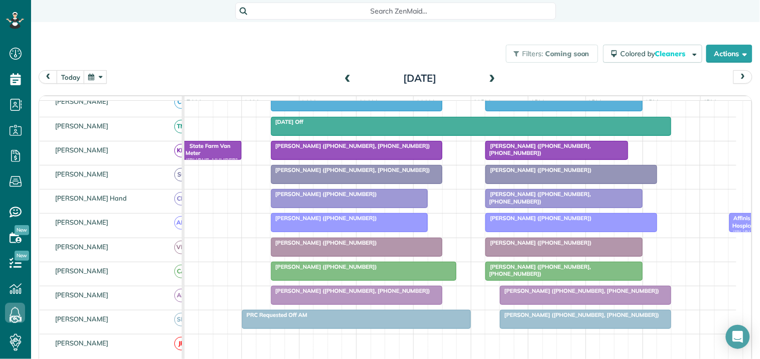
scroll to position [214, 0]
click at [99, 76] on button "button" at bounding box center [95, 77] width 23 height 14
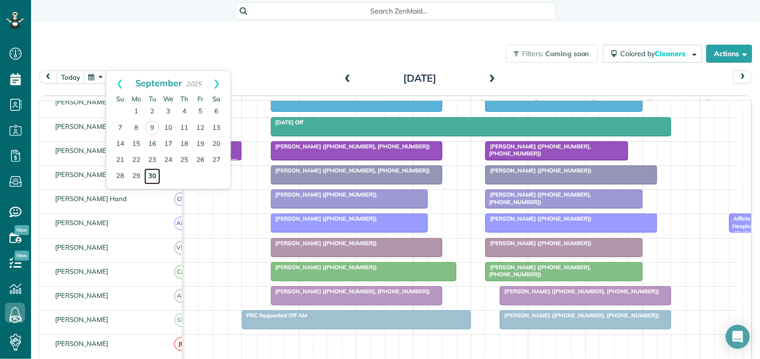
click at [154, 171] on link "30" at bounding box center [152, 176] width 16 height 16
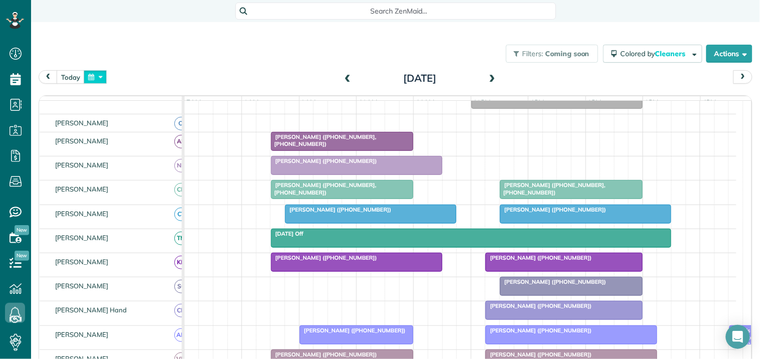
click at [97, 73] on button "button" at bounding box center [95, 77] width 23 height 14
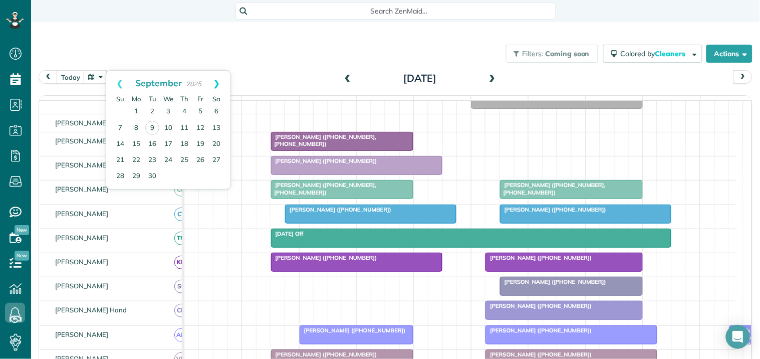
click at [216, 80] on link "Next" at bounding box center [217, 83] width 28 height 25
click at [152, 125] on link "7" at bounding box center [152, 128] width 16 height 16
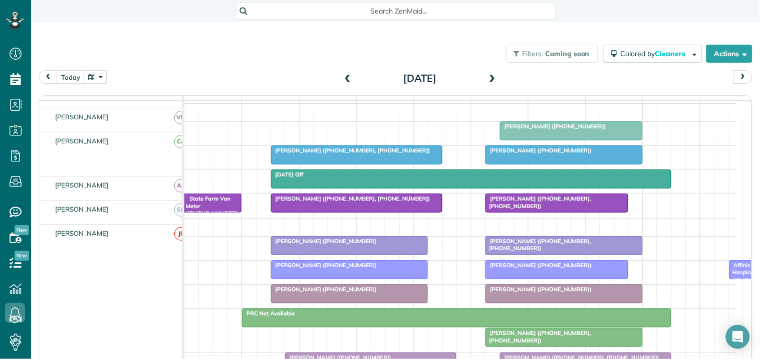
scroll to position [214, 0]
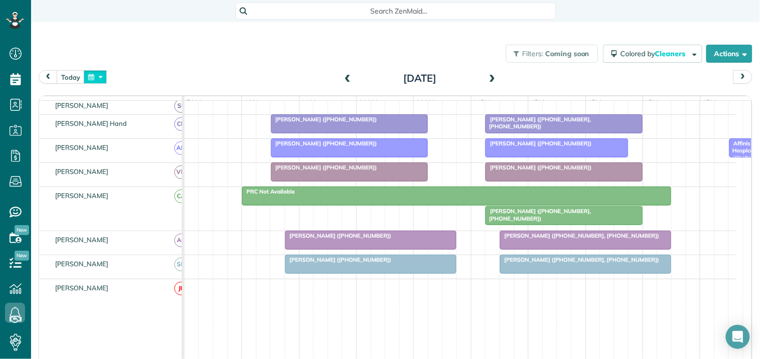
click at [99, 76] on button "button" at bounding box center [95, 77] width 23 height 14
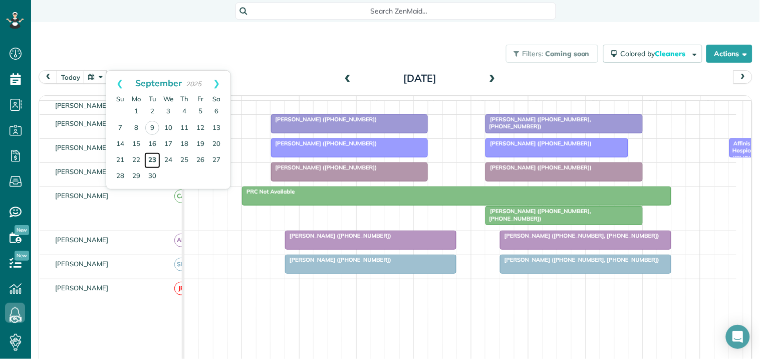
click at [152, 159] on link "23" at bounding box center [152, 160] width 16 height 16
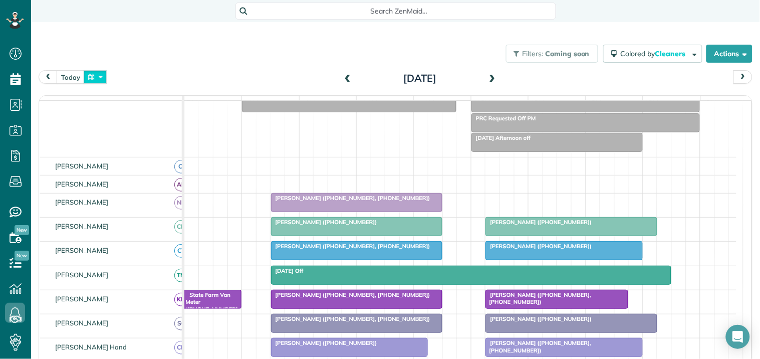
click at [99, 78] on button "button" at bounding box center [95, 77] width 23 height 14
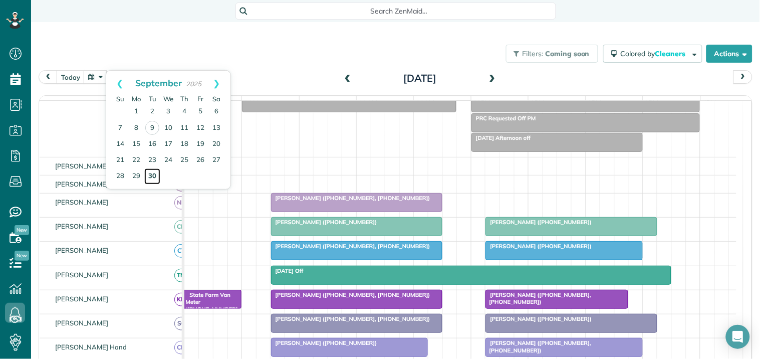
click at [153, 172] on link "30" at bounding box center [152, 176] width 16 height 16
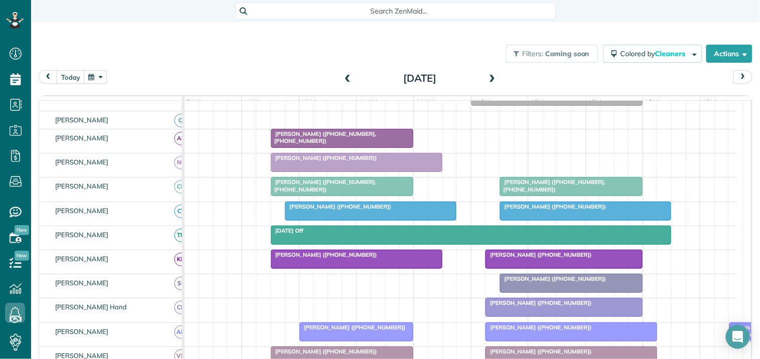
click at [92, 77] on button "button" at bounding box center [95, 77] width 23 height 14
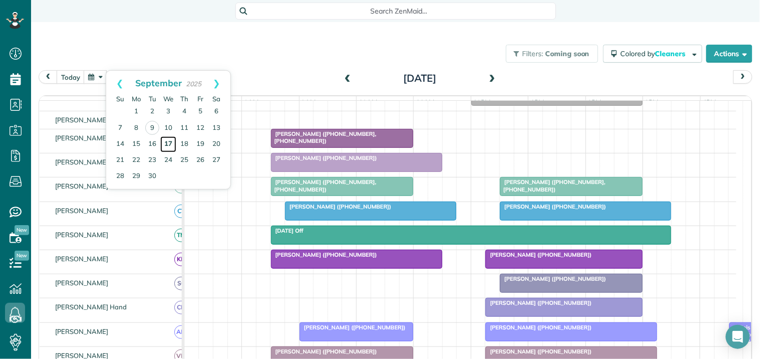
click at [169, 141] on link "17" at bounding box center [168, 144] width 16 height 16
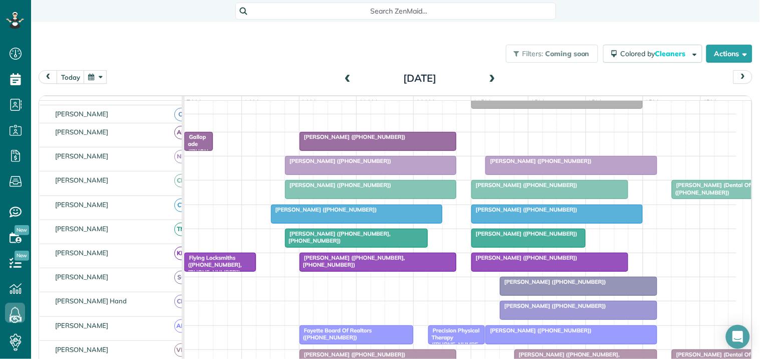
scroll to position [109, 0]
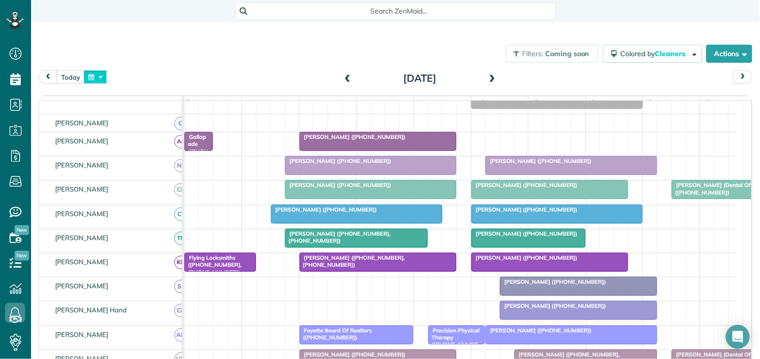
click at [95, 76] on button "button" at bounding box center [95, 77] width 23 height 14
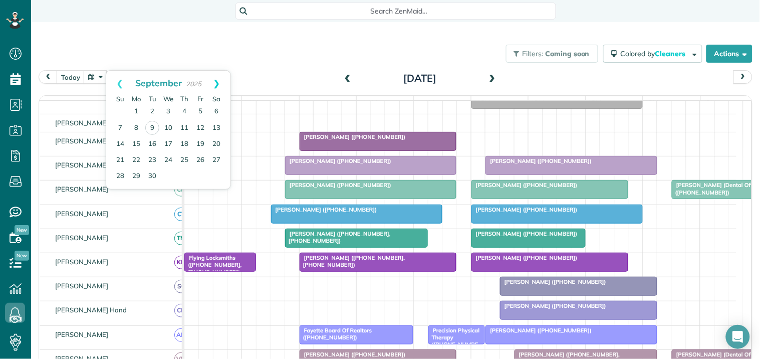
click at [219, 79] on link "Next" at bounding box center [217, 83] width 28 height 25
click at [169, 110] on link "1" at bounding box center [168, 112] width 16 height 16
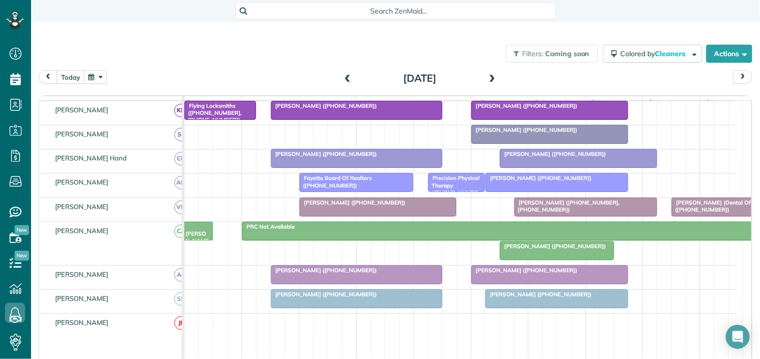
scroll to position [256, 0]
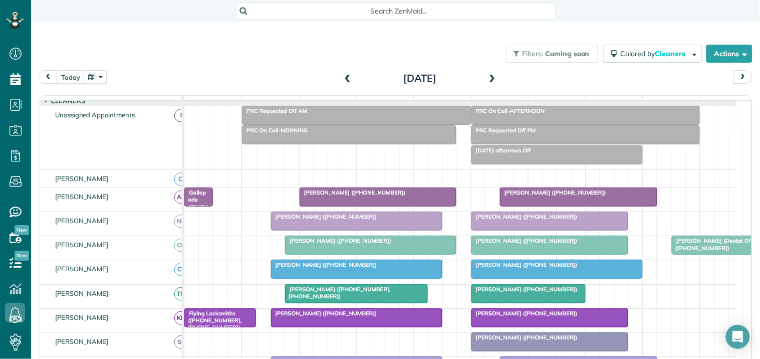
click at [95, 82] on button "button" at bounding box center [95, 77] width 23 height 14
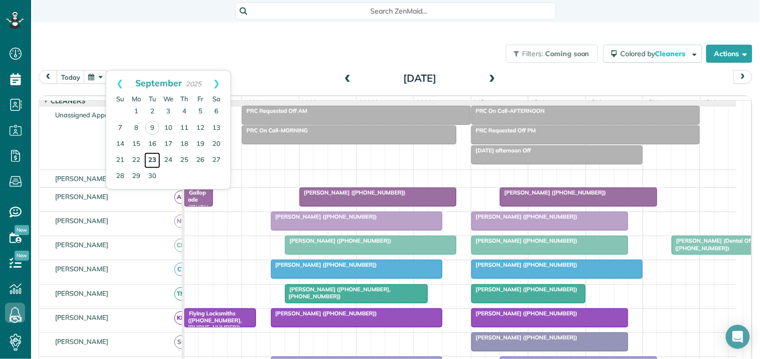
click at [151, 158] on link "23" at bounding box center [152, 160] width 16 height 16
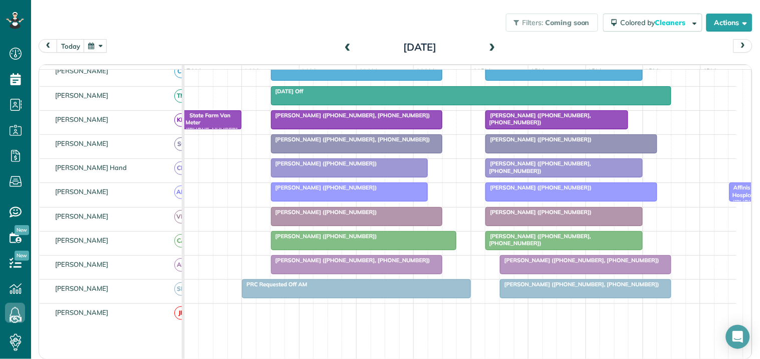
click at [94, 46] on button "button" at bounding box center [95, 46] width 23 height 14
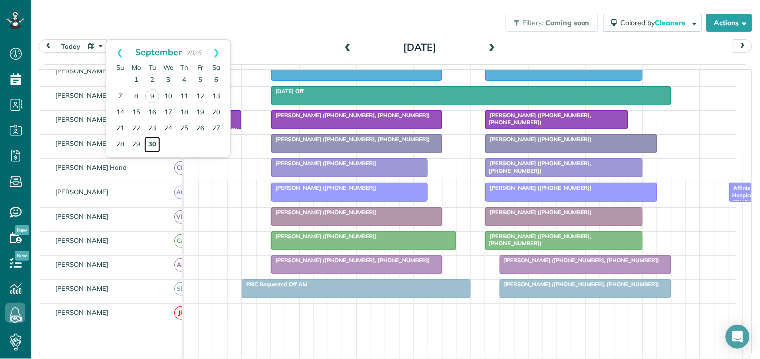
click at [153, 142] on link "30" at bounding box center [152, 145] width 16 height 16
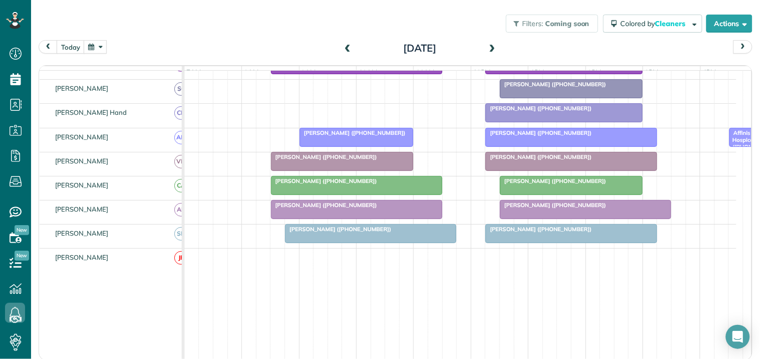
click at [98, 44] on button "button" at bounding box center [95, 47] width 23 height 14
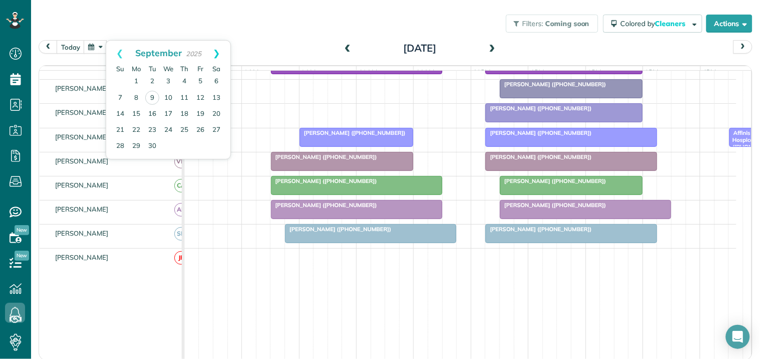
click at [222, 50] on link "Next" at bounding box center [217, 53] width 28 height 25
click at [152, 97] on link "7" at bounding box center [152, 98] width 16 height 16
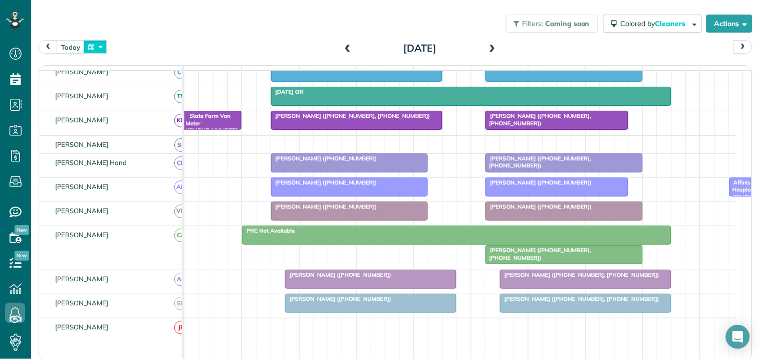
click at [97, 43] on button "button" at bounding box center [95, 47] width 23 height 14
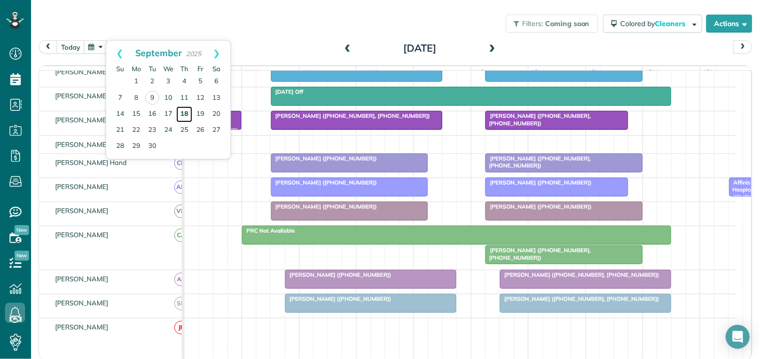
click at [184, 112] on link "18" at bounding box center [184, 114] width 16 height 16
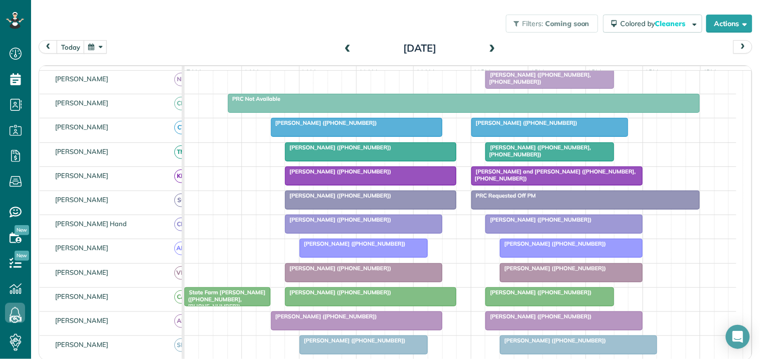
scroll to position [0, 0]
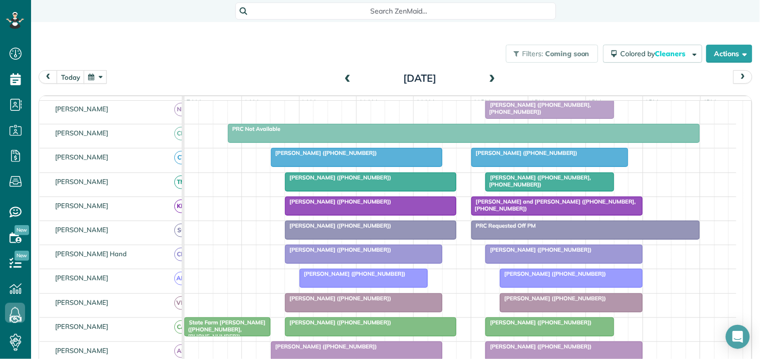
click at [254, 53] on div "Filters: Coming soon Colored by Cleaners Color by Cleaner Color by Team Color b…" at bounding box center [395, 53] width 729 height 33
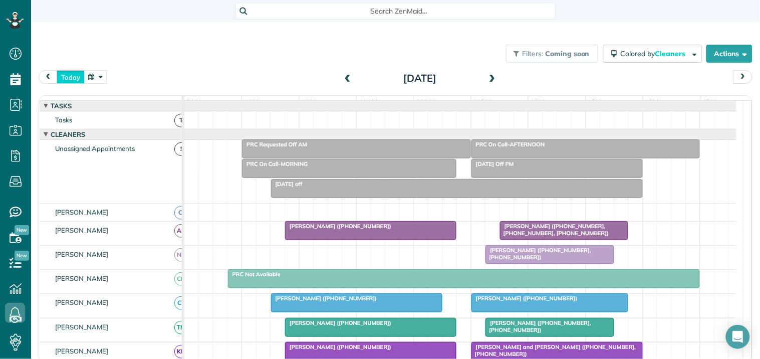
click at [74, 76] on button "today" at bounding box center [71, 77] width 28 height 14
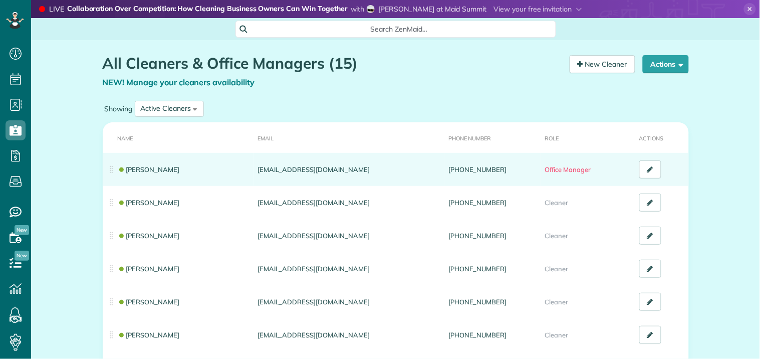
scroll to position [4, 4]
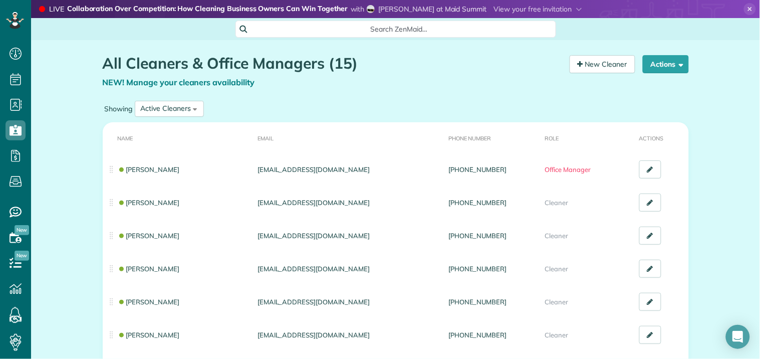
click at [744, 8] on icon at bounding box center [750, 9] width 12 height 12
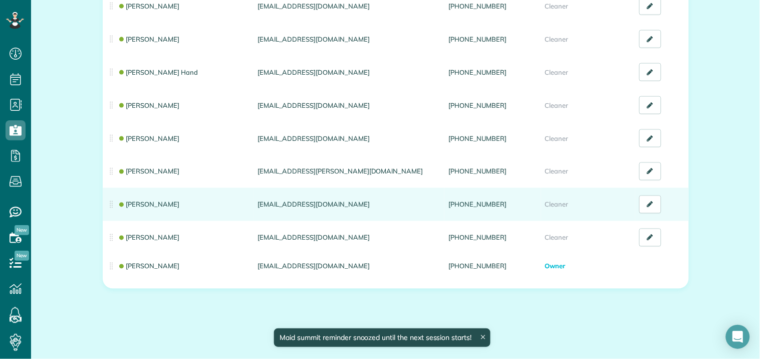
scroll to position [347, 0]
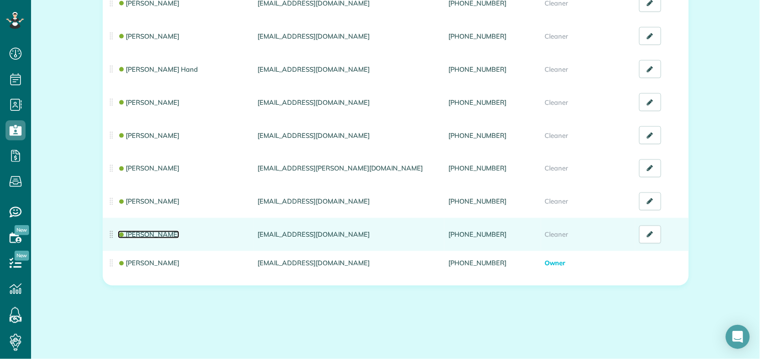
click at [142, 230] on link "[PERSON_NAME]" at bounding box center [149, 234] width 62 height 8
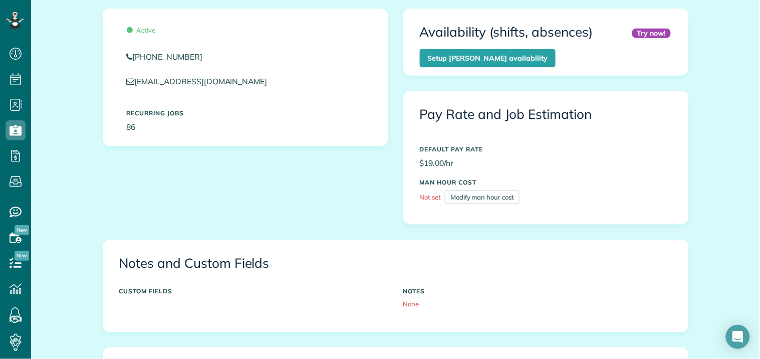
scroll to position [278, 0]
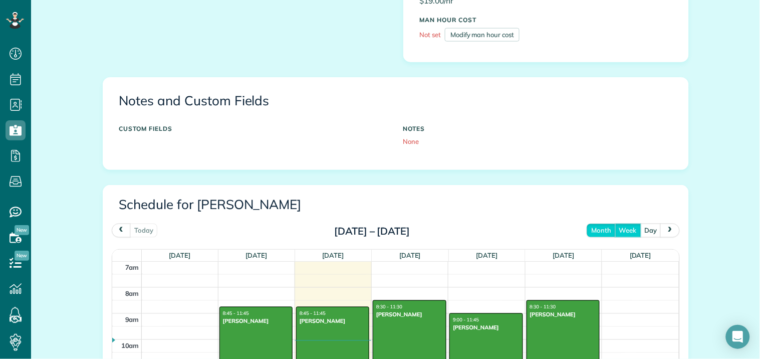
click at [600, 232] on button "month" at bounding box center [601, 230] width 29 height 14
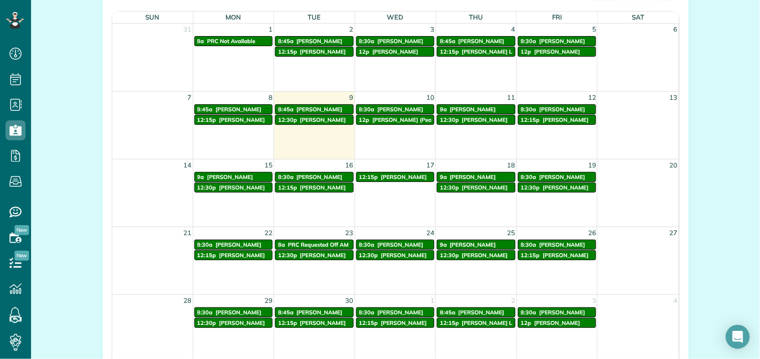
scroll to position [501, 0]
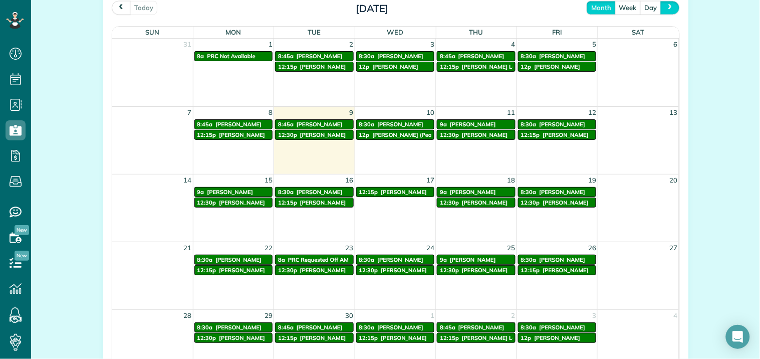
click at [660, 7] on button "next" at bounding box center [669, 8] width 19 height 14
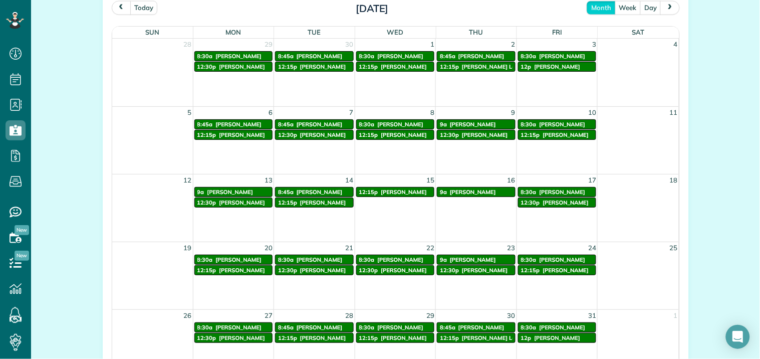
click at [119, 6] on span "prev" at bounding box center [121, 7] width 8 height 7
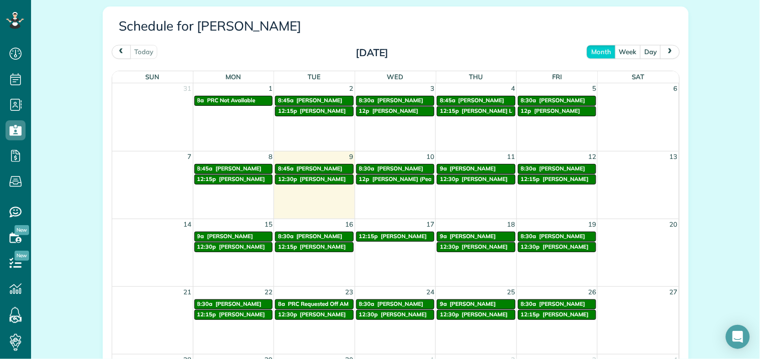
scroll to position [445, 0]
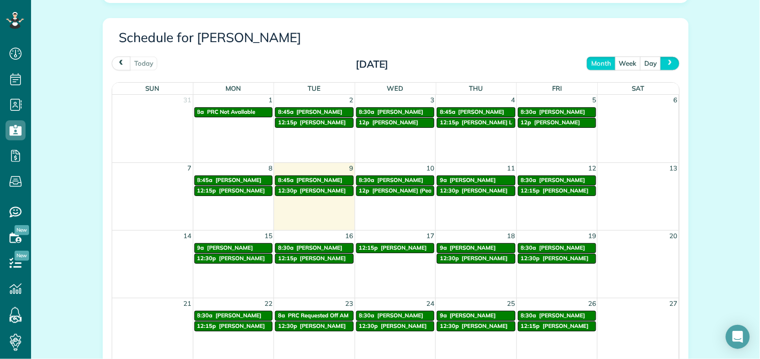
click at [666, 63] on span "next" at bounding box center [670, 63] width 8 height 7
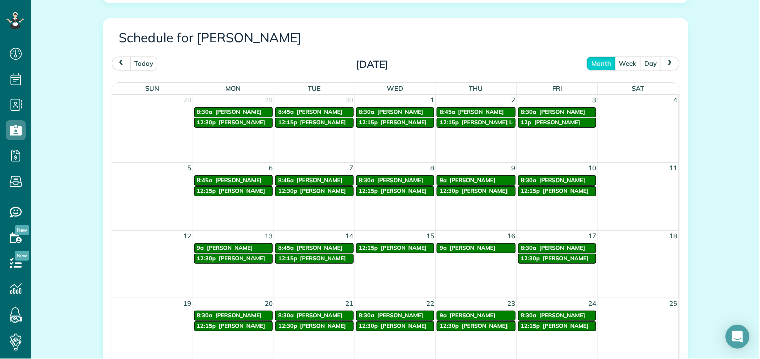
click at [121, 66] on span "prev" at bounding box center [121, 63] width 8 height 7
